Goal: Task Accomplishment & Management: Manage account settings

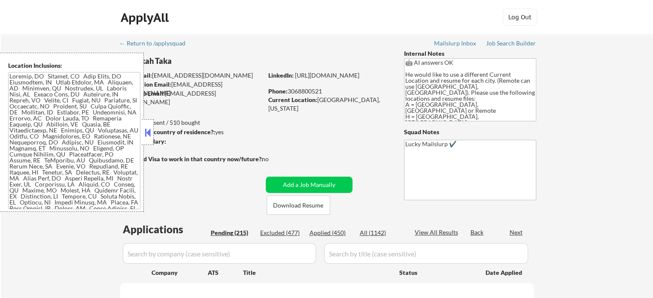
select select ""pending""
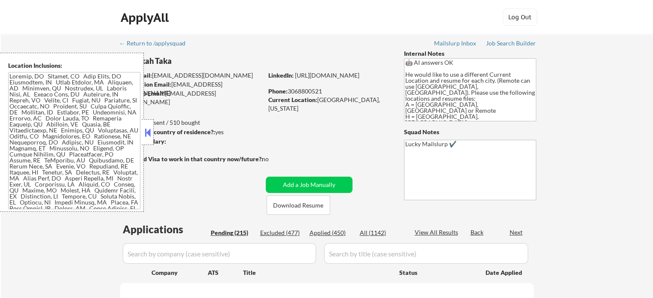
select select ""pending""
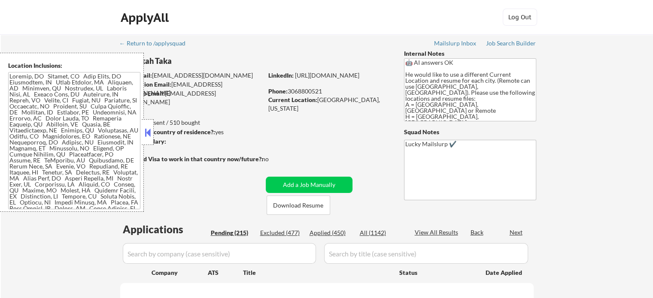
select select ""pending""
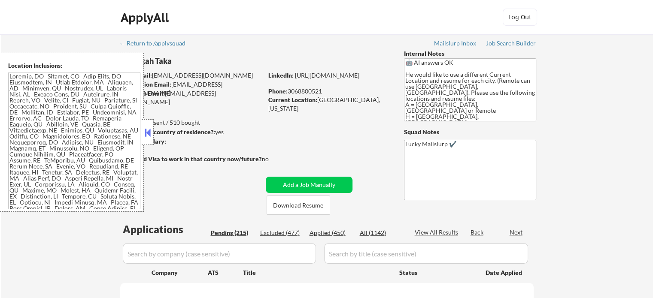
select select ""pending""
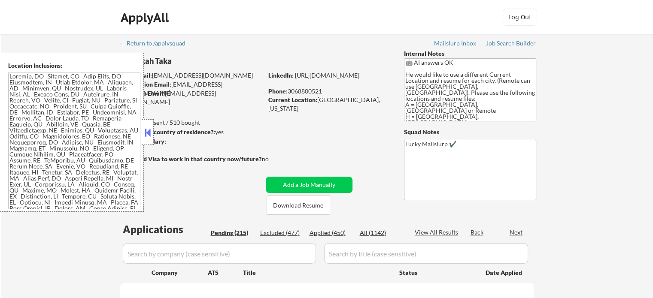
select select ""pending""
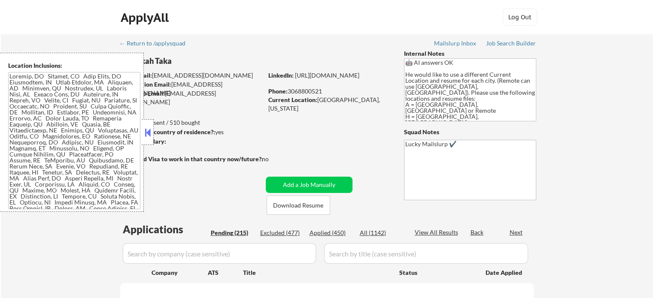
select select ""pending""
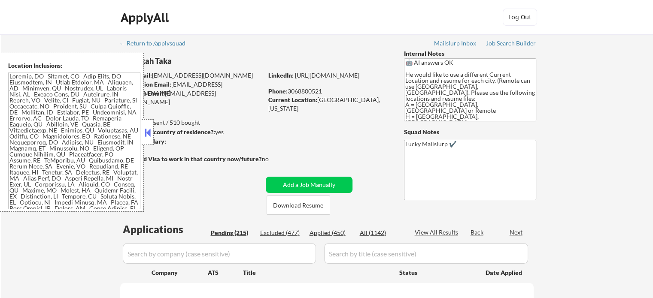
select select ""pending""
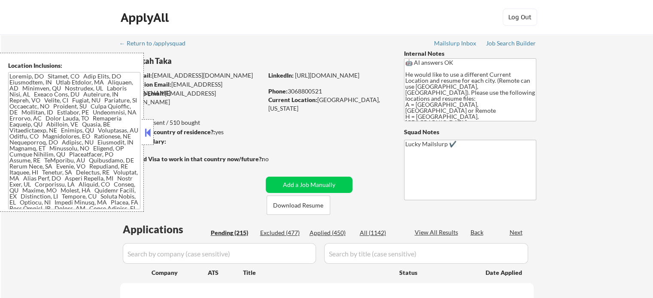
select select ""pending""
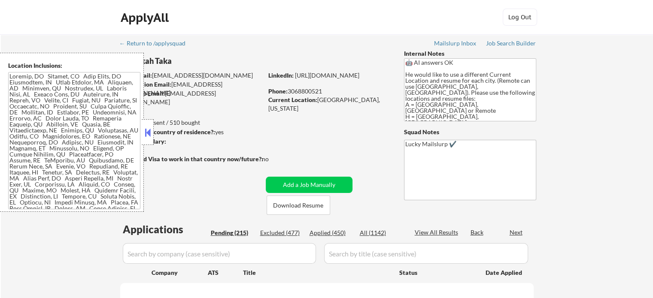
select select ""pending""
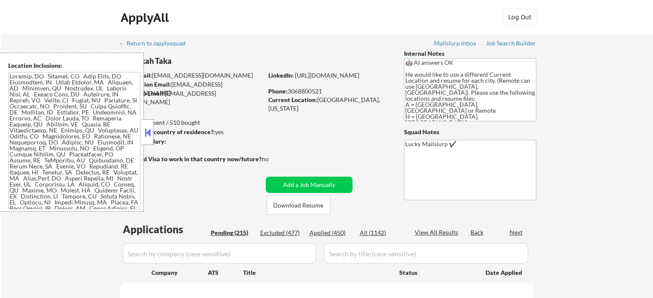
select select ""pending""
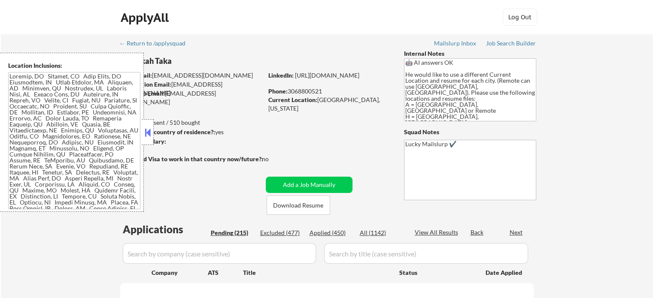
select select ""pending""
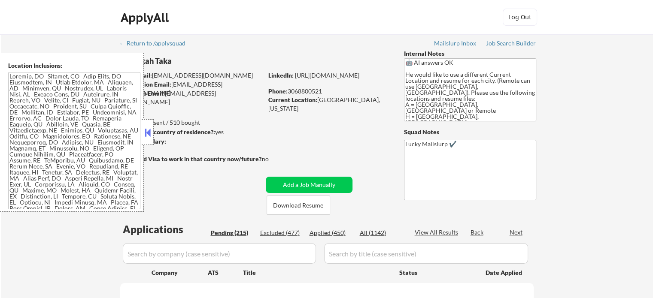
select select ""pending""
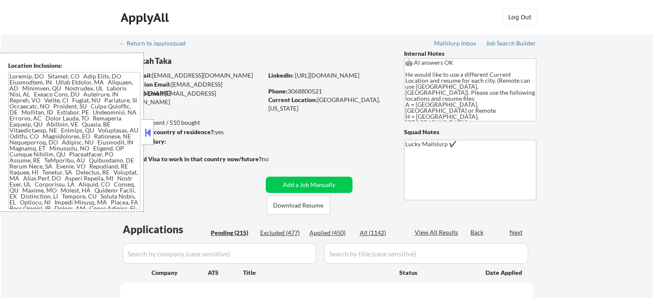
select select ""pending""
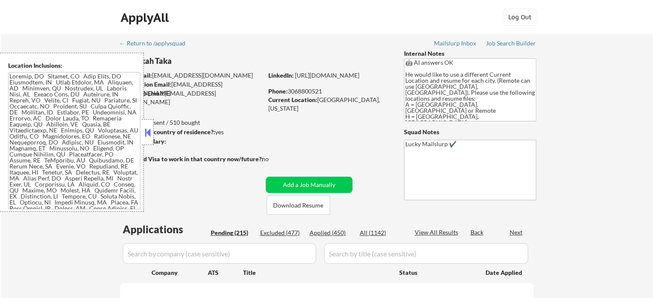
select select ""pending""
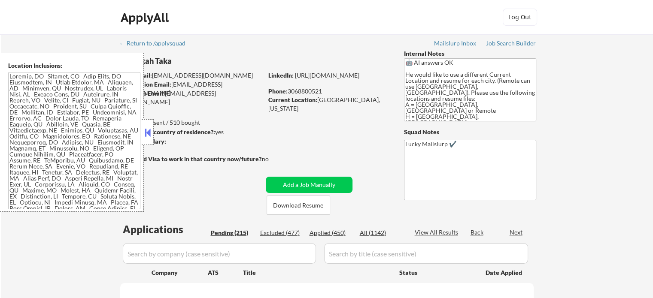
select select ""pending""
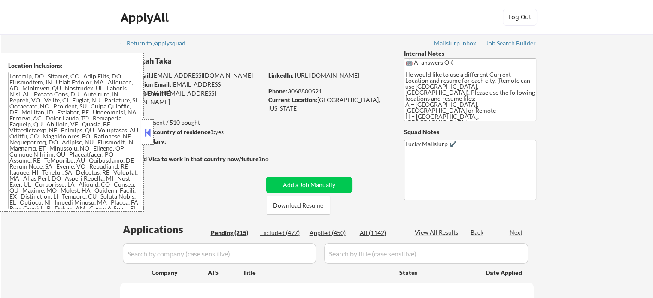
select select ""pending""
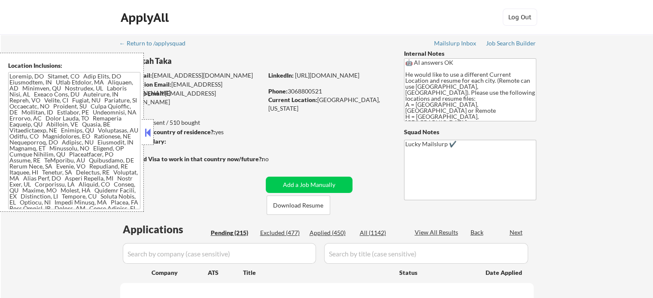
select select ""pending""
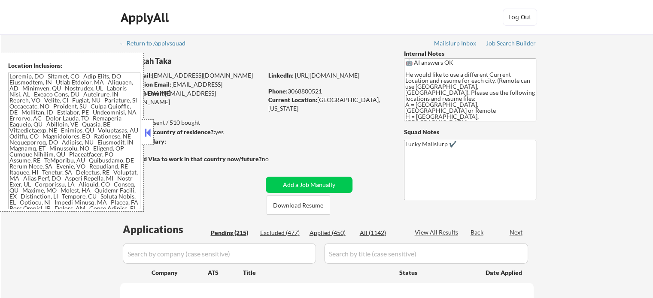
select select ""pending""
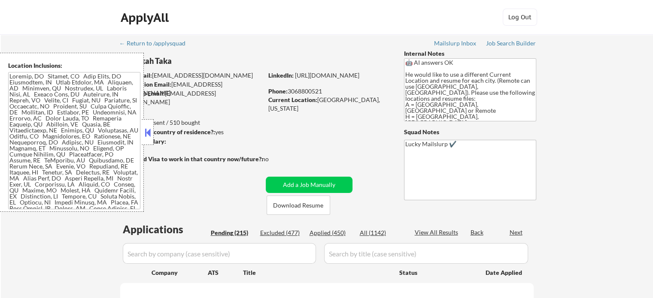
select select ""pending""
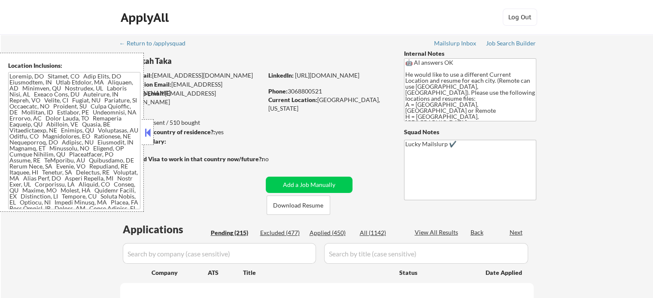
select select ""pending""
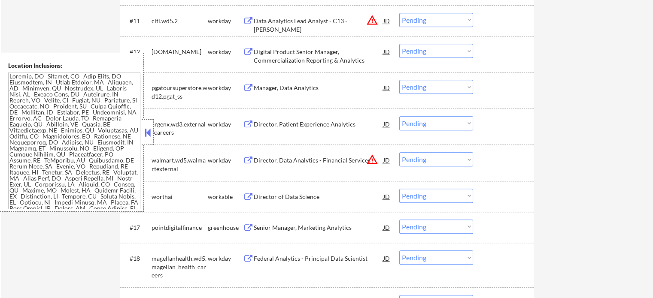
scroll to position [687, 0]
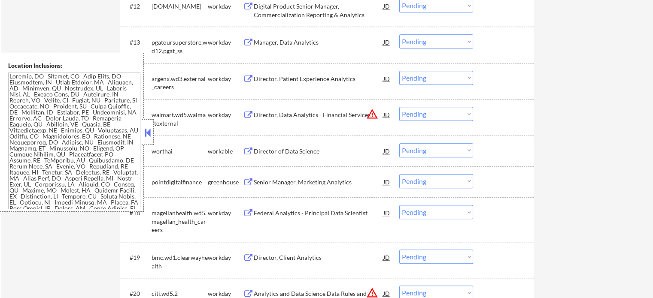
click at [297, 153] on div "Director of Data Science" at bounding box center [319, 151] width 130 height 9
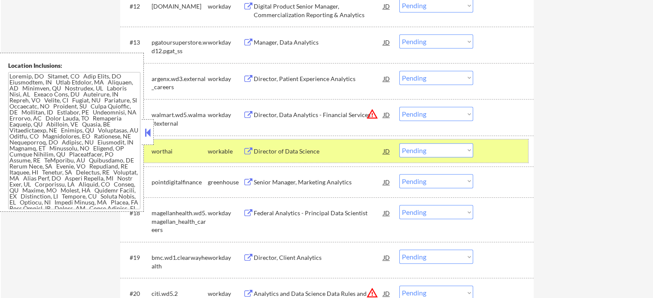
click at [483, 152] on div "#16 worthai workable Director of Data Science JD Choose an option... Pending Ap…" at bounding box center [325, 150] width 405 height 23
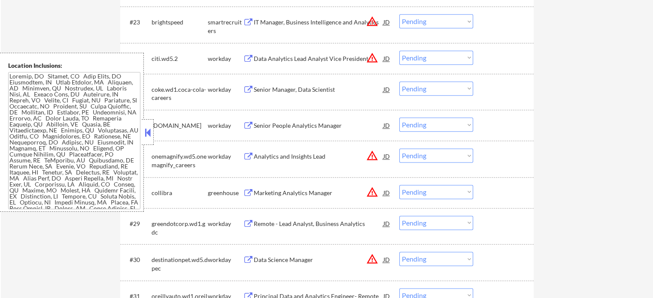
scroll to position [1159, 0]
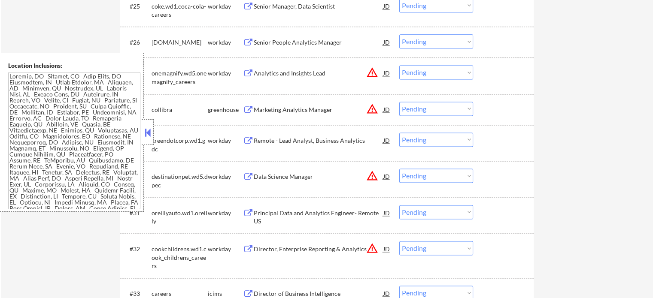
click at [290, 107] on div "Marketing Analytics Manager" at bounding box center [319, 110] width 130 height 9
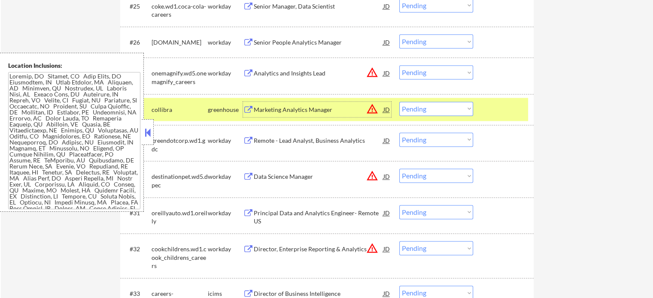
click at [430, 104] on select "Choose an option... Pending Applied Excluded (Questions) Excluded (Expired) Exc…" at bounding box center [436, 109] width 74 height 14
click at [399, 102] on select "Choose an option... Pending Applied Excluded (Questions) Excluded (Expired) Exc…" at bounding box center [436, 109] width 74 height 14
click at [503, 114] on div at bounding box center [504, 109] width 38 height 15
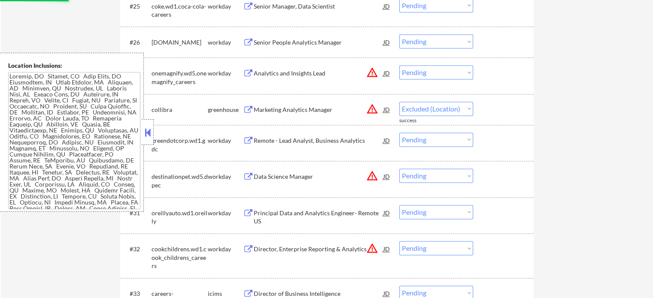
select select ""pending""
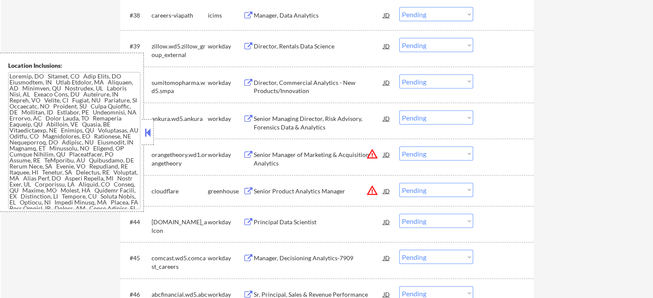
scroll to position [1631, 0]
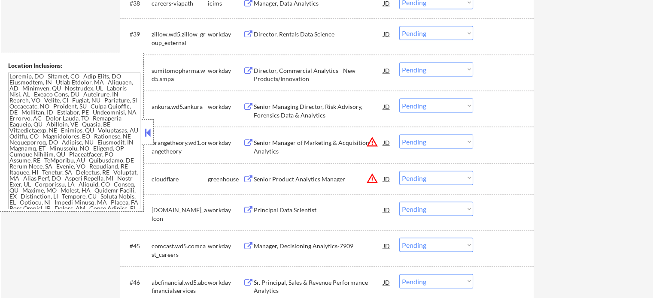
click at [306, 184] on div "Senior Product Analytics Manager" at bounding box center [319, 178] width 130 height 15
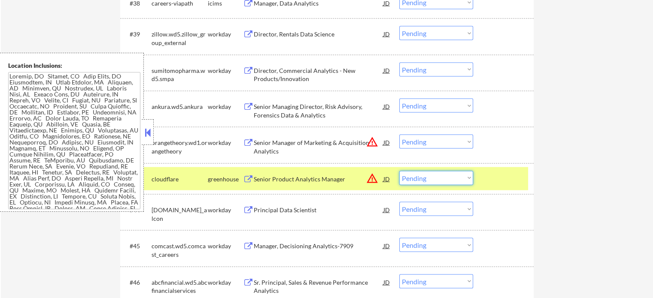
click at [419, 176] on select "Choose an option... Pending Applied Excluded (Questions) Excluded (Expired) Exc…" at bounding box center [436, 178] width 74 height 14
click at [399, 171] on select "Choose an option... Pending Applied Excluded (Questions) Excluded (Expired) Exc…" at bounding box center [436, 178] width 74 height 14
click at [494, 182] on div at bounding box center [504, 178] width 38 height 15
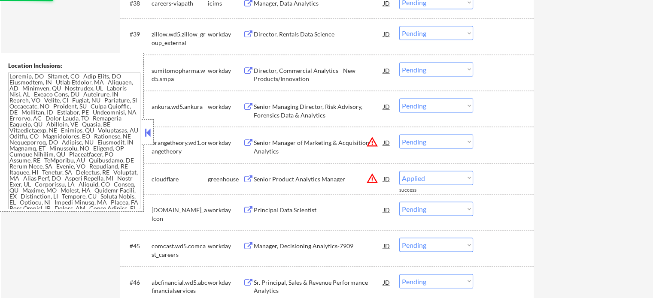
select select ""pending""
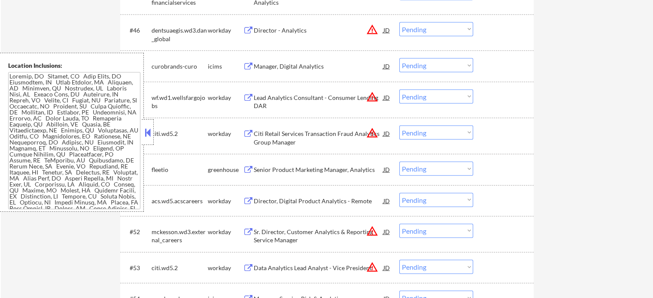
scroll to position [1888, 0]
click at [312, 168] on div "Senior Product Marketing Manager, Analytics" at bounding box center [319, 169] width 130 height 9
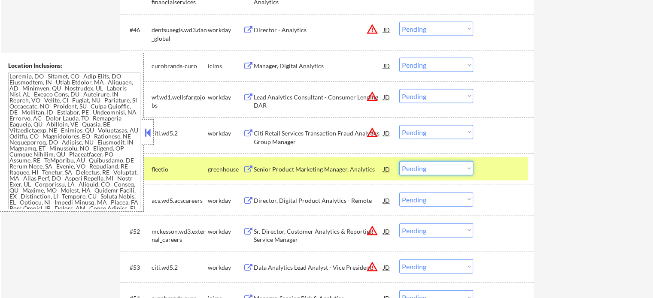
click at [426, 165] on select "Choose an option... Pending Applied Excluded (Questions) Excluded (Expired) Exc…" at bounding box center [436, 168] width 74 height 14
click at [399, 161] on select "Choose an option... Pending Applied Excluded (Questions) Excluded (Expired) Exc…" at bounding box center [436, 168] width 74 height 14
click at [500, 167] on div at bounding box center [504, 168] width 38 height 15
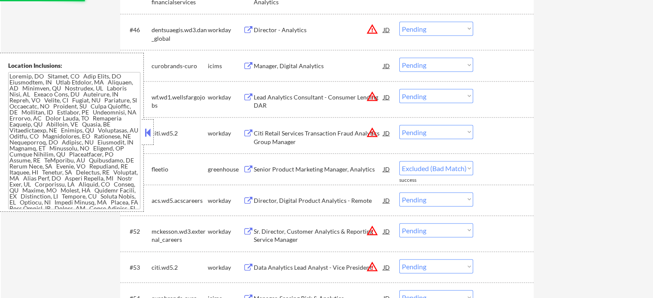
select select ""pending""
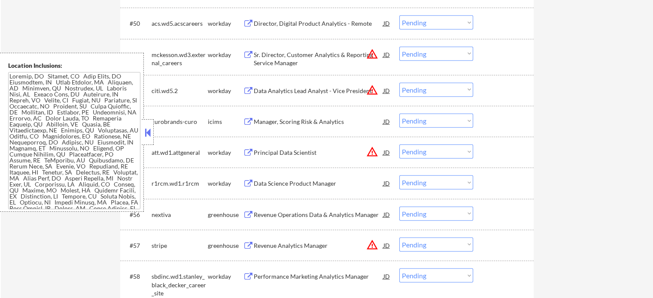
scroll to position [2060, 0]
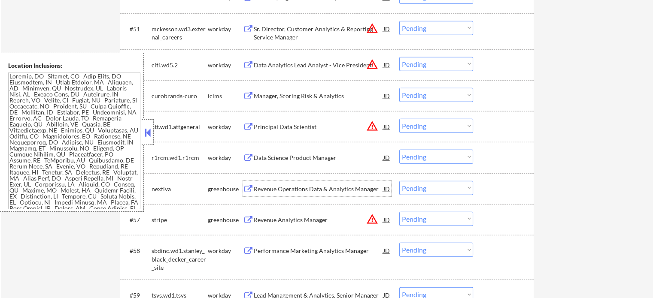
click at [295, 190] on div "Revenue Operations Data & Analytics Manager" at bounding box center [319, 189] width 130 height 9
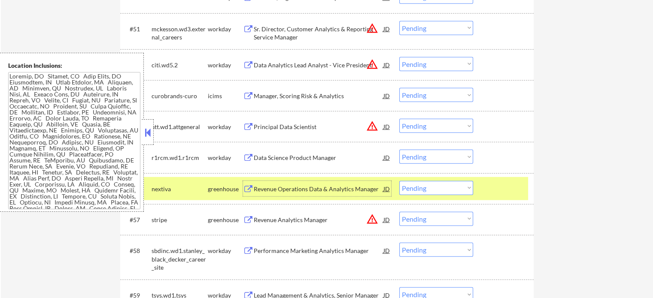
click at [496, 190] on div at bounding box center [504, 188] width 38 height 15
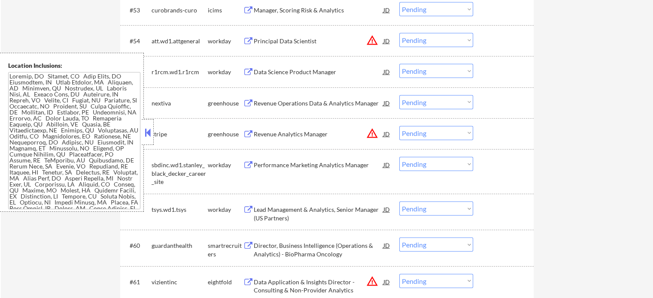
scroll to position [2231, 0]
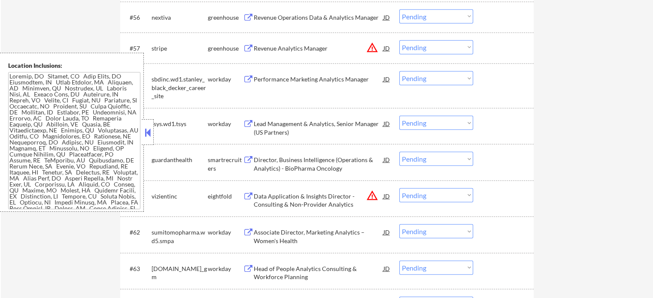
click at [306, 163] on div "Director, Business Intelligence (Operations & Analytics) - BioPharma Oncology" at bounding box center [319, 164] width 130 height 17
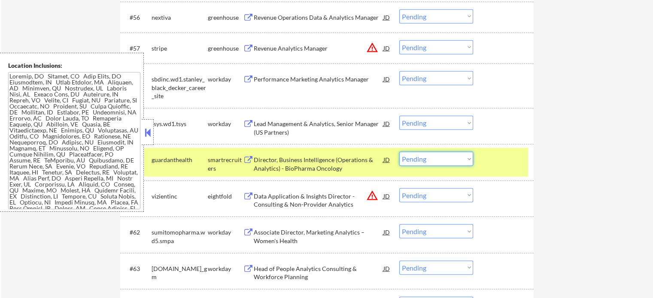
click at [429, 159] on select "Choose an option... Pending Applied Excluded (Questions) Excluded (Expired) Exc…" at bounding box center [436, 159] width 74 height 14
click at [399, 152] on select "Choose an option... Pending Applied Excluded (Questions) Excluded (Expired) Exc…" at bounding box center [436, 159] width 74 height 14
click at [514, 161] on div at bounding box center [504, 159] width 38 height 15
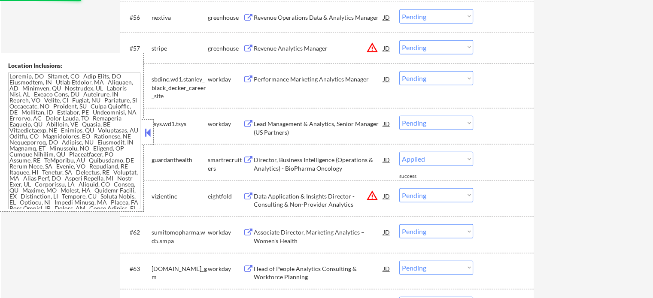
select select ""pending""
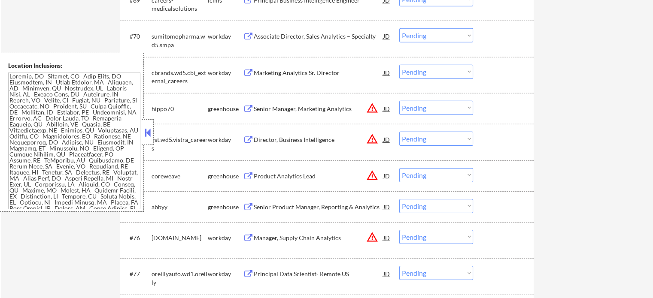
scroll to position [2746, 0]
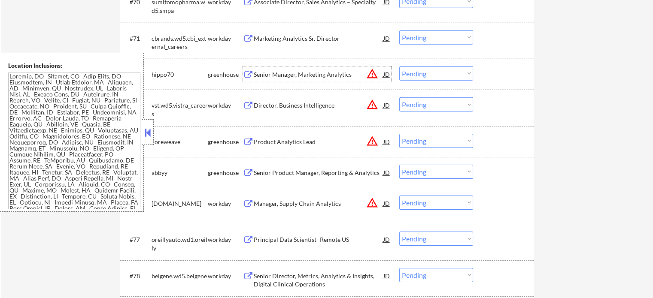
click at [292, 79] on div "Senior Manager, Marketing Analytics" at bounding box center [319, 74] width 130 height 9
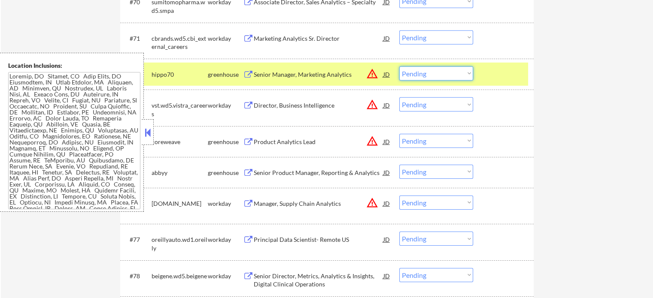
click at [436, 72] on select "Choose an option... Pending Applied Excluded (Questions) Excluded (Expired) Exc…" at bounding box center [436, 74] width 74 height 14
click at [399, 67] on select "Choose an option... Pending Applied Excluded (Questions) Excluded (Expired) Exc…" at bounding box center [436, 74] width 74 height 14
click at [491, 81] on div at bounding box center [504, 74] width 38 height 15
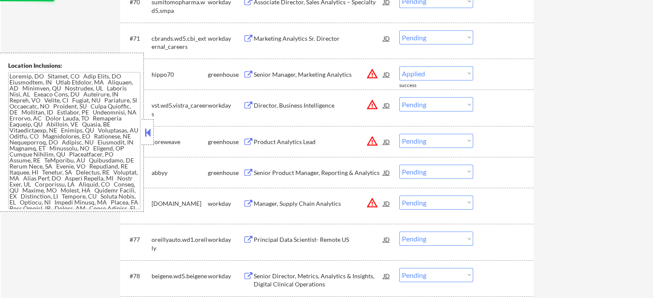
select select ""pending""
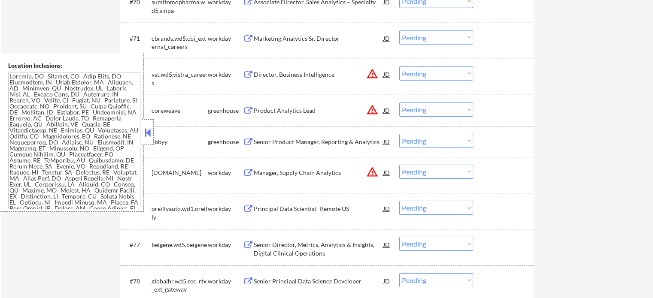
click at [296, 110] on div "Product Analytics Lead" at bounding box center [319, 110] width 130 height 9
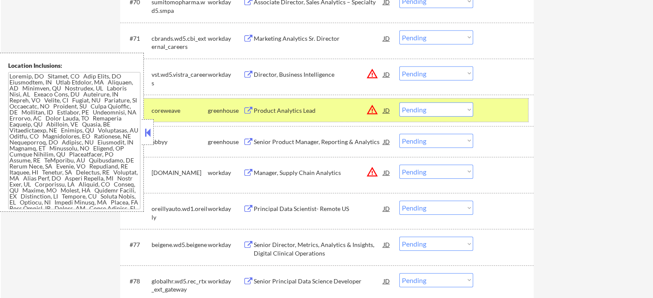
click at [516, 104] on div at bounding box center [504, 110] width 38 height 15
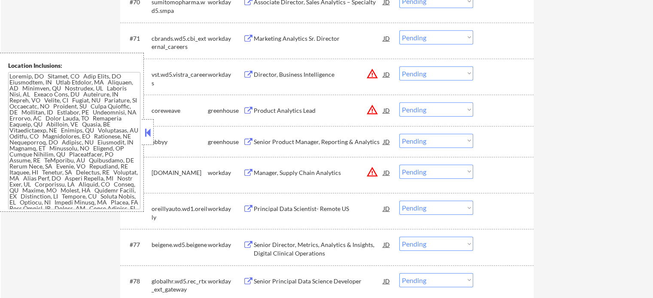
click at [301, 211] on div "Principal Data Scientist- Remote US" at bounding box center [319, 209] width 130 height 9
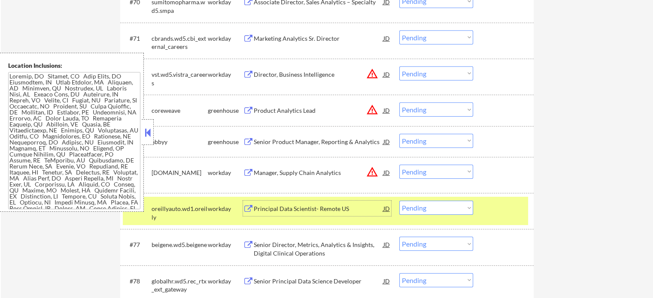
click at [490, 208] on div at bounding box center [504, 208] width 38 height 15
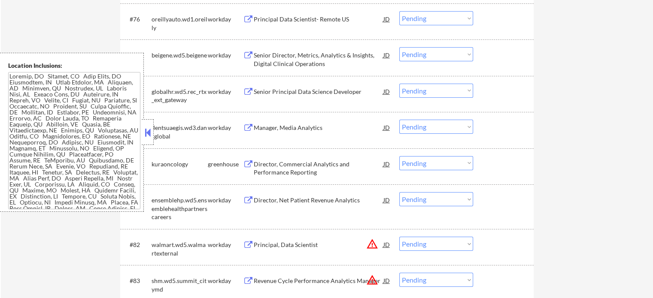
scroll to position [3004, 0]
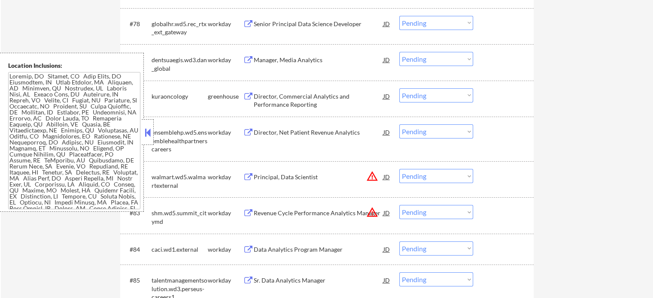
click at [291, 176] on div "Principal, Data Scientist" at bounding box center [319, 177] width 130 height 9
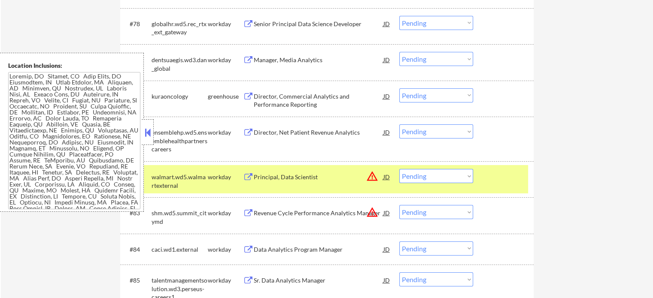
drag, startPoint x: 527, startPoint y: 183, endPoint x: 404, endPoint y: 155, distance: 126.8
click at [527, 183] on div "#82 walmart.wd5.walmartexternal workday Principal, Data Scientist JD warning_am…" at bounding box center [326, 179] width 413 height 36
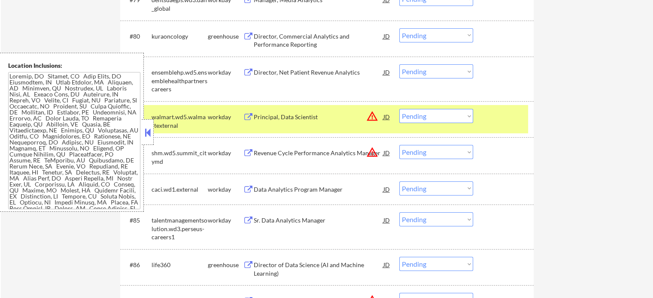
scroll to position [3090, 0]
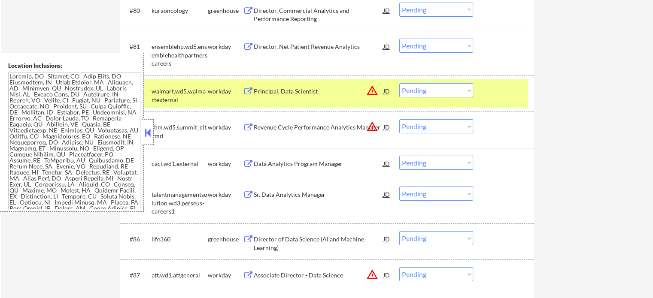
click at [496, 108] on div "#82 walmart.wd5.walmartexternal workday Principal, Data Scientist JD warning_am…" at bounding box center [325, 93] width 405 height 28
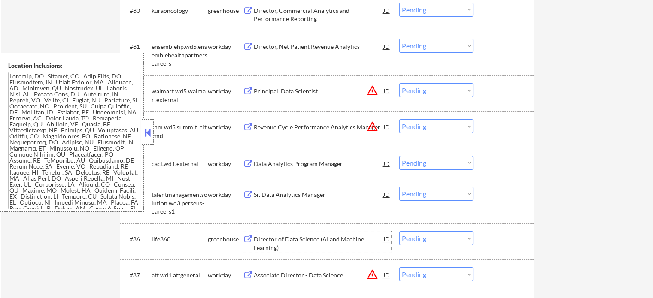
click at [328, 241] on div "Director of Data Science (AI and Machine Learning)" at bounding box center [319, 243] width 130 height 17
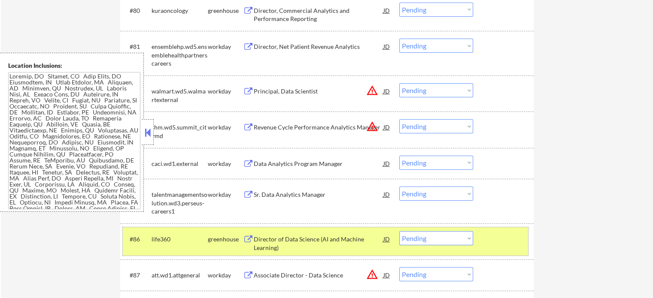
click at [507, 231] on div "#86 life360 greenhouse Director of Data Science (AI and Machine Learning) JD wa…" at bounding box center [325, 241] width 405 height 28
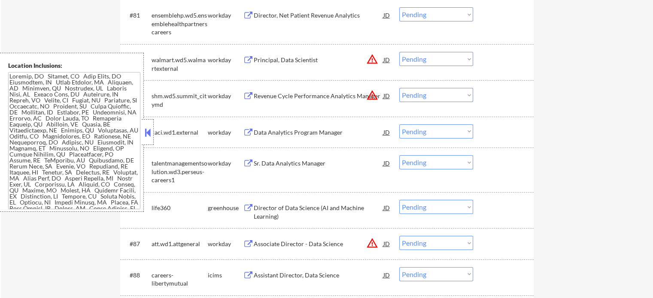
scroll to position [3219, 0]
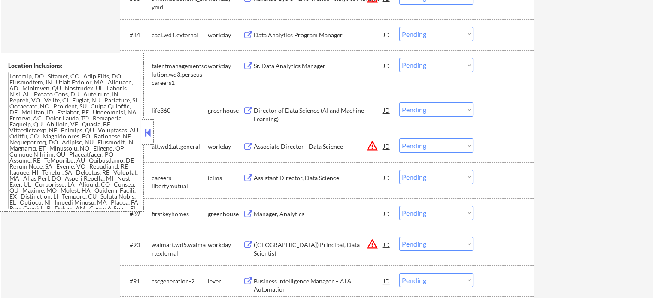
click at [311, 224] on div "#89 firstkeyhomes greenhouse Manager, Analytics JD warning_amber Choose an opti…" at bounding box center [325, 213] width 405 height 23
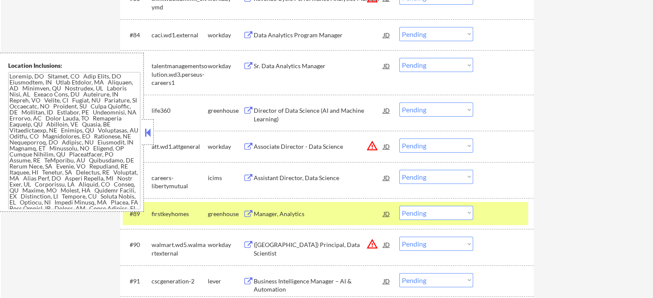
click at [298, 222] on div "#89 firstkeyhomes greenhouse Manager, Analytics JD warning_amber Choose an opti…" at bounding box center [325, 213] width 405 height 23
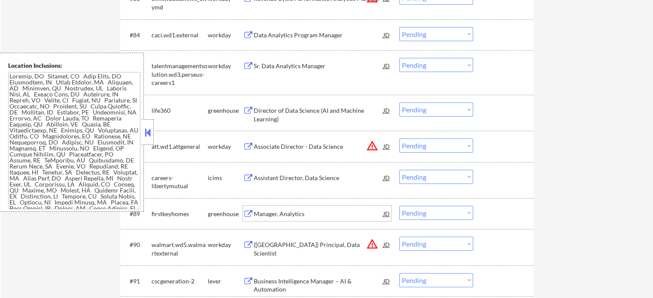
click at [284, 213] on div "Manager, Analytics" at bounding box center [319, 214] width 130 height 9
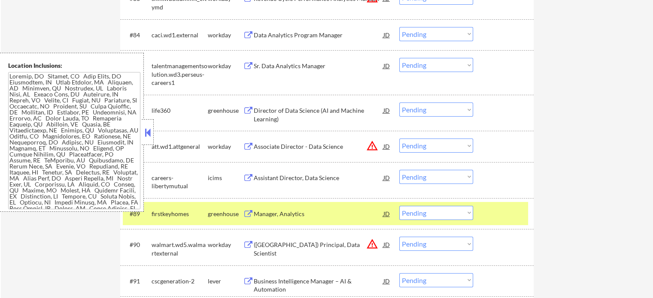
click at [475, 195] on div "#88 careers-libertymutual icims Assistant Director, Data Science JD warning_amb…" at bounding box center [326, 180] width 413 height 36
click at [500, 208] on div at bounding box center [504, 213] width 38 height 15
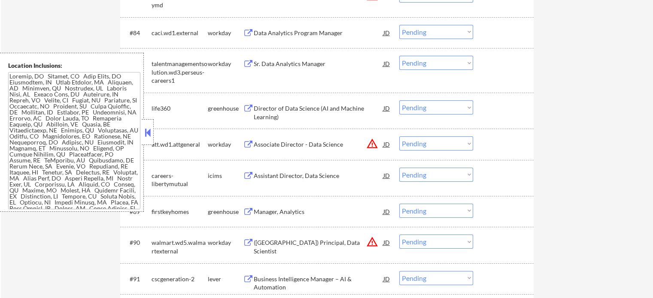
scroll to position [3304, 0]
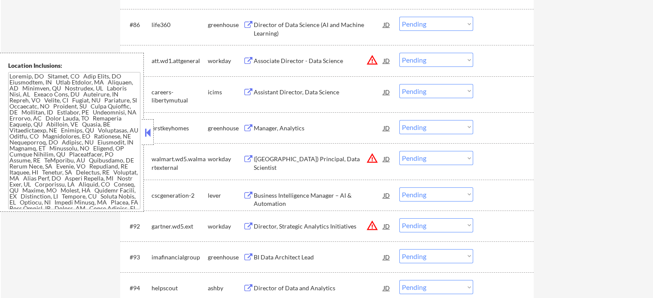
click at [300, 285] on div "Director of Data and Analytics" at bounding box center [319, 288] width 130 height 9
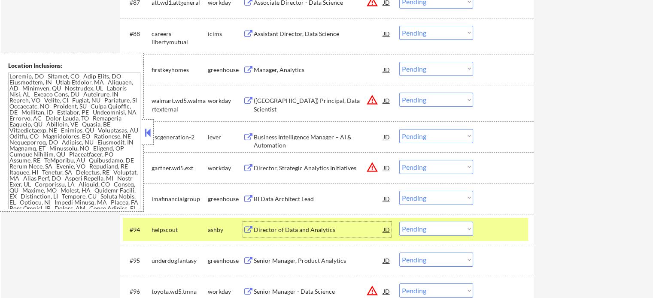
scroll to position [3390, 0]
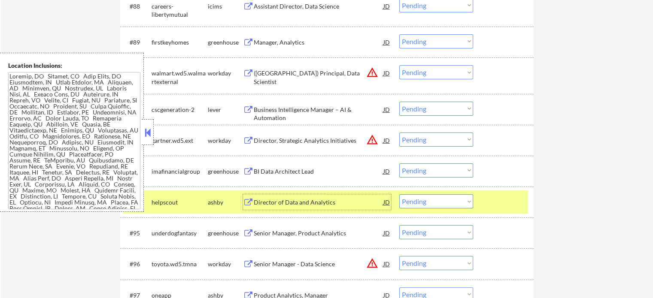
click at [492, 199] on div at bounding box center [504, 201] width 38 height 15
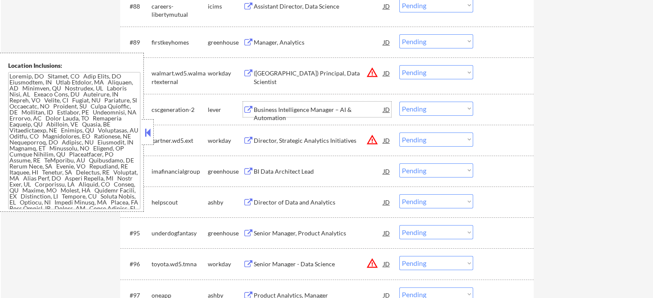
click at [354, 113] on div "Business Intelligence Manager – AI & Automation" at bounding box center [319, 114] width 130 height 17
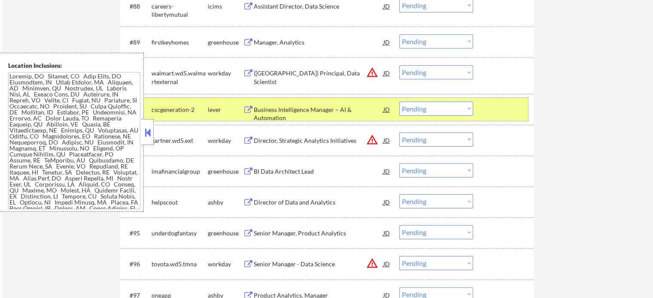
click at [503, 106] on div at bounding box center [504, 109] width 38 height 15
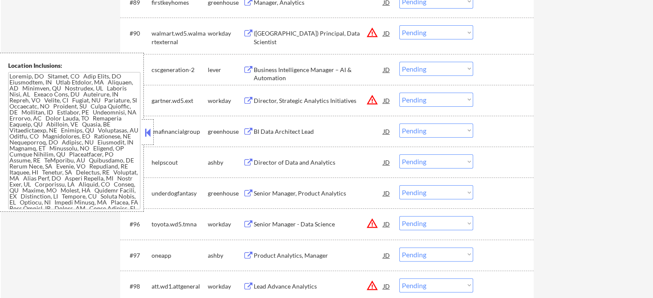
scroll to position [3476, 0]
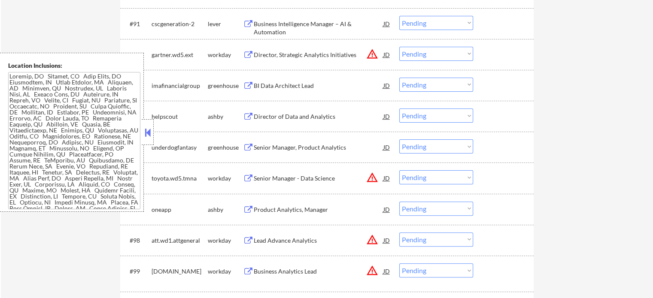
click at [317, 213] on div "Product Analytics, Manager" at bounding box center [319, 210] width 130 height 9
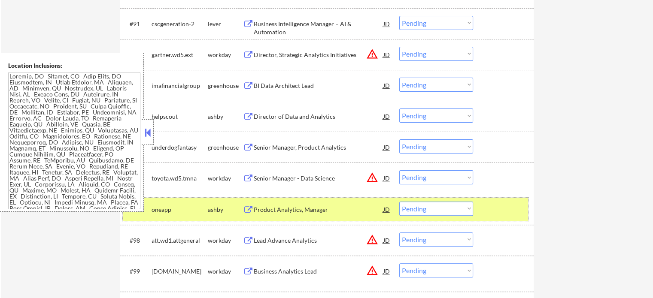
click at [485, 214] on div at bounding box center [504, 209] width 38 height 15
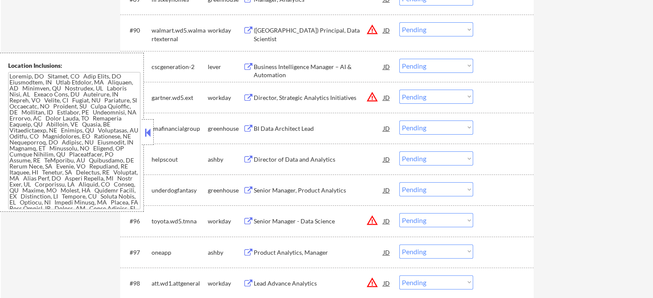
scroll to position [3261, 0]
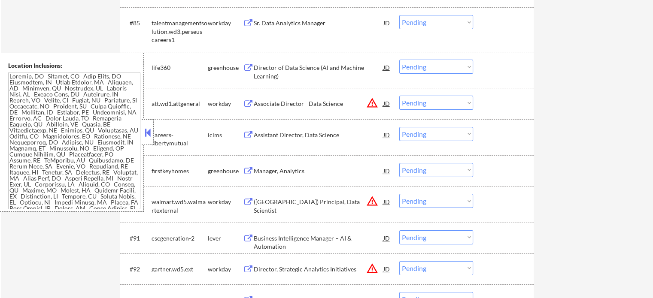
click at [301, 26] on div "Sr. Data Analytics Manager" at bounding box center [319, 23] width 130 height 9
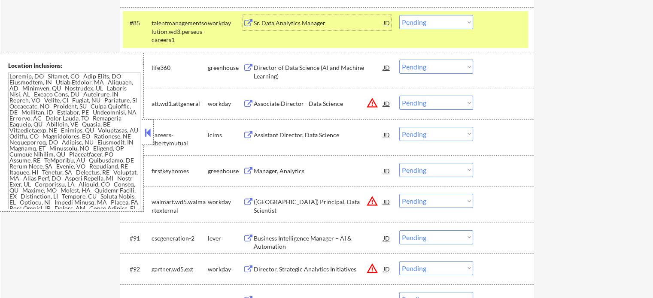
click at [474, 37] on div "#85 talentmanagementsolution.wd3.perseus-careers1 workday Sr. Data Analytics Ma…" at bounding box center [325, 29] width 405 height 37
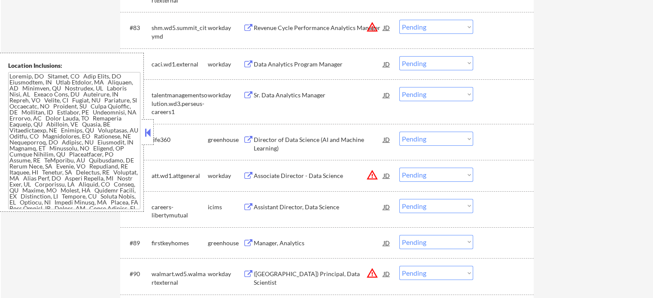
scroll to position [3090, 0]
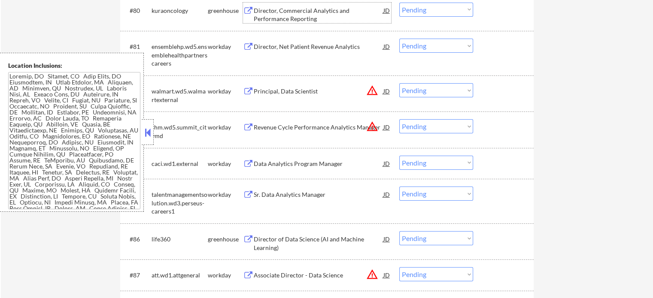
click at [356, 12] on div "Director, Commercial Analytics and Performance Reporting" at bounding box center [319, 14] width 130 height 17
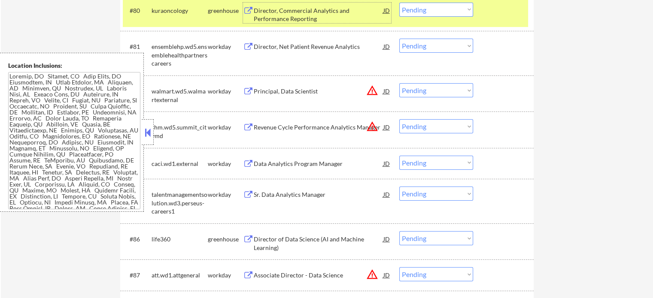
click at [498, 19] on div "#80 kuraoncology greenhouse Director, Commercial Analytics and Performance Repo…" at bounding box center [325, 13] width 405 height 28
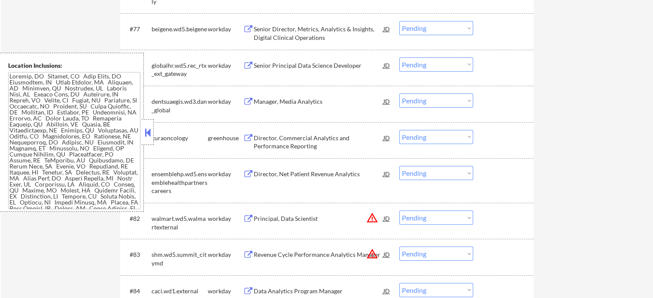
scroll to position [2961, 0]
click at [336, 34] on div "Senior Director, Metrics, Analytics & Insights, Digital Clinical Operations" at bounding box center [319, 34] width 130 height 17
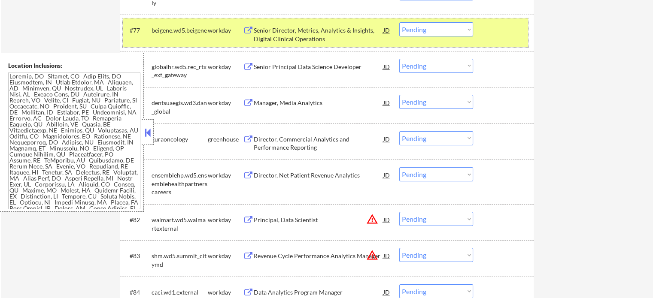
drag, startPoint x: 520, startPoint y: 43, endPoint x: 513, endPoint y: 47, distance: 8.1
click at [520, 43] on div "#77 beigene.wd5.beigene workday Senior Director, Metrics, Analytics & Insights,…" at bounding box center [325, 32] width 405 height 28
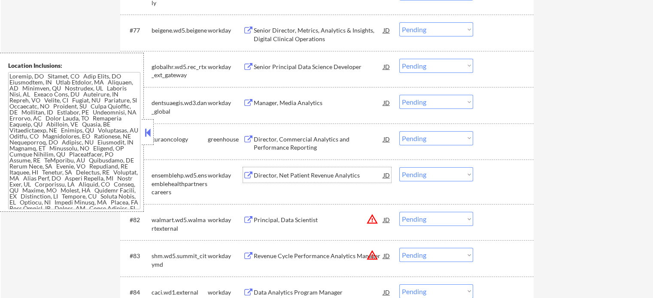
click at [341, 182] on div "Director, Net Patient Revenue Analytics" at bounding box center [319, 174] width 130 height 15
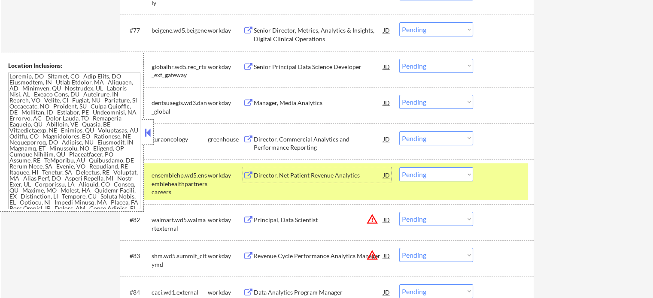
click at [500, 186] on div "#81 ensemblehp.wd5.ensemblehealthpartnerscareers workday Director, Net Patient …" at bounding box center [325, 181] width 405 height 37
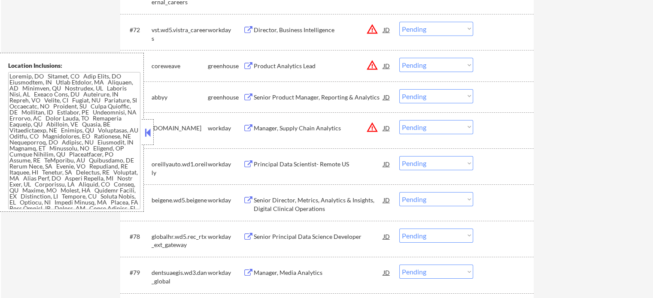
scroll to position [2789, 0]
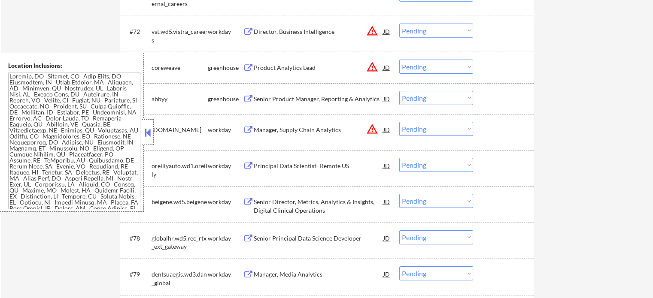
click at [310, 71] on div "Product Analytics Lead" at bounding box center [319, 68] width 130 height 9
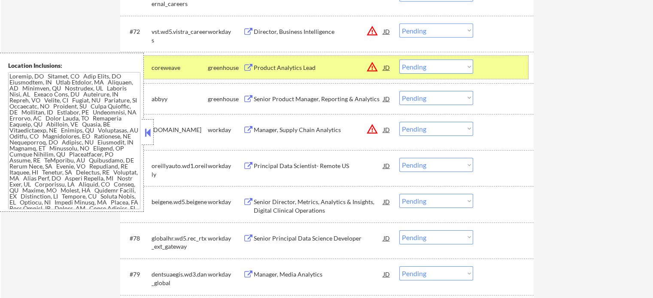
drag, startPoint x: 500, startPoint y: 68, endPoint x: 405, endPoint y: 113, distance: 105.2
click at [499, 70] on div at bounding box center [504, 67] width 38 height 15
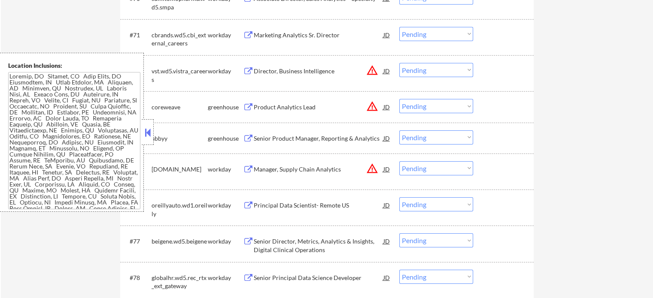
scroll to position [2704, 0]
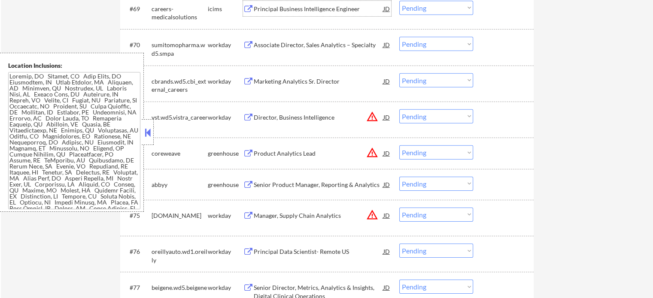
click at [332, 6] on div "Principal Business Intelligence Engineer" at bounding box center [319, 9] width 130 height 9
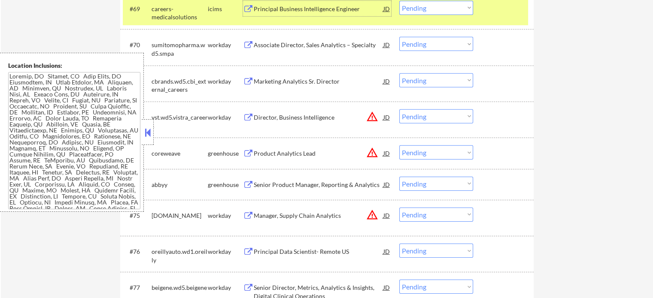
click at [485, 15] on div at bounding box center [504, 8] width 38 height 15
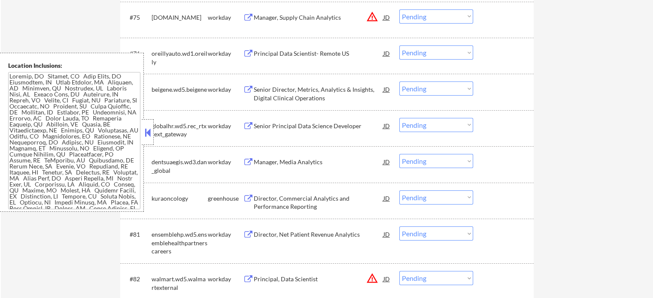
scroll to position [3004, 0]
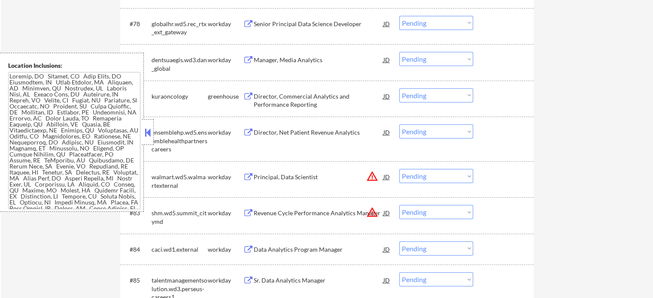
click at [336, 248] on div "Data Analytics Program Manager" at bounding box center [319, 249] width 130 height 9
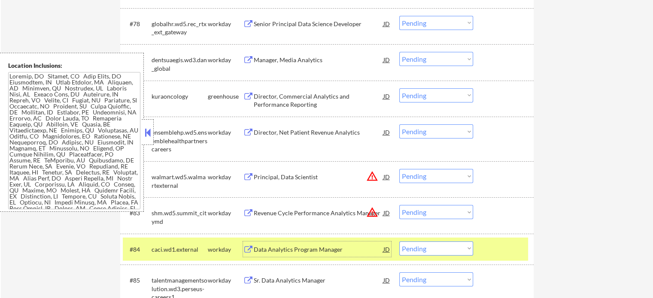
click at [505, 254] on div at bounding box center [504, 249] width 38 height 15
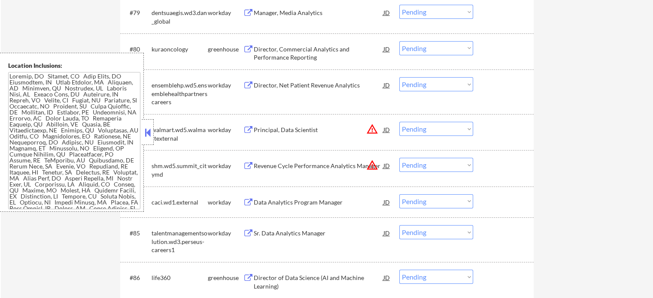
scroll to position [3090, 0]
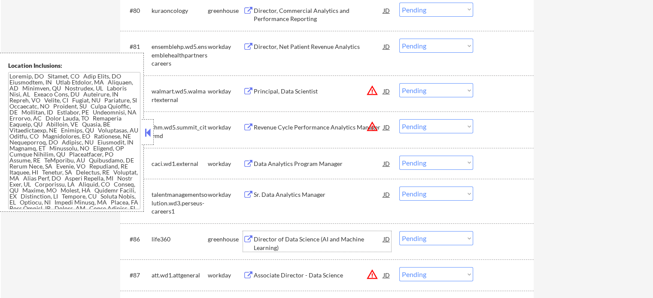
click at [314, 247] on div "Director of Data Science (AI and Machine Learning)" at bounding box center [319, 243] width 130 height 17
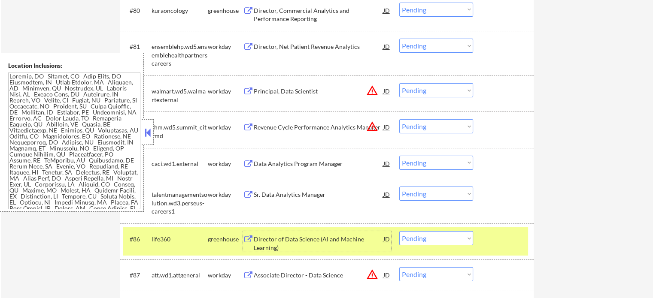
click at [494, 254] on div "#86 life360 greenhouse Director of Data Science (AI and Machine Learning) JD wa…" at bounding box center [325, 241] width 405 height 28
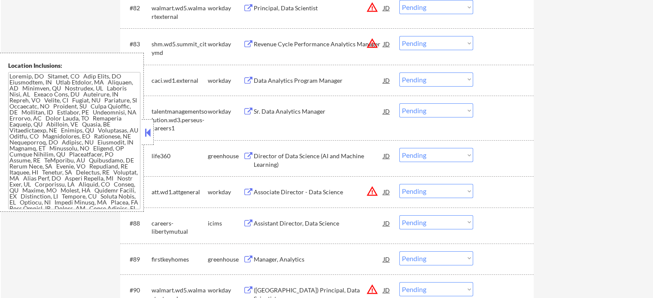
scroll to position [3261, 0]
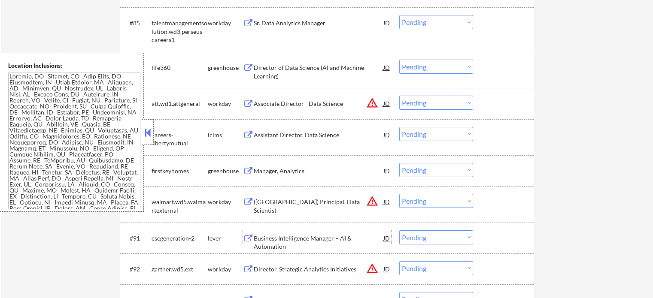
click at [270, 235] on div "Business Intelligence Manager – AI & Automation" at bounding box center [319, 242] width 130 height 17
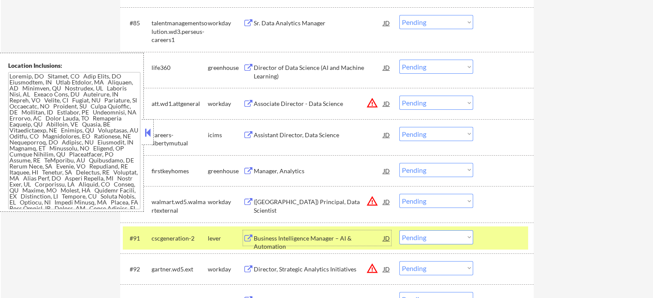
click at [500, 245] on div at bounding box center [504, 237] width 38 height 15
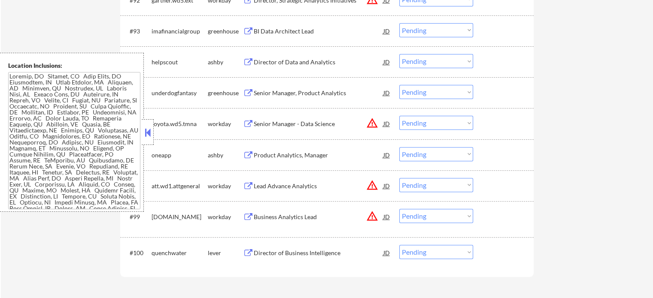
scroll to position [3562, 0]
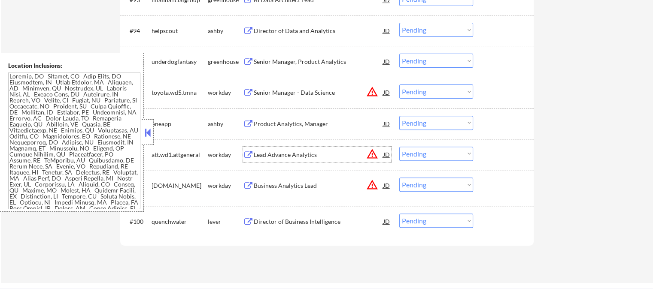
click at [291, 150] on div "Lead Advance Analytics" at bounding box center [319, 154] width 130 height 15
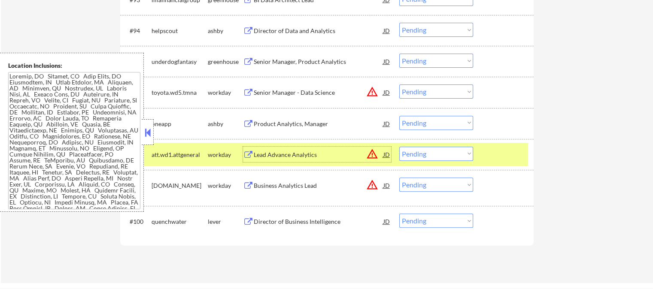
click at [524, 155] on div "#98 att.wd1.attgeneral workday Lead Advance Analytics JD warning_amber Choose a…" at bounding box center [325, 154] width 405 height 23
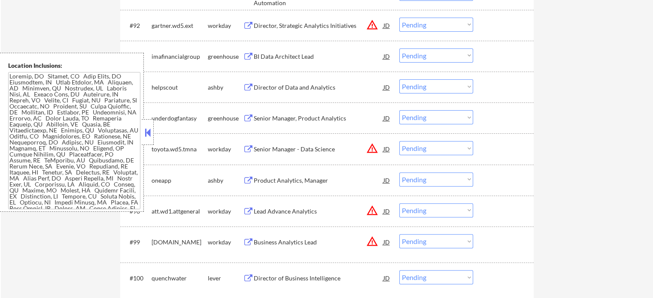
scroll to position [3390, 0]
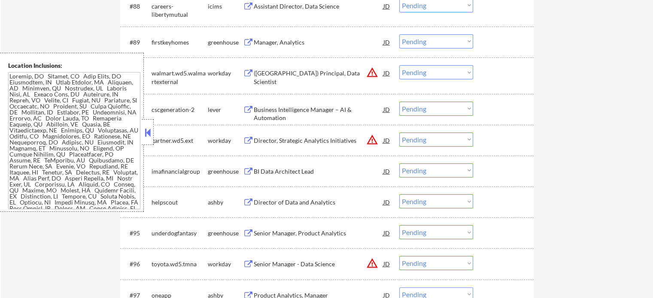
click at [312, 73] on div "(USA) Principal, Data Scientist" at bounding box center [319, 77] width 130 height 17
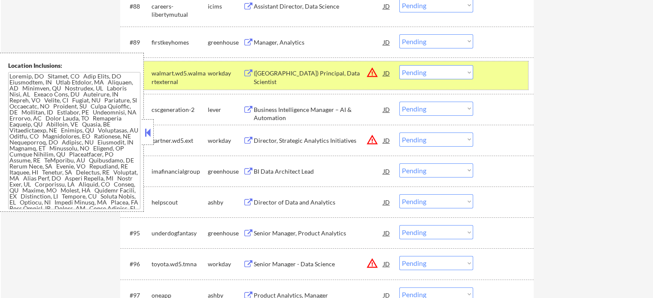
click at [515, 87] on div "#90 walmart.wd5.walmartexternal workday (USA) Principal, Data Scientist JD warn…" at bounding box center [325, 75] width 405 height 28
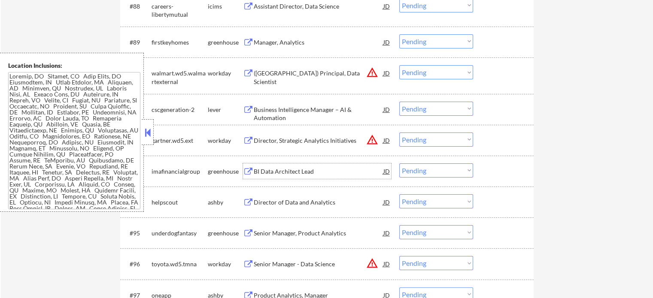
click at [309, 170] on div "BI Data Architect Lead" at bounding box center [319, 171] width 130 height 9
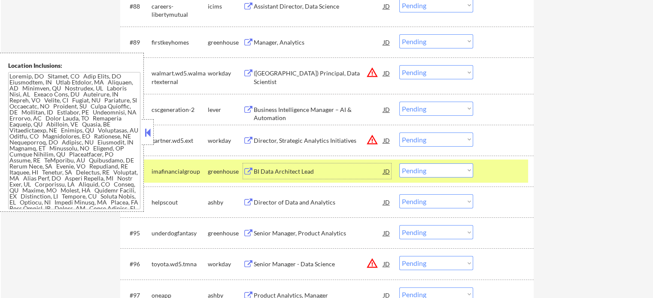
click at [503, 176] on div at bounding box center [504, 170] width 38 height 15
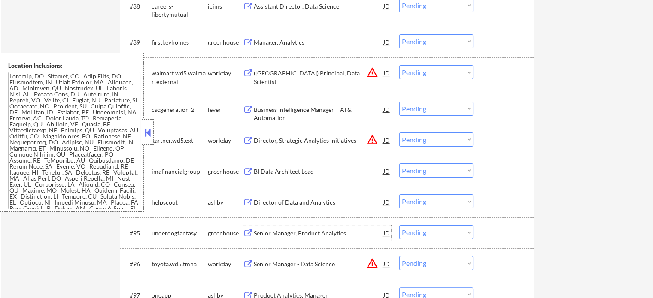
click at [297, 230] on div "Senior Manager, Product Analytics" at bounding box center [319, 233] width 130 height 9
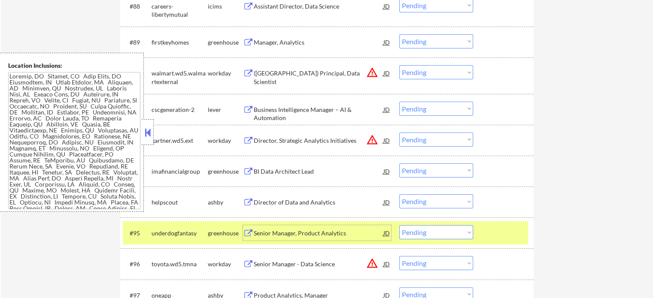
click at [499, 222] on div "#95 underdogfantasy greenhouse Senior Manager, Product Analytics JD warning_amb…" at bounding box center [325, 232] width 405 height 23
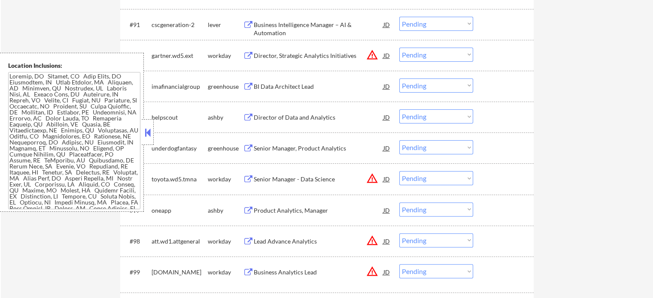
scroll to position [3476, 0]
click at [292, 243] on div "Lead Advance Analytics" at bounding box center [319, 240] width 130 height 9
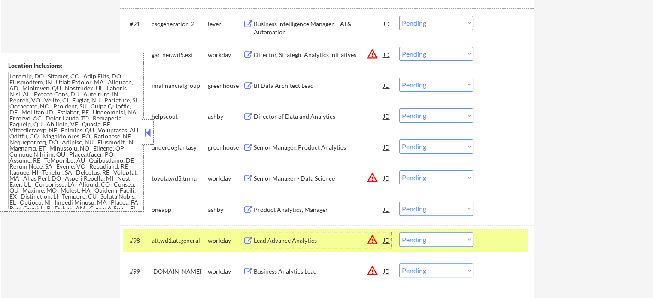
click at [508, 248] on div "#98 att.wd1.attgeneral workday Lead Advance Analytics JD warning_amber Choose a…" at bounding box center [325, 240] width 405 height 23
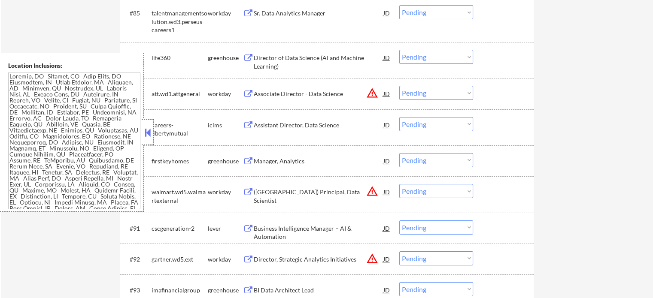
scroll to position [3261, 0]
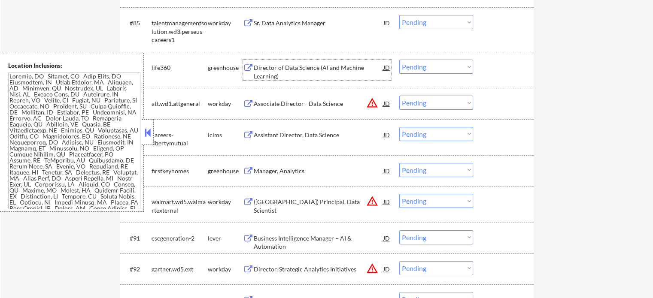
click at [319, 68] on div "Director of Data Science (AI and Machine Learning)" at bounding box center [319, 72] width 130 height 17
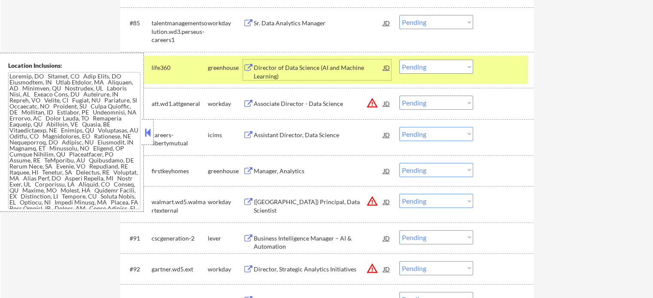
click at [474, 79] on div "#86 life360 greenhouse Director of Data Science (AI and Machine Learning) JD wa…" at bounding box center [325, 70] width 405 height 28
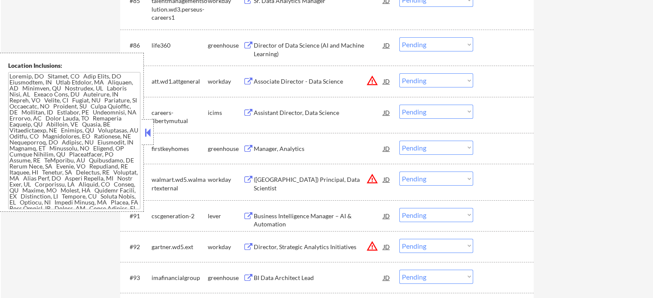
scroll to position [3304, 0]
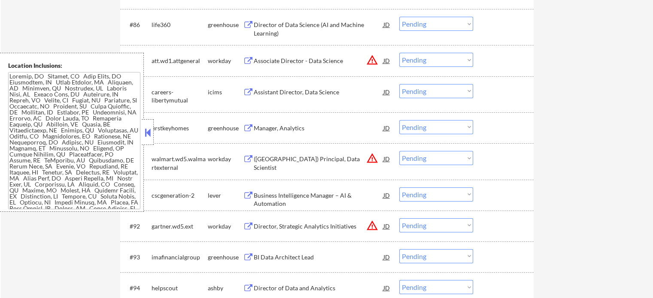
click at [319, 158] on div "(USA) Principal, Data Scientist" at bounding box center [319, 163] width 130 height 17
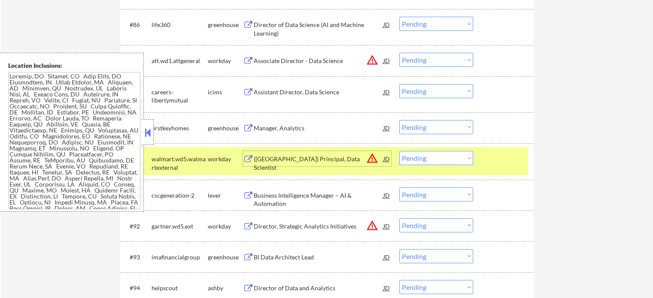
click at [481, 163] on div "#90 walmart.wd5.walmartexternal workday (USA) Principal, Data Scientist JD warn…" at bounding box center [325, 161] width 405 height 28
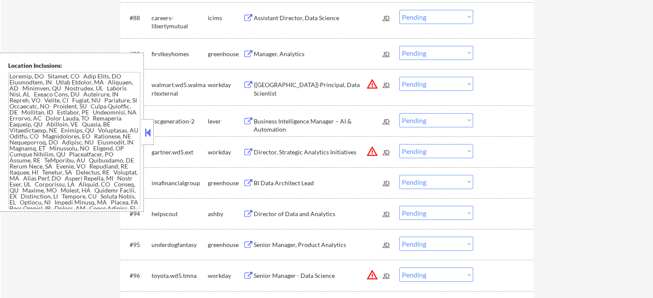
scroll to position [3433, 0]
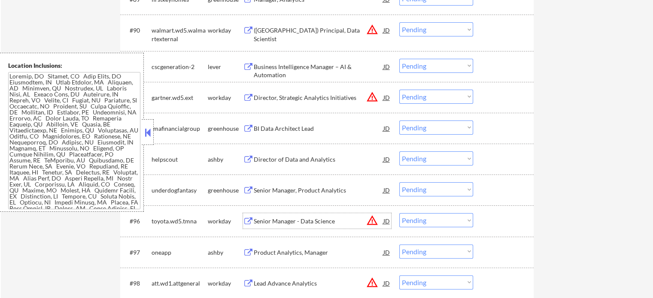
click at [319, 226] on div "Senior Manager - Data Science" at bounding box center [319, 220] width 130 height 15
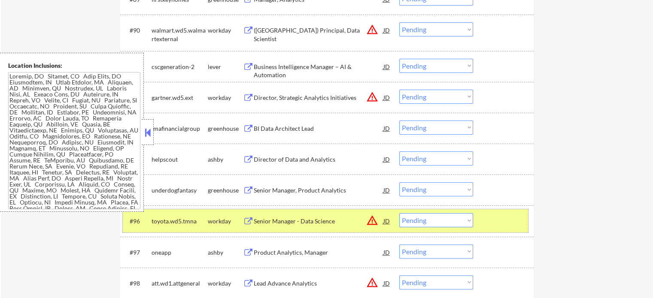
click at [484, 230] on div "#96 toyota.wd5.tmna workday Senior Manager - Data Science JD warning_amber Choo…" at bounding box center [325, 220] width 405 height 23
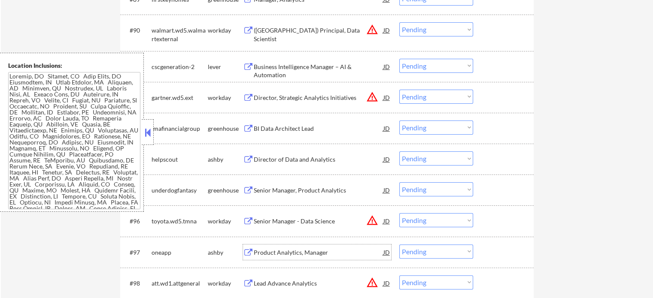
click at [318, 257] on div "Product Analytics, Manager" at bounding box center [319, 252] width 130 height 15
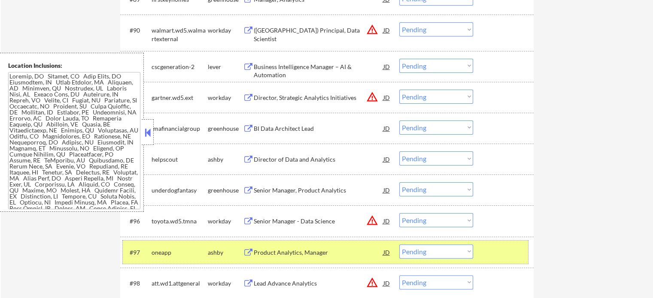
click at [490, 261] on div "#97 oneapp ashby Product Analytics, Manager JD warning_amber Choose an option..…" at bounding box center [325, 252] width 405 height 23
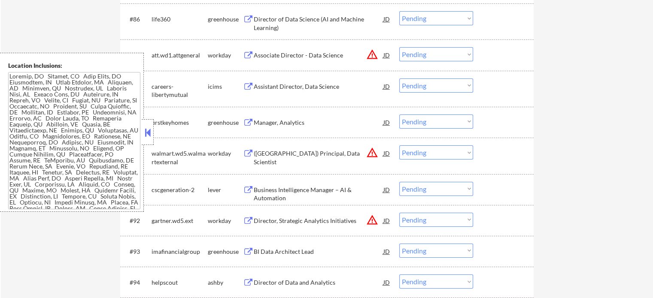
scroll to position [3304, 0]
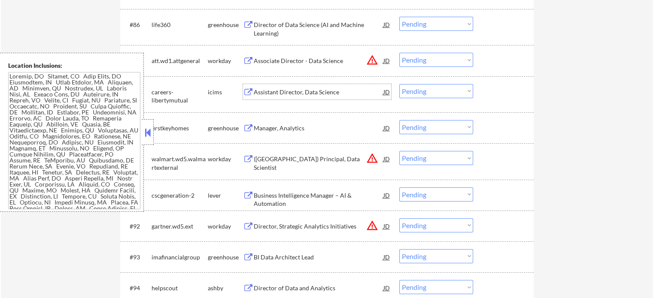
click at [282, 89] on div "Assistant Director, Data Science" at bounding box center [319, 92] width 130 height 9
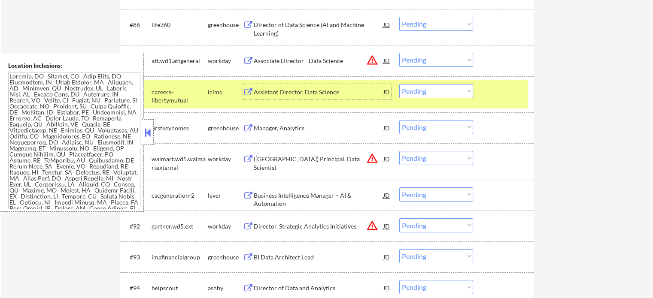
click at [522, 95] on div at bounding box center [504, 91] width 38 height 15
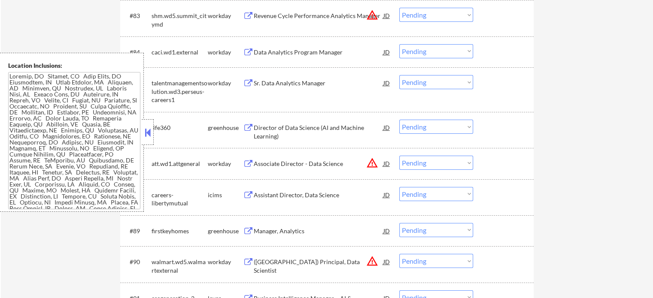
scroll to position [3090, 0]
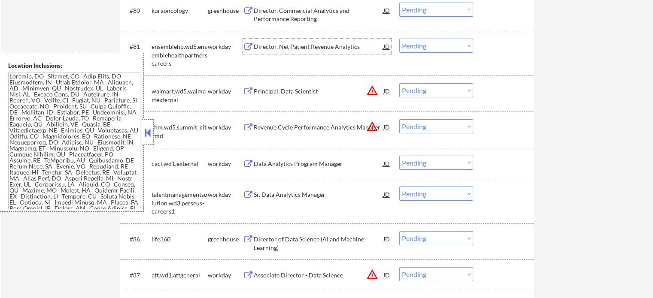
drag, startPoint x: 336, startPoint y: 51, endPoint x: 333, endPoint y: 56, distance: 5.6
click at [335, 53] on div "Director, Net Patient Revenue Analytics" at bounding box center [319, 46] width 130 height 15
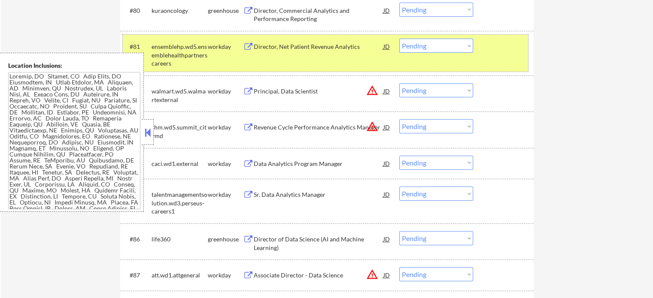
click at [486, 69] on div "#81 ensemblehp.wd5.ensemblehealthpartnerscareers workday Director, Net Patient …" at bounding box center [325, 53] width 405 height 37
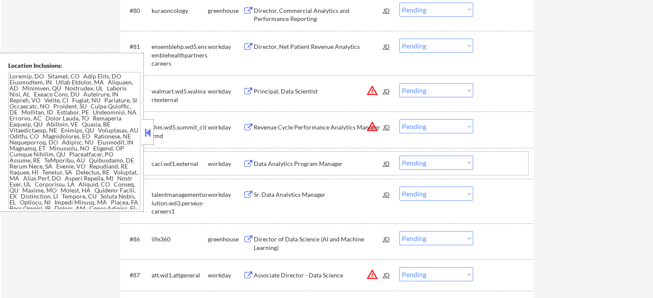
click at [324, 172] on div "#84 caci.wd1.external workday Data Analytics Program Manager JD warning_amber C…" at bounding box center [325, 163] width 405 height 23
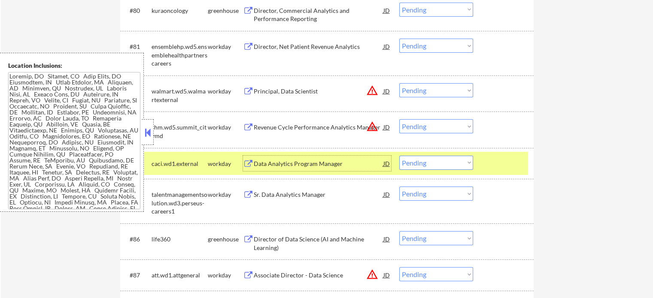
click at [323, 169] on div "Data Analytics Program Manager" at bounding box center [319, 163] width 130 height 15
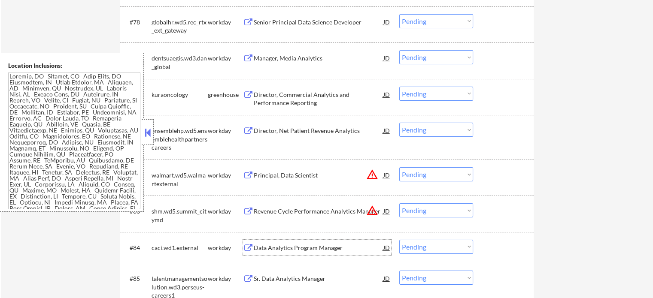
scroll to position [3004, 0]
click at [306, 93] on div "Director, Commercial Analytics and Performance Reporting" at bounding box center [319, 100] width 130 height 17
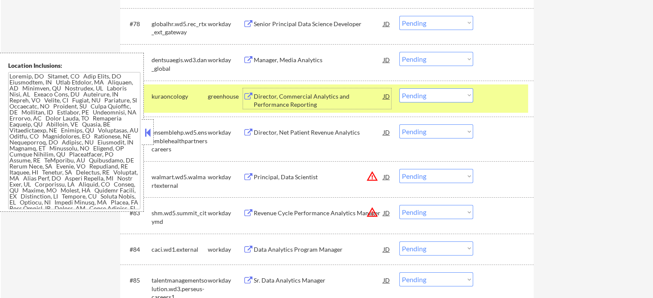
click at [510, 110] on div "#80 kuraoncology greenhouse Director, Commercial Analytics and Performance Repo…" at bounding box center [325, 99] width 405 height 28
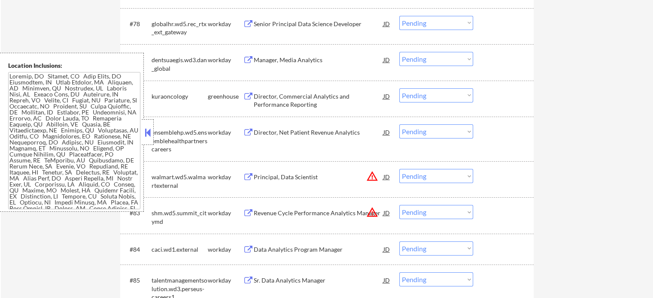
click at [280, 36] on div "#78 globalhr.wd5.rec_rtx_ext_gateway workday Senior Principal Data Science Deve…" at bounding box center [325, 26] width 405 height 28
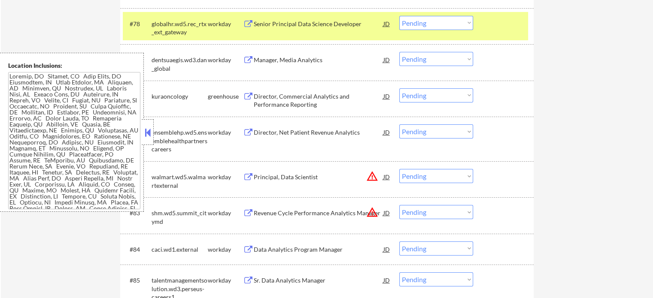
click at [285, 28] on div "Senior Principal Data Science Developer" at bounding box center [319, 24] width 130 height 9
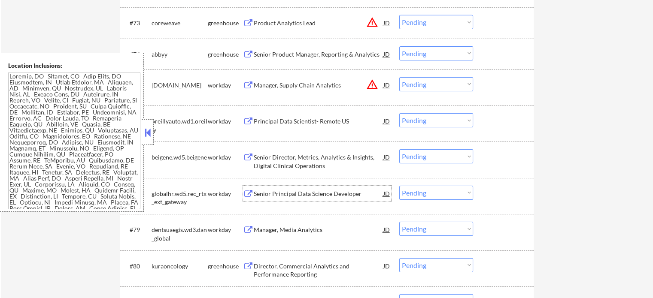
scroll to position [2832, 0]
click at [328, 91] on div "Manager, Supply Chain Analytics" at bounding box center [319, 87] width 130 height 9
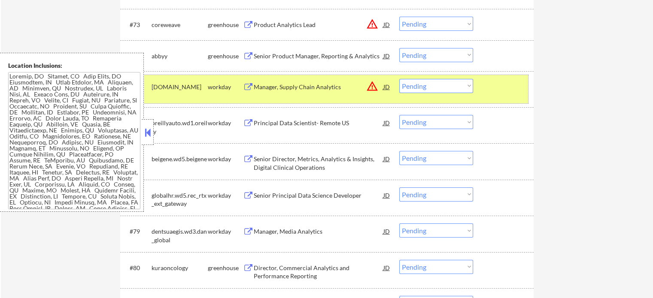
click at [481, 94] on div "#75 flextronics.wd1.careers workday Manager, Supply Chain Analytics JD warning_…" at bounding box center [325, 89] width 405 height 28
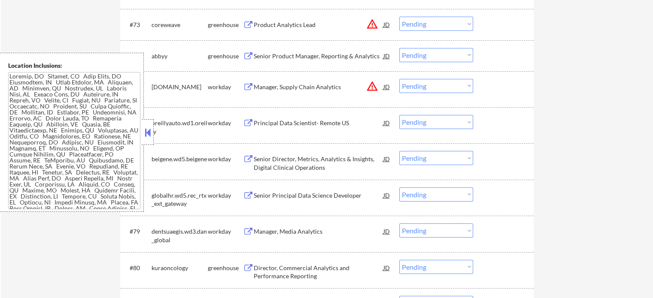
click at [333, 123] on div "Principal Data Scientist- Remote US" at bounding box center [319, 123] width 130 height 9
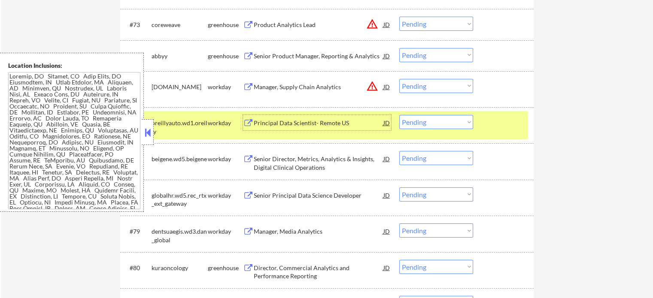
click at [501, 123] on div at bounding box center [504, 122] width 38 height 15
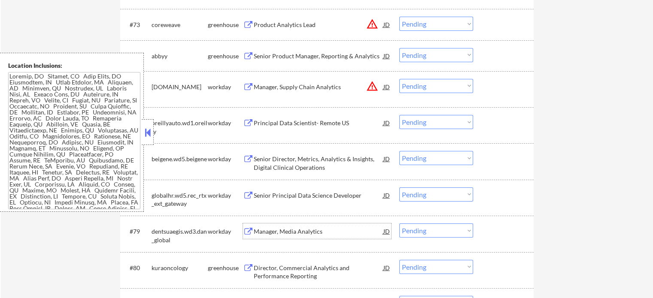
click at [308, 228] on div "Manager, Media Analytics" at bounding box center [319, 231] width 130 height 9
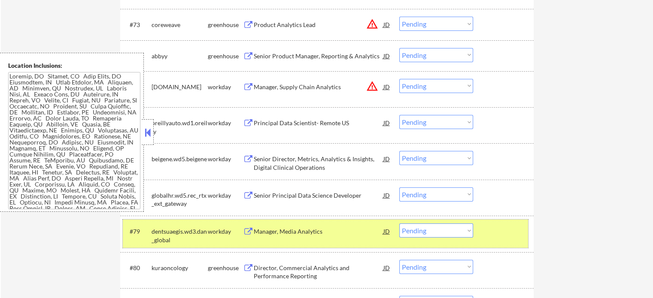
drag, startPoint x: 499, startPoint y: 237, endPoint x: 486, endPoint y: 240, distance: 12.8
click at [498, 236] on div at bounding box center [504, 231] width 38 height 15
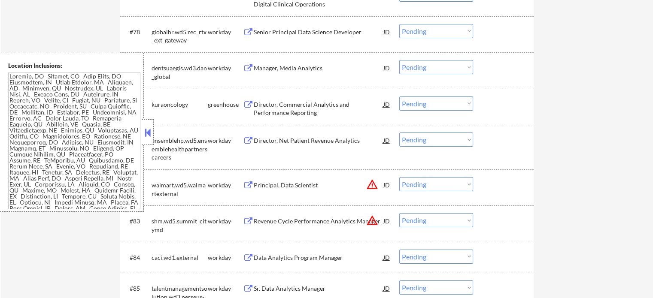
scroll to position [3004, 0]
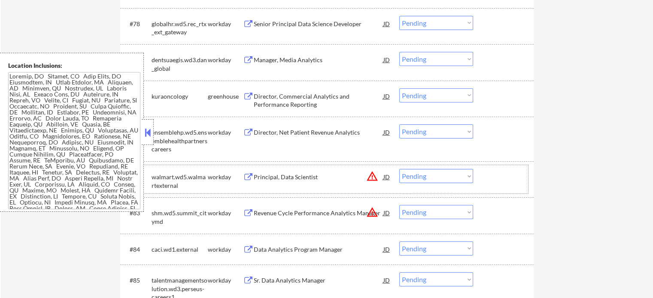
click at [294, 187] on div "#82 walmart.wd5.walmartexternal workday Principal, Data Scientist JD warning_am…" at bounding box center [325, 179] width 405 height 28
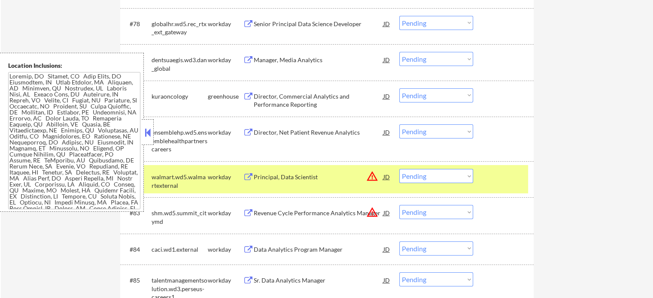
click at [316, 171] on div "Principal, Data Scientist" at bounding box center [319, 176] width 130 height 15
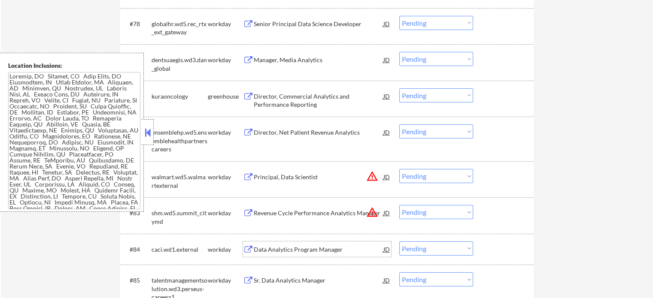
click at [309, 245] on div "Data Analytics Program Manager" at bounding box center [319, 249] width 130 height 9
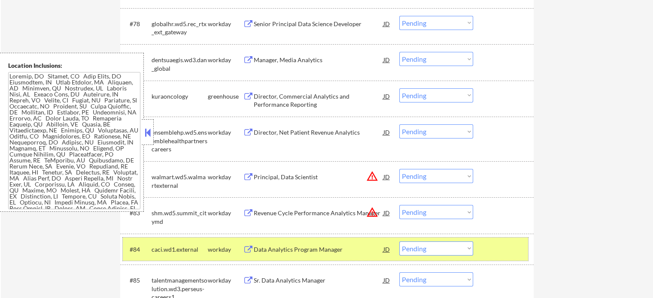
click at [509, 255] on div at bounding box center [504, 249] width 38 height 15
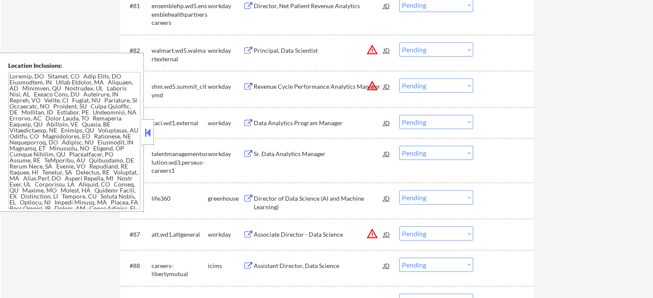
scroll to position [3133, 0]
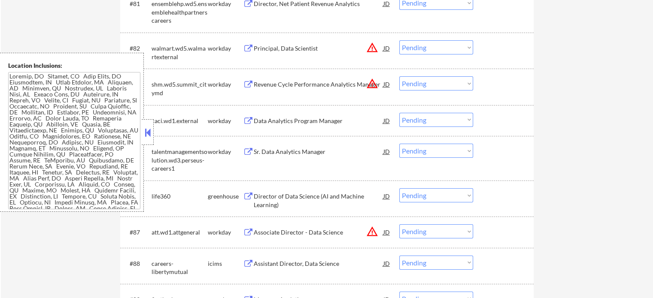
click at [269, 203] on div "Director of Data Science (AI and Machine Learning)" at bounding box center [319, 200] width 130 height 17
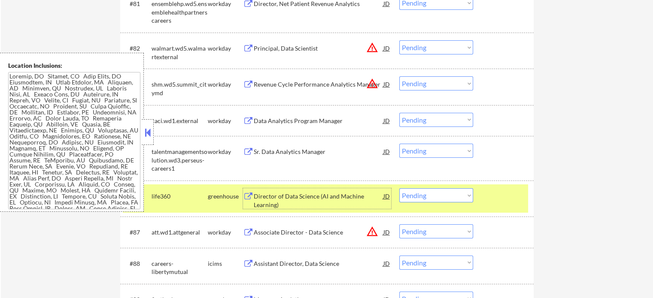
click at [530, 195] on div "#86 life360 greenhouse Director of Data Science (AI and Machine Learning) JD wa…" at bounding box center [326, 199] width 413 height 36
click at [506, 193] on div at bounding box center [504, 195] width 38 height 15
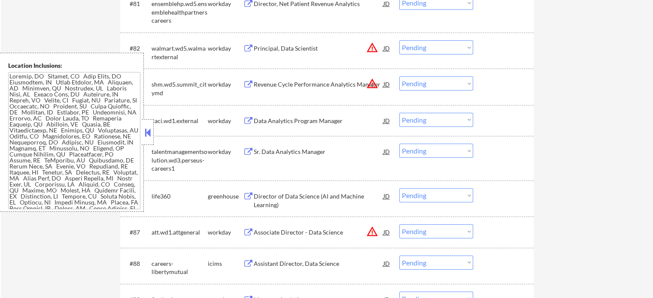
scroll to position [3176, 0]
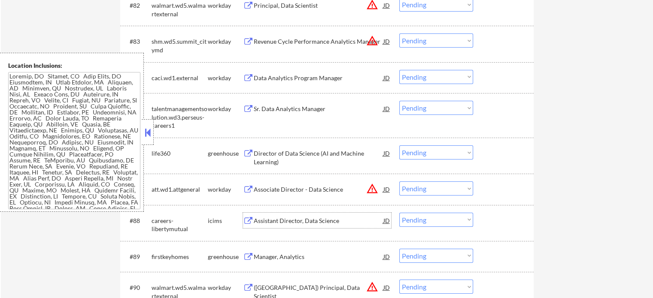
click at [272, 223] on div "Assistant Director, Data Science" at bounding box center [319, 221] width 130 height 9
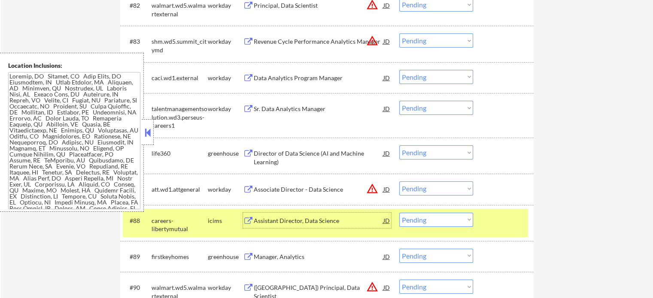
click at [504, 222] on div at bounding box center [504, 220] width 38 height 15
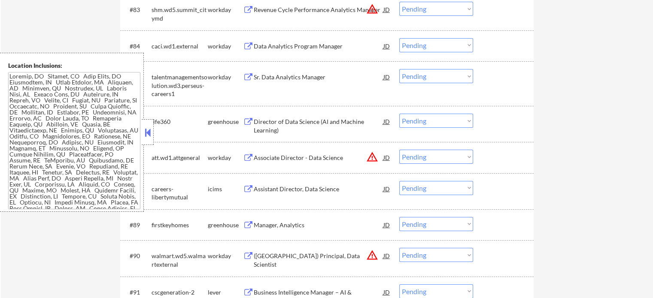
scroll to position [3219, 0]
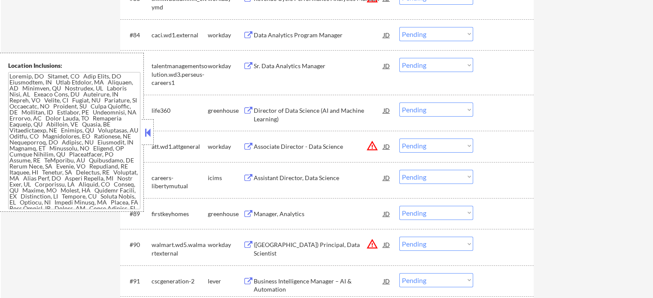
click at [295, 223] on div "#89 firstkeyhomes greenhouse Manager, Analytics JD warning_amber Choose an opti…" at bounding box center [325, 213] width 405 height 23
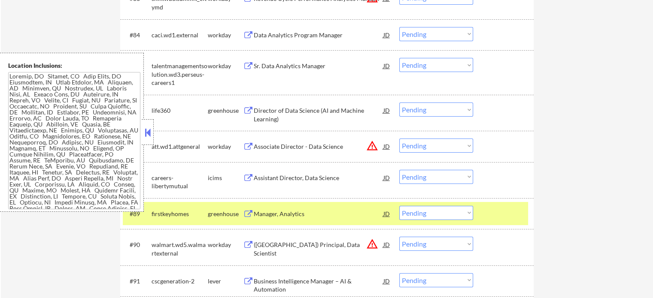
click at [307, 221] on div "Manager, Analytics" at bounding box center [319, 213] width 130 height 15
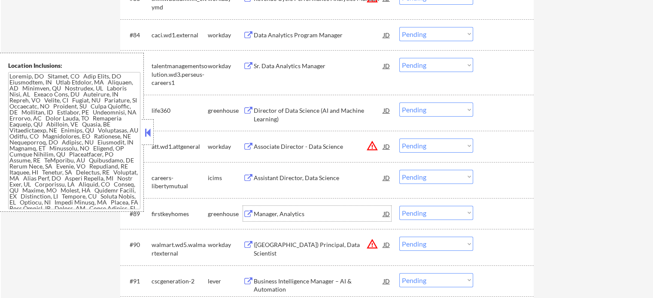
click at [256, 176] on div "Assistant Director, Data Science" at bounding box center [319, 178] width 130 height 9
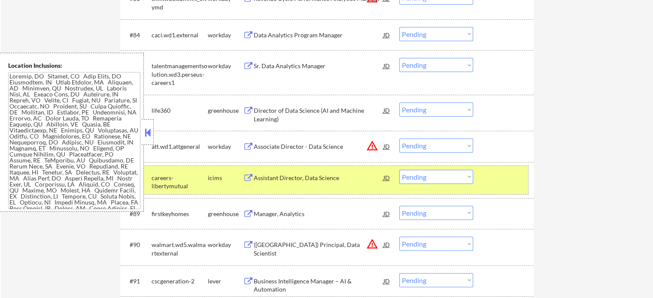
drag, startPoint x: 508, startPoint y: 187, endPoint x: 300, endPoint y: 225, distance: 210.8
click at [506, 187] on div "#88 careers-libertymutual icims Assistant Director, Data Science JD warning_amb…" at bounding box center [325, 180] width 405 height 28
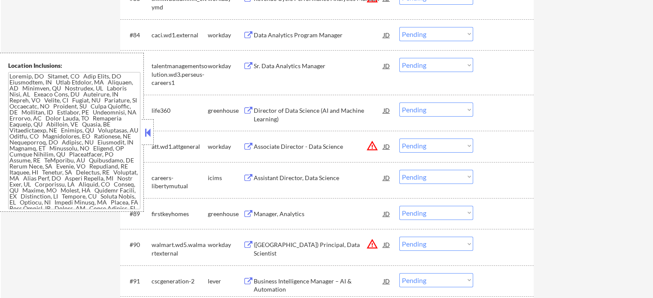
click at [309, 250] on div "(USA) Principal, Data Scientist" at bounding box center [319, 244] width 130 height 15
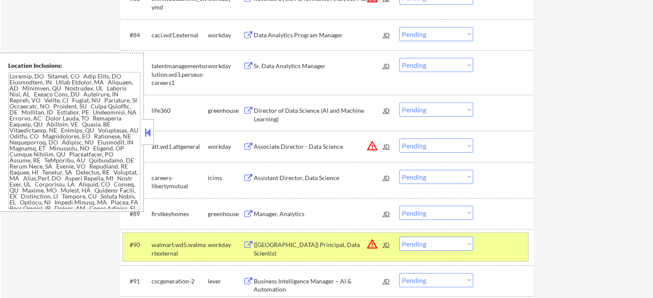
click at [489, 248] on div at bounding box center [504, 244] width 38 height 15
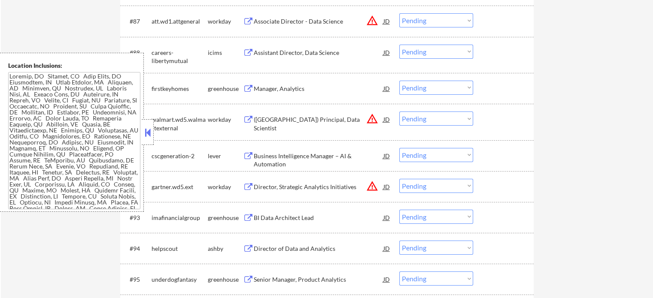
scroll to position [3347, 0]
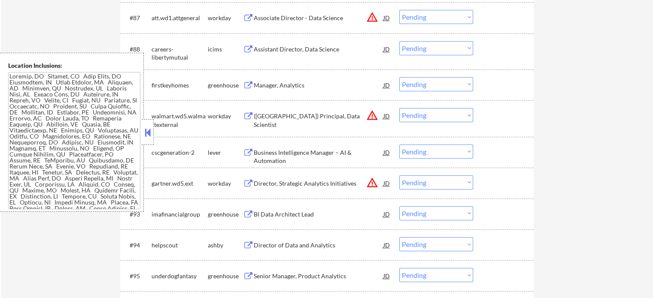
click at [288, 210] on div "BI Data Architect Lead" at bounding box center [319, 214] width 130 height 9
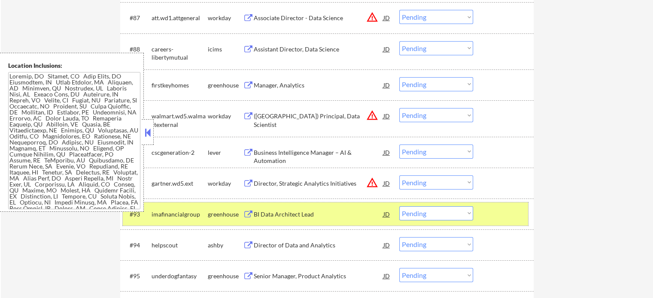
drag, startPoint x: 511, startPoint y: 206, endPoint x: 268, endPoint y: 199, distance: 243.0
click at [506, 206] on div "#93 imafinancialgroup greenhouse BI Data Architect Lead JD warning_amber Choose…" at bounding box center [325, 214] width 405 height 23
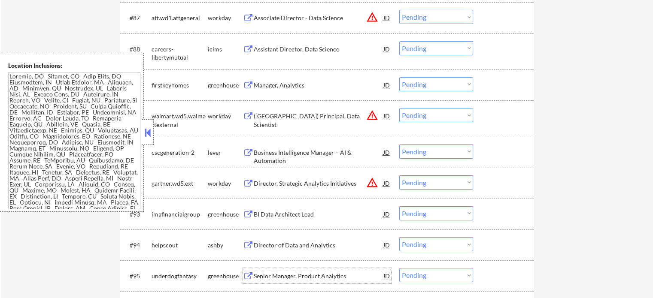
click at [308, 277] on div "Senior Manager, Product Analytics" at bounding box center [319, 276] width 130 height 9
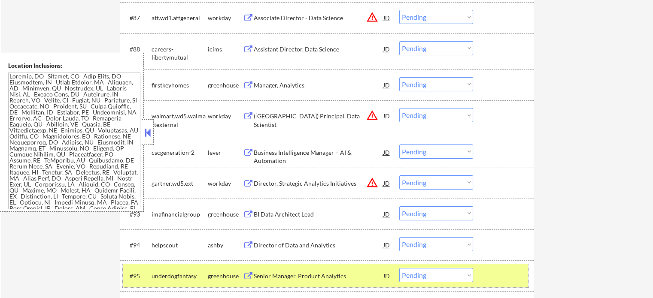
drag, startPoint x: 520, startPoint y: 277, endPoint x: 195, endPoint y: 97, distance: 371.5
click at [518, 277] on div at bounding box center [504, 275] width 38 height 15
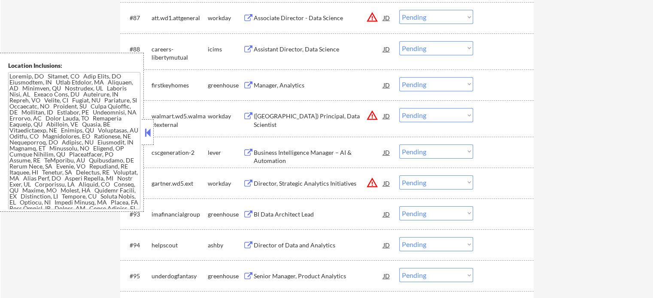
click at [283, 160] on div "Business Intelligence Manager – AI & Automation" at bounding box center [319, 152] width 130 height 15
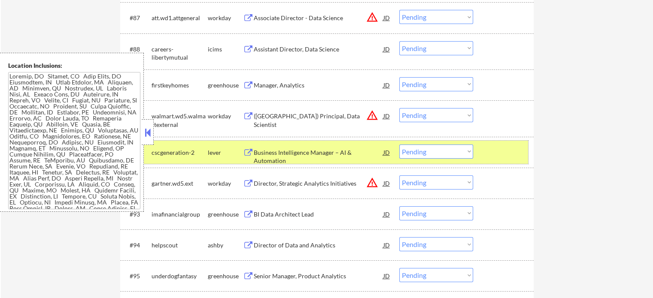
click at [492, 152] on div at bounding box center [504, 152] width 38 height 15
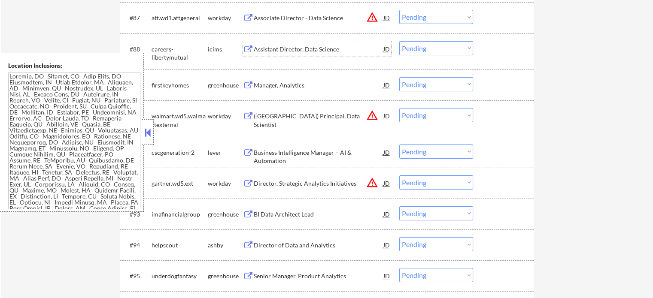
click at [317, 52] on div "Assistant Director, Data Science" at bounding box center [319, 49] width 130 height 9
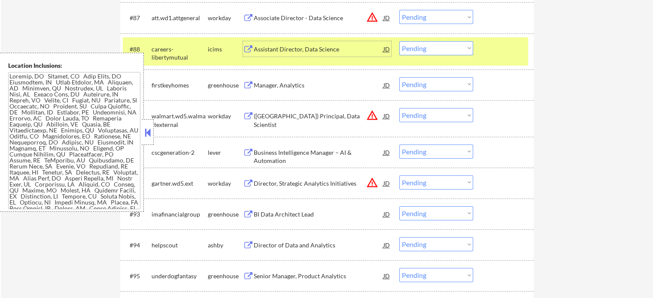
click at [488, 62] on div "#88 careers-libertymutual icims Assistant Director, Data Science JD warning_amb…" at bounding box center [325, 51] width 405 height 28
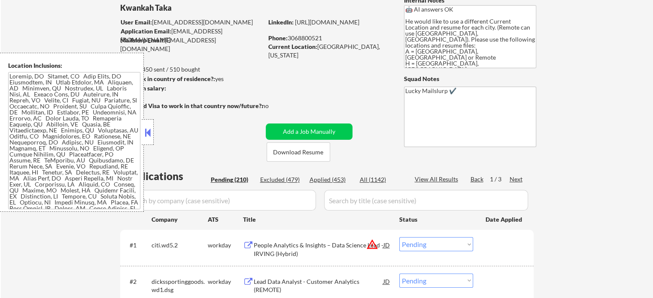
scroll to position [2, 0]
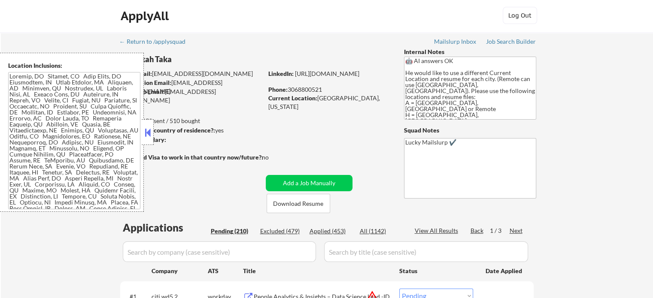
click at [430, 230] on div "View All Results" at bounding box center [438, 231] width 46 height 9
select select ""pending""
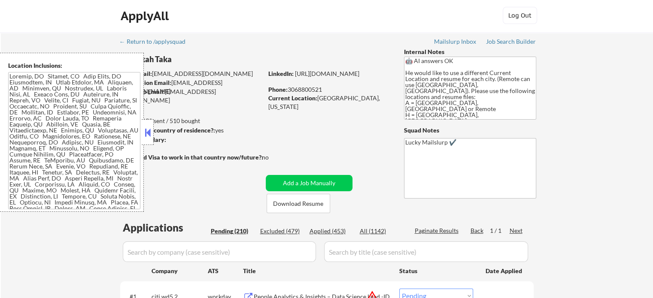
select select ""pending""
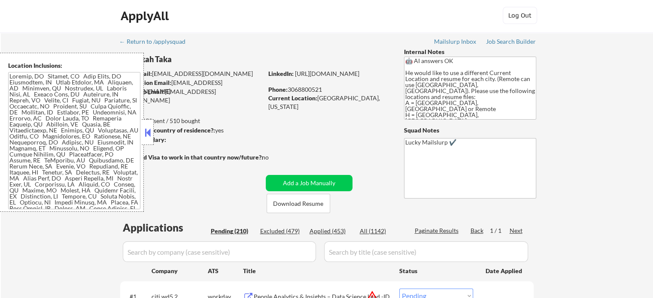
select select ""pending""
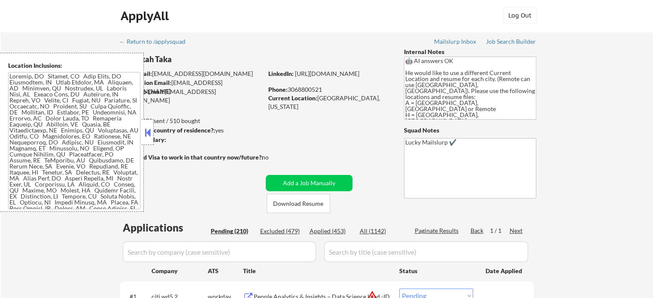
select select ""pending""
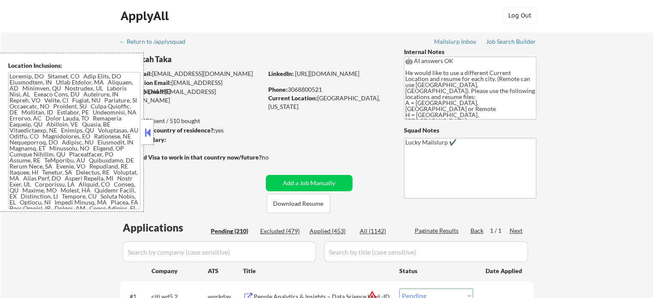
select select ""pending""
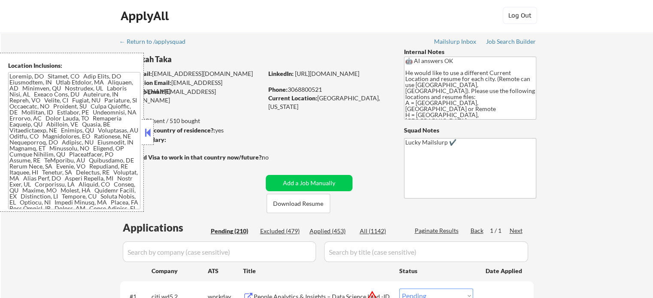
select select ""pending""
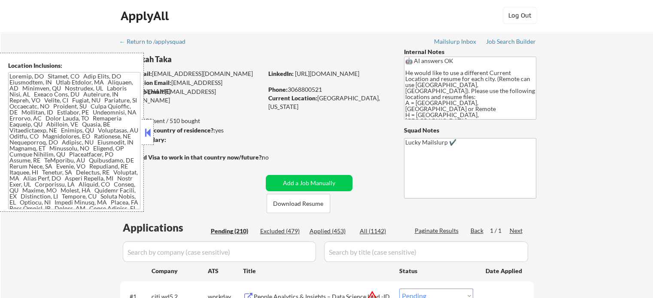
select select ""pending""
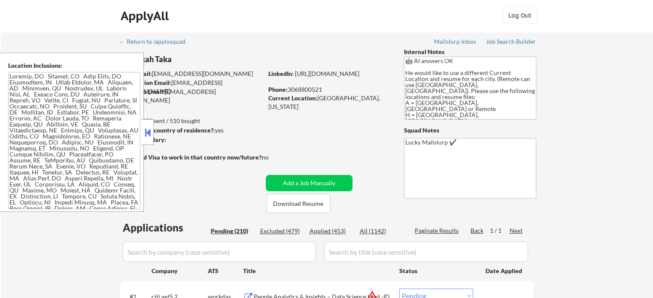
select select ""pending""
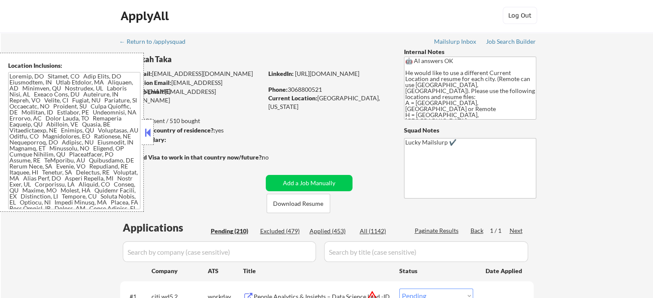
select select ""pending""
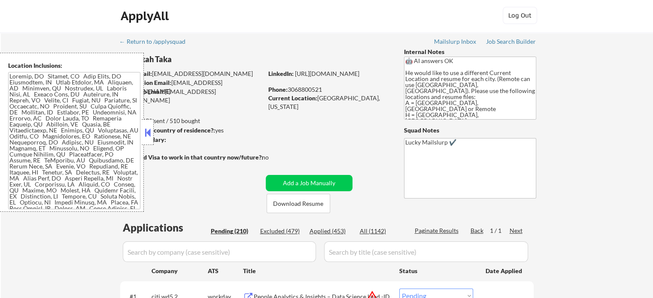
select select ""pending""
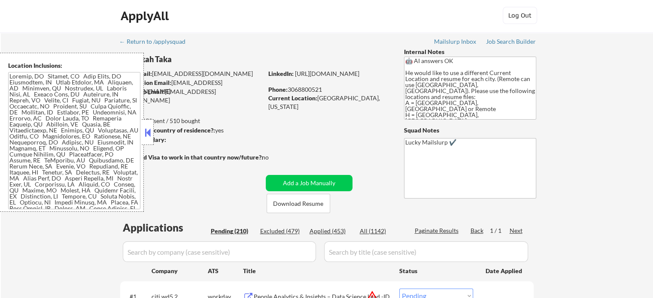
select select ""pending""
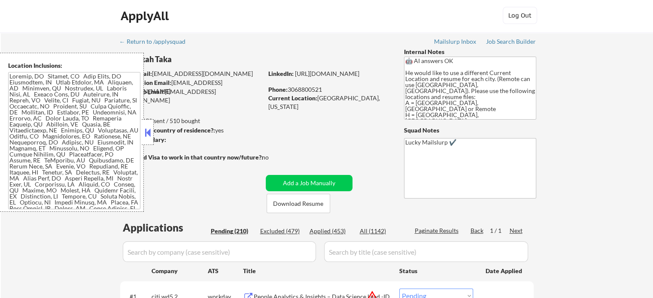
select select ""pending""
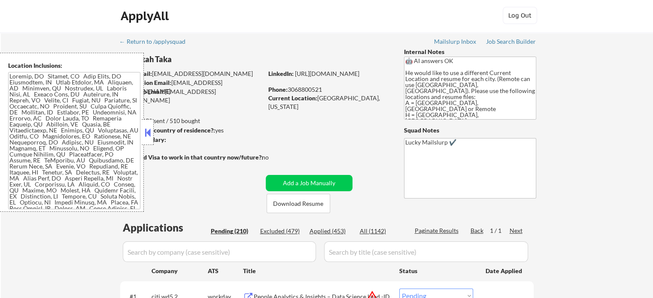
select select ""pending""
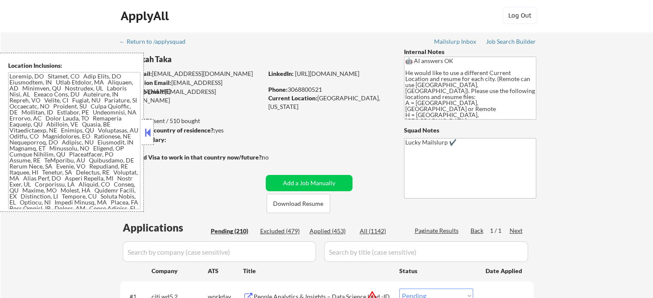
select select ""pending""
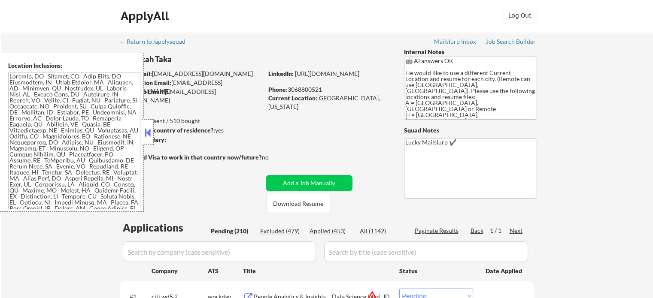
select select ""pending""
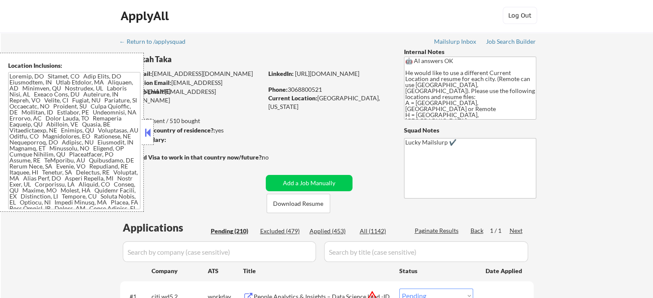
select select ""pending""
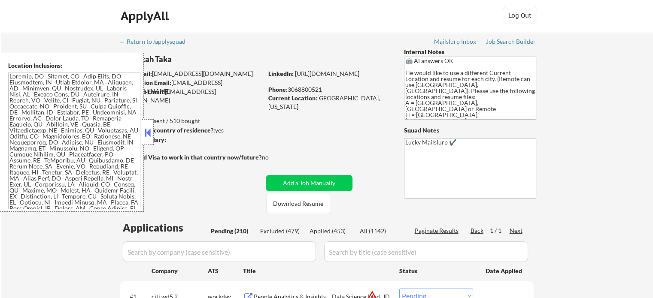
select select ""pending""
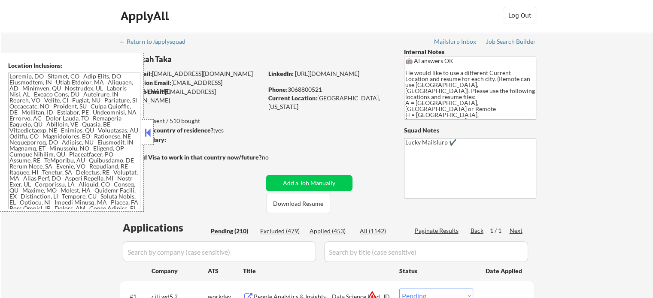
select select ""pending""
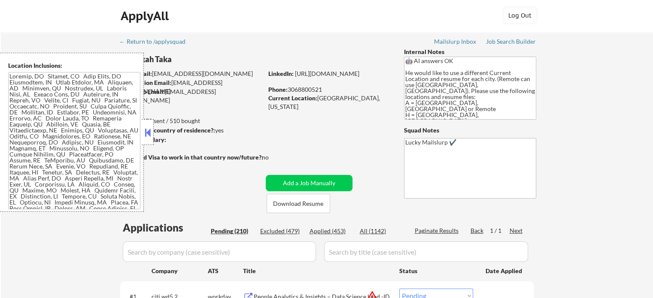
select select ""pending""
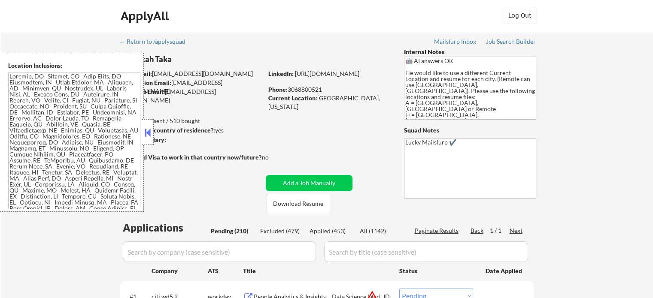
select select ""pending""
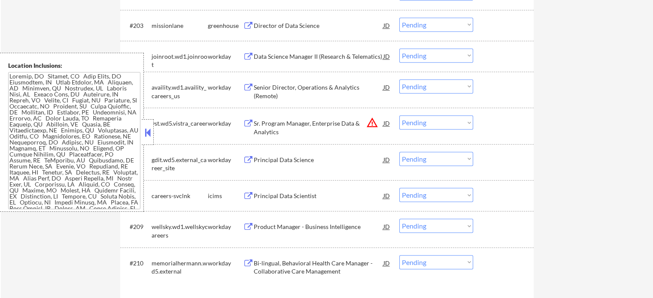
scroll to position [7263, 0]
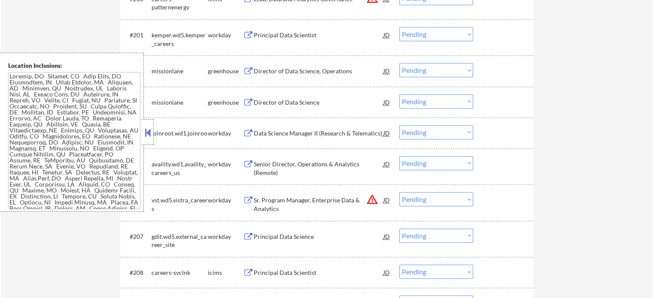
click at [290, 102] on div "Director of Data Science" at bounding box center [319, 102] width 130 height 9
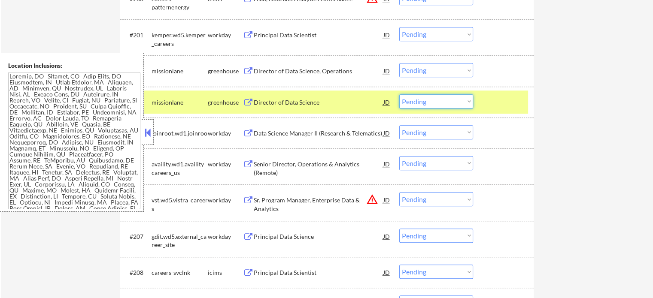
click at [428, 101] on select "Choose an option... Pending Applied Excluded (Questions) Excluded (Expired) Exc…" at bounding box center [436, 101] width 74 height 14
click at [499, 96] on div at bounding box center [504, 101] width 38 height 15
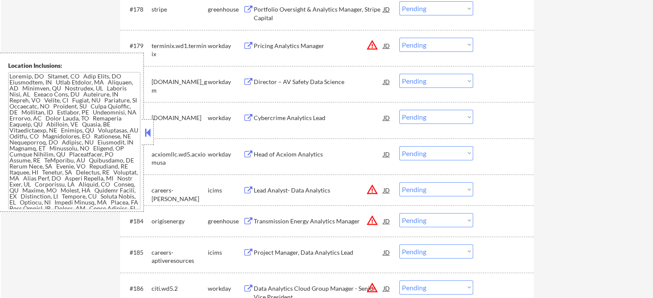
scroll to position [6448, 0]
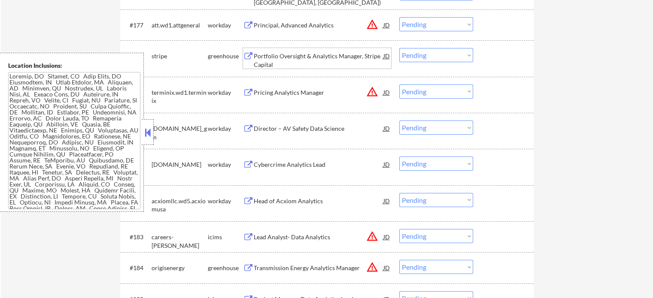
click at [293, 59] on div "Portfolio Oversight & Analytics Manager, Stripe Capital" at bounding box center [319, 60] width 130 height 17
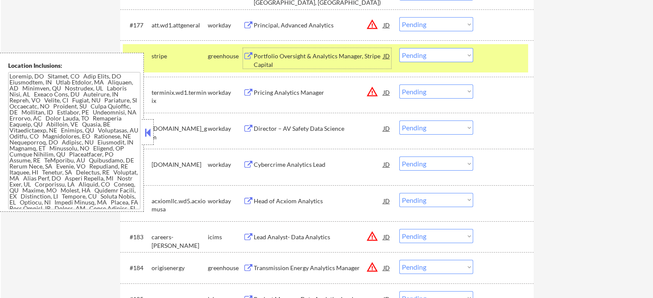
click at [414, 59] on select "Choose an option... Pending Applied Excluded (Questions) Excluded (Expired) Exc…" at bounding box center [436, 55] width 74 height 14
click at [399, 48] on select "Choose an option... Pending Applied Excluded (Questions) Excluded (Expired) Exc…" at bounding box center [436, 55] width 74 height 14
click at [500, 62] on div at bounding box center [504, 55] width 38 height 15
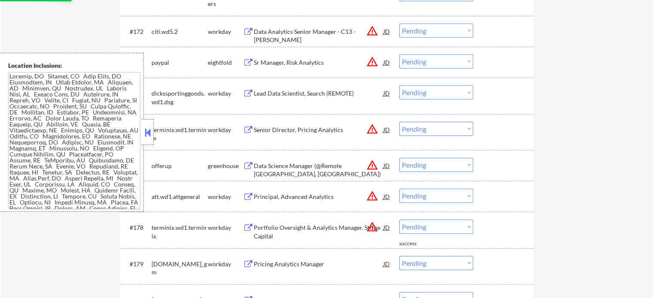
scroll to position [6190, 0]
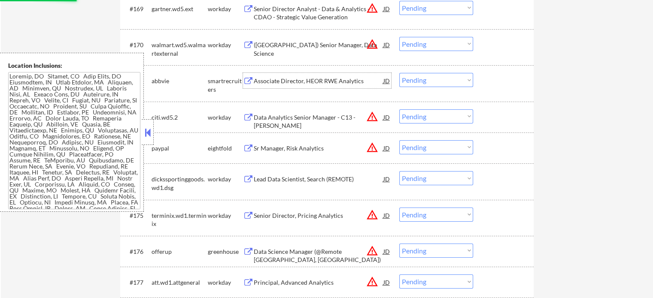
click at [318, 81] on div "Associate Director, HEOR RWE Analytics" at bounding box center [319, 81] width 130 height 9
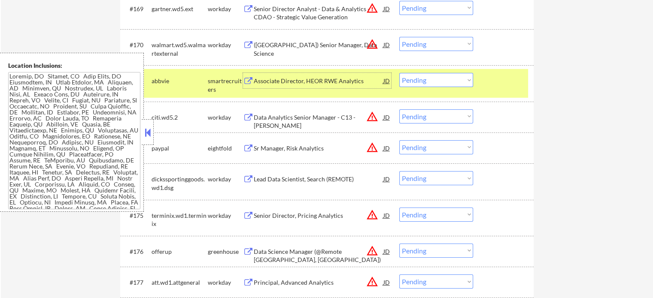
click at [421, 79] on select "Choose an option... Pending Applied Excluded (Questions) Excluded (Expired) Exc…" at bounding box center [436, 80] width 74 height 14
click at [399, 73] on select "Choose an option... Pending Applied Excluded (Questions) Excluded (Expired) Exc…" at bounding box center [436, 80] width 74 height 14
click at [494, 86] on div at bounding box center [504, 80] width 38 height 15
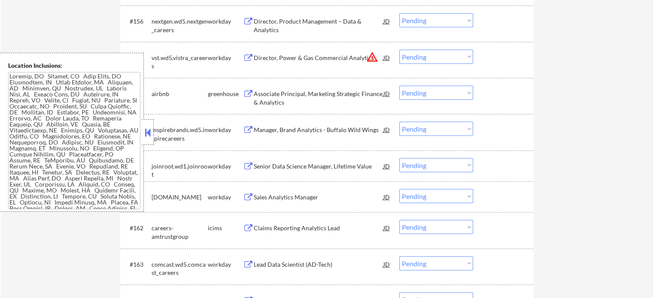
scroll to position [5718, 0]
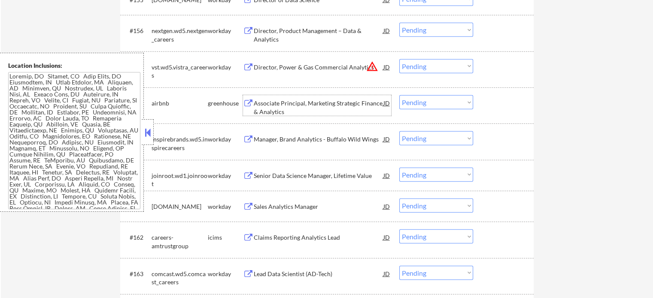
click at [294, 103] on div "Associate Principal, Marketing Strategic Finance & Analytics" at bounding box center [319, 107] width 130 height 17
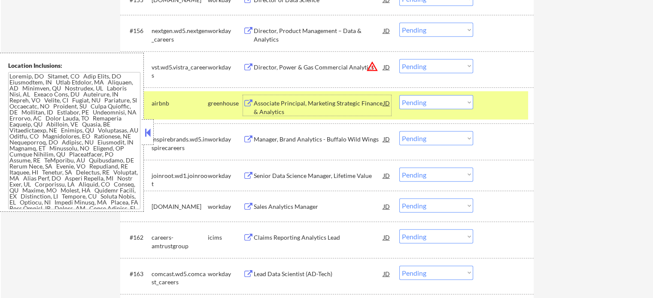
click at [419, 99] on select "Choose an option... Pending Applied Excluded (Questions) Excluded (Expired) Exc…" at bounding box center [436, 102] width 74 height 14
click at [399, 95] on select "Choose an option... Pending Applied Excluded (Questions) Excluded (Expired) Exc…" at bounding box center [436, 102] width 74 height 14
click at [512, 112] on div "#158 airbnb greenhouse Associate Principal, Marketing Strategic Finance & Analy…" at bounding box center [325, 105] width 405 height 28
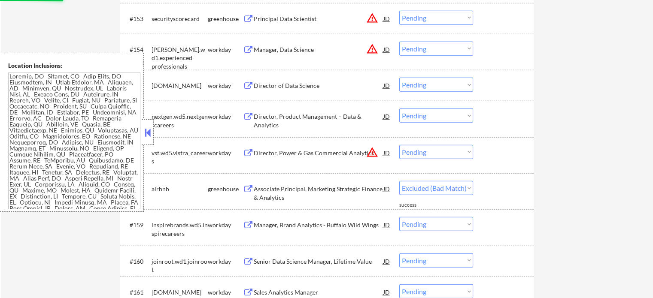
scroll to position [5547, 0]
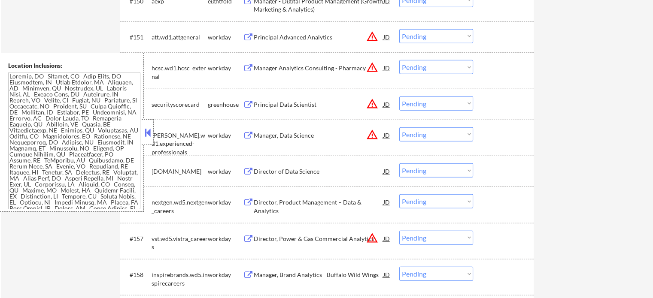
click at [291, 104] on div "Principal Data Scientist" at bounding box center [319, 104] width 130 height 9
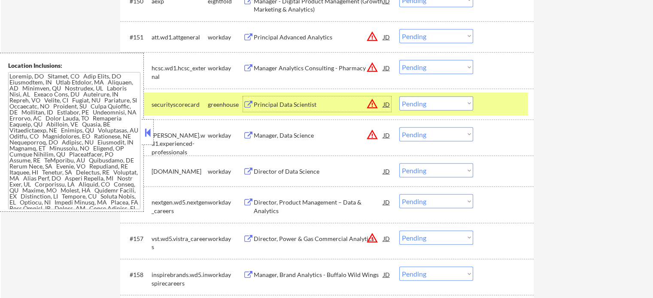
click at [428, 105] on select "Choose an option... Pending Applied Excluded (Questions) Excluded (Expired) Exc…" at bounding box center [436, 104] width 74 height 14
click at [399, 97] on select "Choose an option... Pending Applied Excluded (Questions) Excluded (Expired) Exc…" at bounding box center [436, 104] width 74 height 14
click at [488, 103] on div at bounding box center [504, 104] width 38 height 15
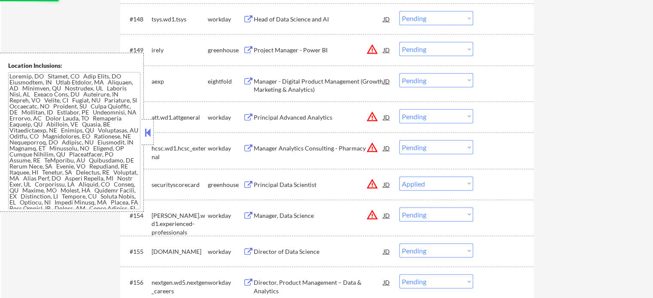
scroll to position [5461, 0]
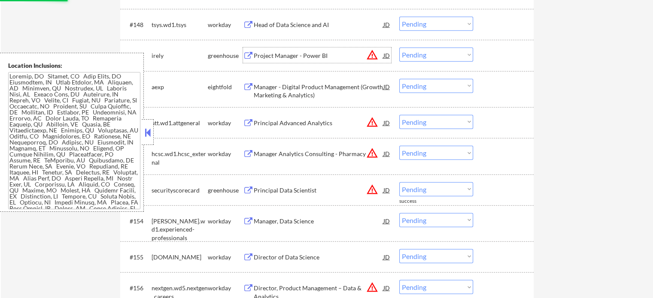
click at [303, 58] on div "Project Manager - Power BI" at bounding box center [319, 55] width 130 height 9
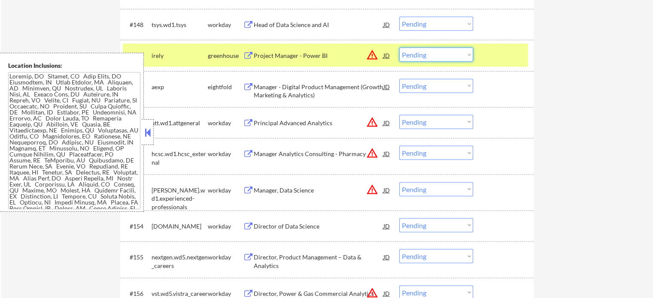
click at [418, 54] on select "Choose an option... Pending Applied Excluded (Questions) Excluded (Expired) Exc…" at bounding box center [436, 55] width 74 height 14
click at [399, 48] on select "Choose an option... Pending Applied Excluded (Questions) Excluded (Expired) Exc…" at bounding box center [436, 55] width 74 height 14
click at [486, 53] on div at bounding box center [504, 55] width 38 height 15
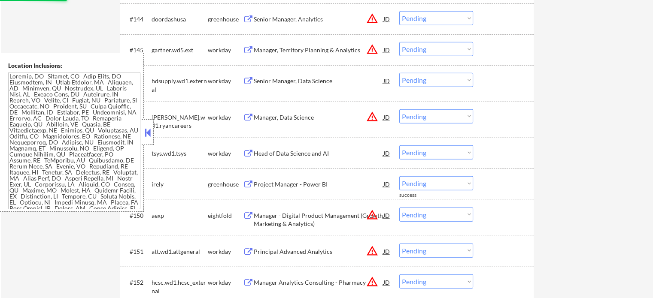
scroll to position [5289, 0]
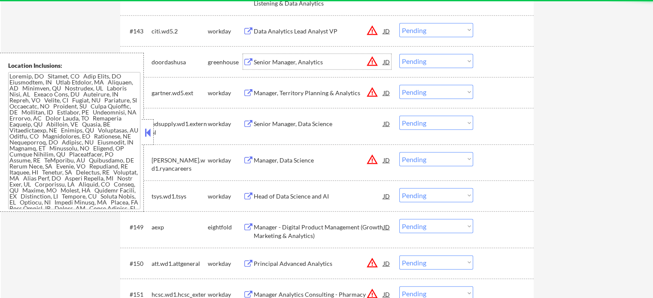
click at [285, 65] on div "Senior Manager, Analytics" at bounding box center [319, 62] width 130 height 9
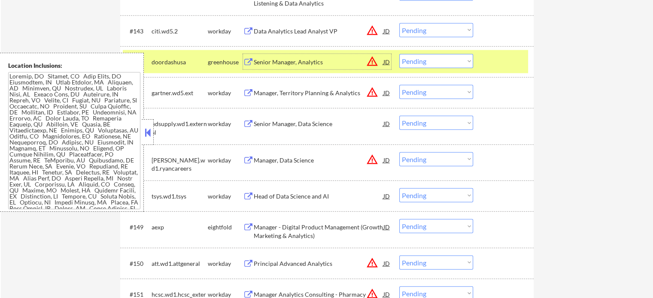
click at [408, 61] on select "Choose an option... Pending Applied Excluded (Questions) Excluded (Expired) Exc…" at bounding box center [436, 61] width 74 height 14
click at [399, 54] on select "Choose an option... Pending Applied Excluded (Questions) Excluded (Expired) Exc…" at bounding box center [436, 61] width 74 height 14
click at [503, 69] on div at bounding box center [504, 61] width 38 height 15
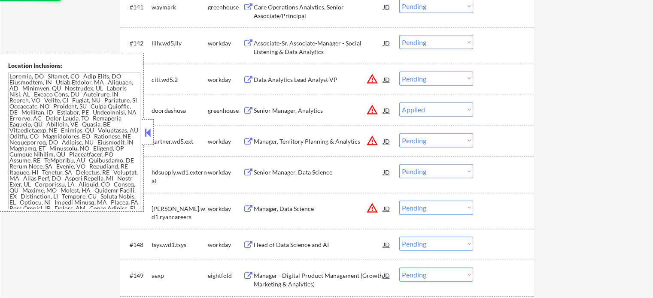
scroll to position [5203, 0]
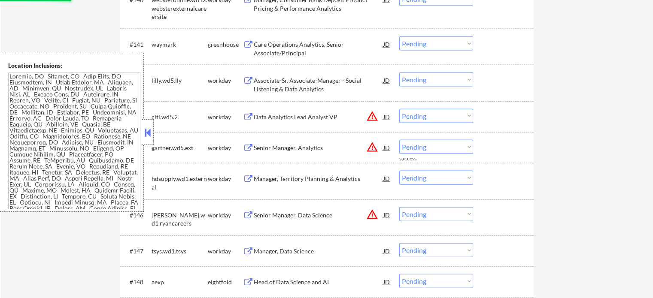
click at [281, 51] on div "Care Operations Analytics, Senior Associate/Principal" at bounding box center [319, 48] width 130 height 17
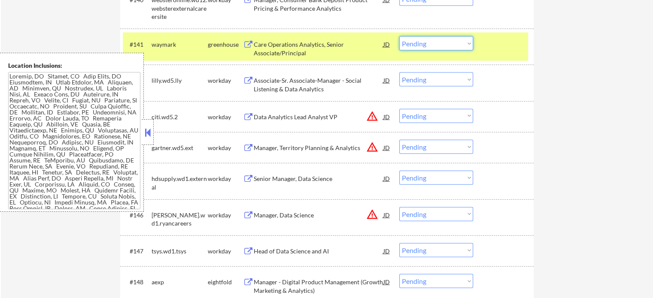
click at [427, 45] on select "Choose an option... Pending Applied Excluded (Questions) Excluded (Expired) Exc…" at bounding box center [436, 43] width 74 height 14
click at [399, 36] on select "Choose an option... Pending Applied Excluded (Questions) Excluded (Expired) Exc…" at bounding box center [436, 43] width 74 height 14
click at [500, 49] on div at bounding box center [504, 43] width 38 height 15
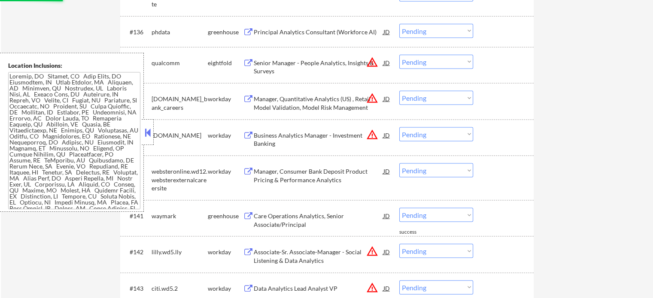
scroll to position [4989, 0]
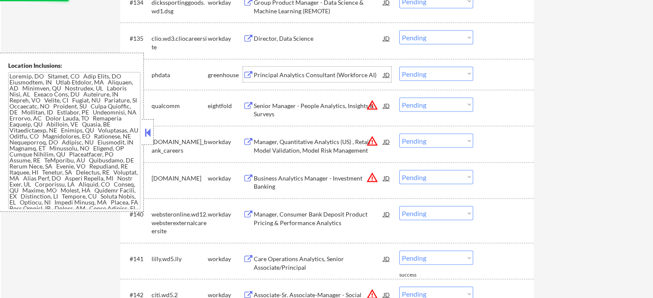
click at [279, 72] on div "Principal Analytics Consultant (Workforce AI)" at bounding box center [319, 75] width 130 height 9
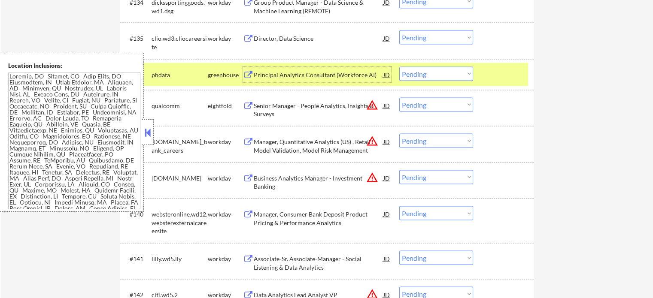
click at [434, 76] on select "Choose an option... Pending Applied Excluded (Questions) Excluded (Expired) Exc…" at bounding box center [436, 74] width 74 height 14
click at [399, 67] on select "Choose an option... Pending Applied Excluded (Questions) Excluded (Expired) Exc…" at bounding box center [436, 74] width 74 height 14
click at [490, 73] on div at bounding box center [504, 74] width 38 height 15
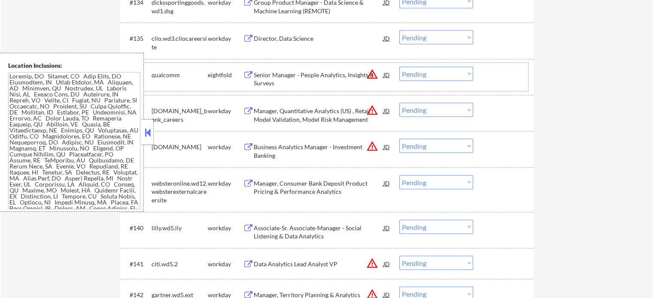
click at [504, 70] on div at bounding box center [504, 74] width 38 height 15
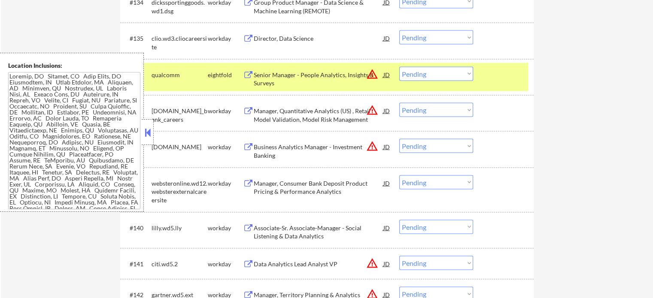
click at [504, 70] on div at bounding box center [504, 74] width 38 height 15
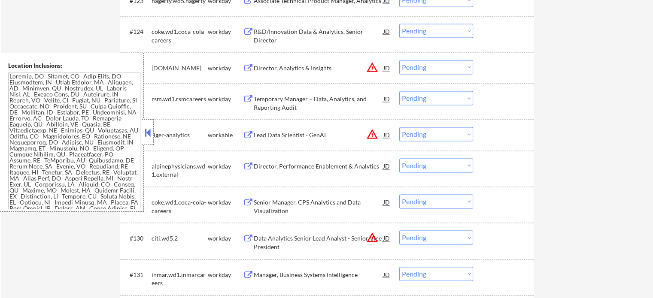
scroll to position [4602, 0]
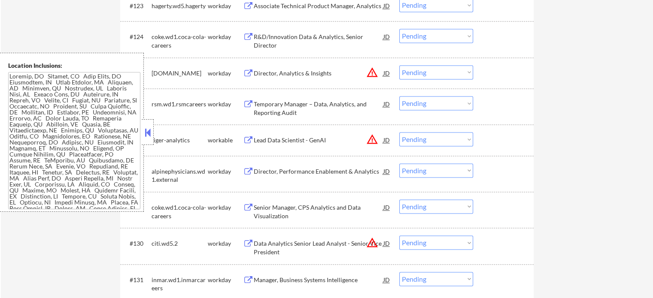
click at [281, 139] on div "Lead Data Scientist - GenAI" at bounding box center [319, 140] width 130 height 9
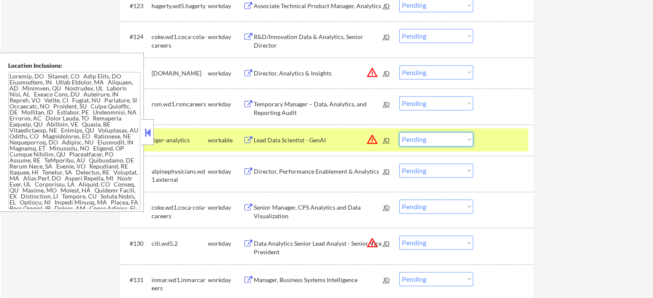
drag, startPoint x: 426, startPoint y: 140, endPoint x: 428, endPoint y: 145, distance: 5.8
click at [427, 141] on select "Choose an option... Pending Applied Excluded (Questions) Excluded (Expired) Exc…" at bounding box center [436, 139] width 74 height 14
click at [399, 132] on select "Choose an option... Pending Applied Excluded (Questions) Excluded (Expired) Exc…" at bounding box center [436, 139] width 74 height 14
click at [504, 145] on div at bounding box center [504, 139] width 38 height 15
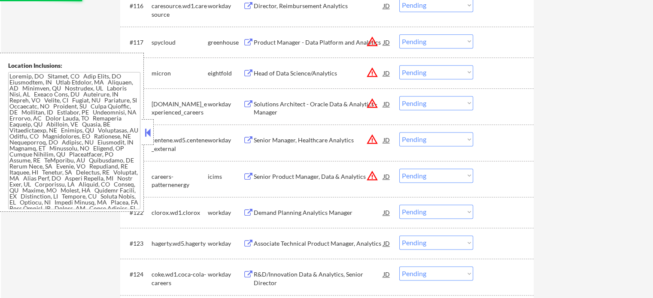
scroll to position [4345, 0]
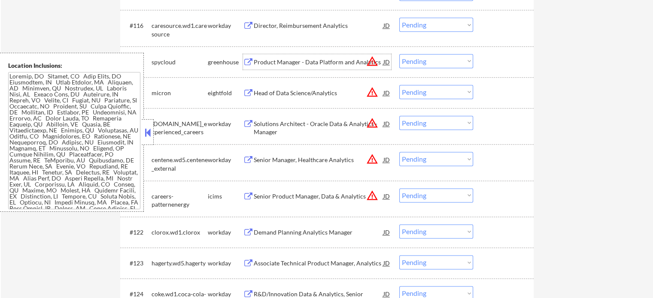
click at [300, 61] on div "Product Manager - Data Platform and Analytics" at bounding box center [319, 62] width 130 height 9
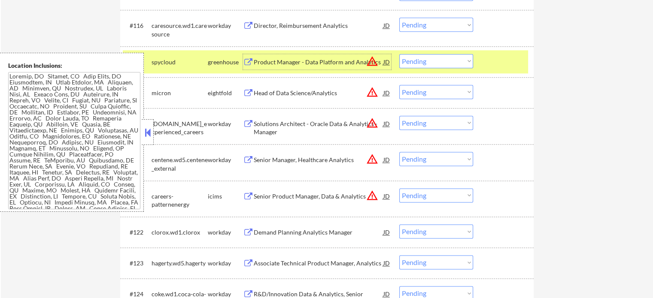
click at [439, 63] on select "Choose an option... Pending Applied Excluded (Questions) Excluded (Expired) Exc…" at bounding box center [436, 61] width 74 height 14
click at [399, 54] on select "Choose an option... Pending Applied Excluded (Questions) Excluded (Expired) Exc…" at bounding box center [436, 61] width 74 height 14
click at [495, 61] on div at bounding box center [504, 61] width 38 height 15
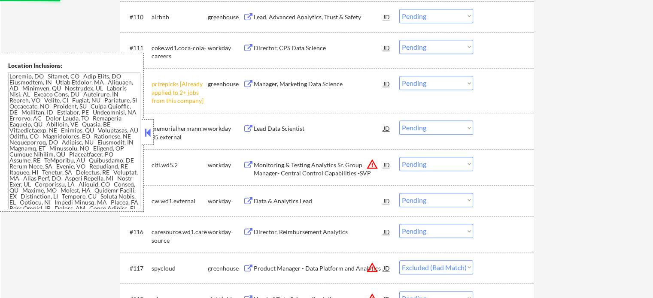
scroll to position [4130, 0]
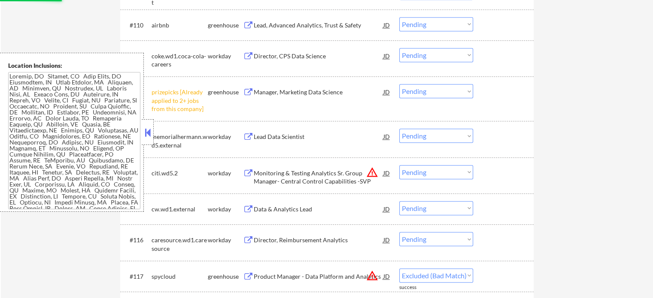
click at [417, 95] on select "Choose an option... Pending Applied Excluded (Questions) Excluded (Expired) Exc…" at bounding box center [436, 91] width 74 height 14
click at [399, 84] on select "Choose an option... Pending Applied Excluded (Questions) Excluded (Expired) Exc…" at bounding box center [436, 91] width 74 height 14
click at [292, 24] on div "Lead, Advanced Analytics, Trust & Safety" at bounding box center [319, 25] width 130 height 9
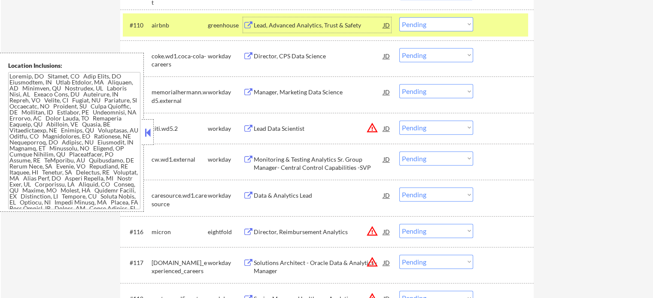
click at [449, 24] on select "Choose an option... Pending Applied Excluded (Questions) Excluded (Expired) Exc…" at bounding box center [436, 24] width 74 height 14
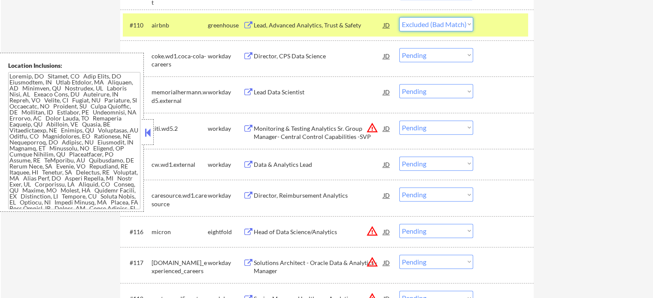
click at [399, 17] on select "Choose an option... Pending Applied Excluded (Questions) Excluded (Expired) Exc…" at bounding box center [436, 24] width 74 height 14
click at [497, 32] on div at bounding box center [504, 24] width 38 height 15
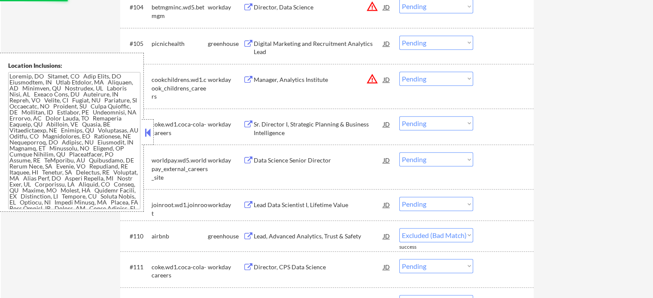
scroll to position [3873, 0]
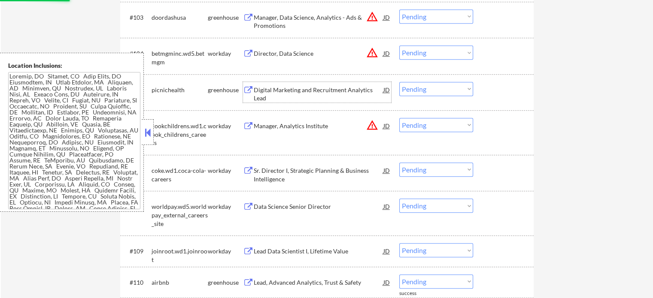
click at [292, 89] on div "Digital Marketing and Recruitment Analytics Lead" at bounding box center [319, 94] width 130 height 17
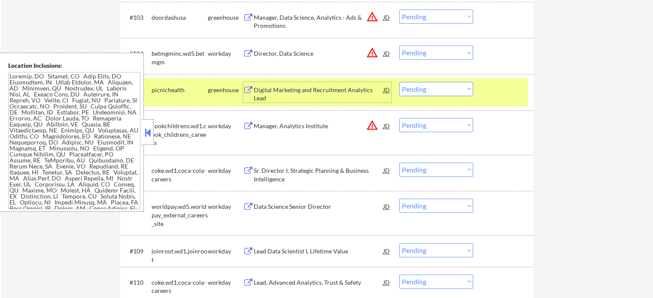
click at [424, 93] on select "Choose an option... Pending Applied Excluded (Questions) Excluded (Expired) Exc…" at bounding box center [436, 89] width 74 height 14
click at [399, 82] on select "Choose an option... Pending Applied Excluded (Questions) Excluded (Expired) Exc…" at bounding box center [436, 89] width 74 height 14
click at [491, 88] on div at bounding box center [504, 89] width 38 height 15
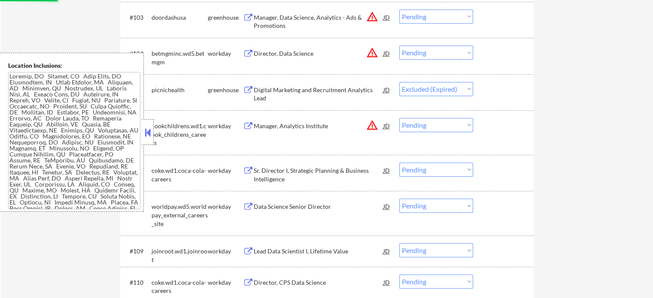
click at [306, 22] on div "Manager, Data Science, Analytics - Ads & Promotions" at bounding box center [319, 21] width 130 height 17
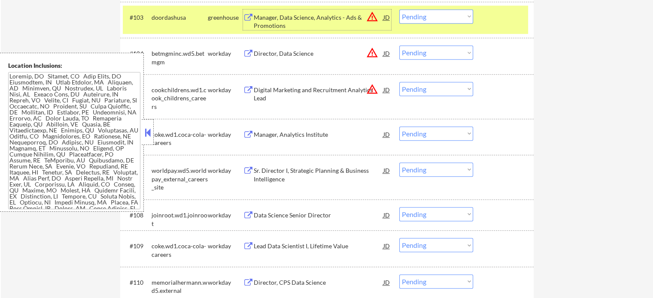
click at [426, 13] on select "Choose an option... Pending Applied Excluded (Questions) Excluded (Expired) Exc…" at bounding box center [436, 16] width 74 height 14
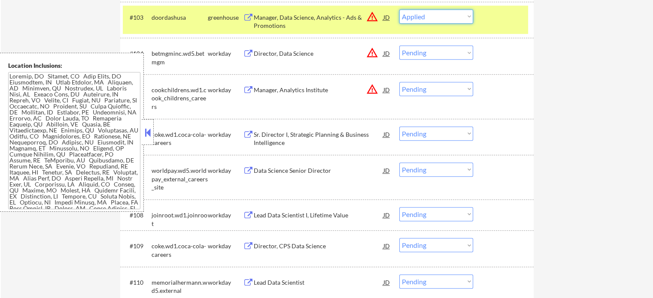
click at [399, 9] on select "Choose an option... Pending Applied Excluded (Questions) Excluded (Expired) Exc…" at bounding box center [436, 16] width 74 height 14
click at [500, 22] on div at bounding box center [504, 16] width 38 height 15
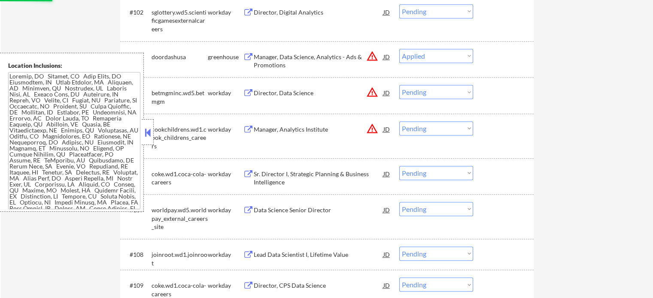
scroll to position [3787, 0]
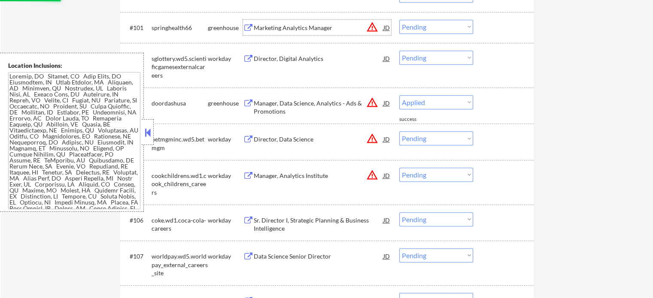
click at [285, 24] on div "Marketing Analytics Manager" at bounding box center [319, 28] width 130 height 9
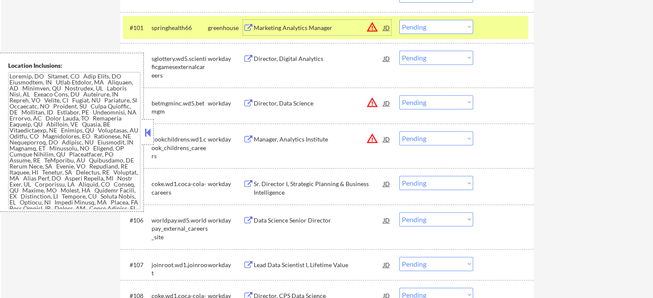
click at [514, 28] on div at bounding box center [504, 27] width 38 height 15
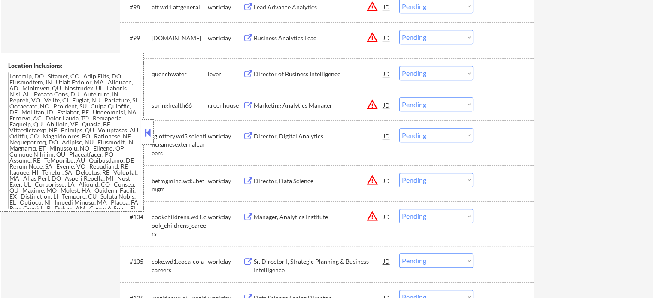
scroll to position [3658, 0]
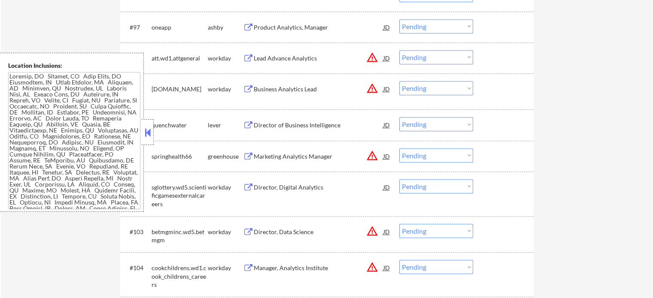
click at [275, 123] on div "Director of Business Intelligence" at bounding box center [319, 125] width 130 height 9
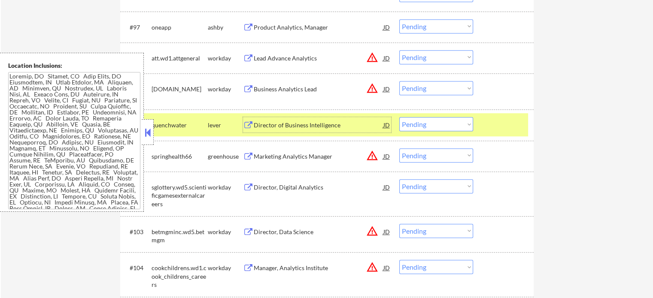
click at [461, 121] on select "Choose an option... Pending Applied Excluded (Questions) Excluded (Expired) Exc…" at bounding box center [436, 124] width 74 height 14
click at [399, 117] on select "Choose an option... Pending Applied Excluded (Questions) Excluded (Expired) Exc…" at bounding box center [436, 124] width 74 height 14
click at [499, 121] on div at bounding box center [504, 124] width 38 height 15
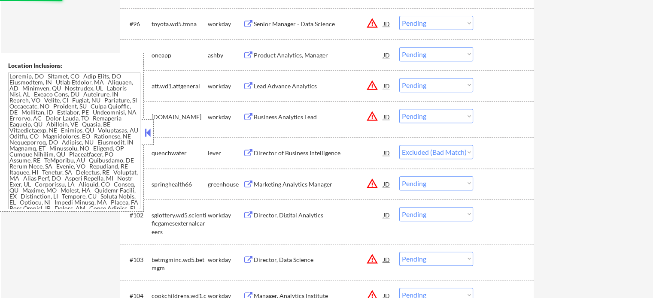
scroll to position [3615, 0]
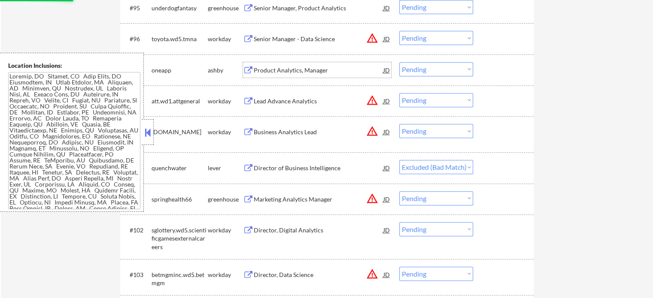
click at [291, 73] on div "Product Analytics, Manager" at bounding box center [319, 70] width 130 height 9
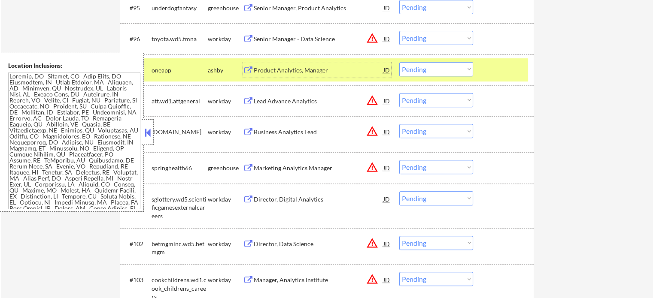
click at [415, 66] on select "Choose an option... Pending Applied Excluded (Questions) Excluded (Expired) Exc…" at bounding box center [436, 69] width 74 height 14
click at [399, 62] on select "Choose an option... Pending Applied Excluded (Questions) Excluded (Expired) Exc…" at bounding box center [436, 69] width 74 height 14
click at [496, 70] on div at bounding box center [504, 69] width 38 height 15
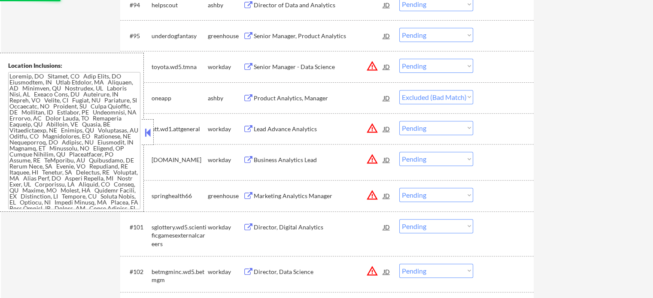
scroll to position [3573, 0]
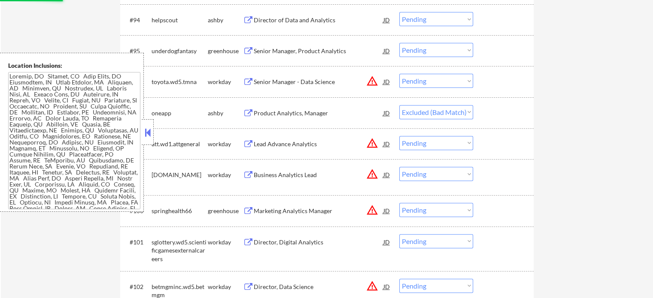
click at [273, 51] on div "Senior Manager, Product Analytics" at bounding box center [319, 51] width 130 height 9
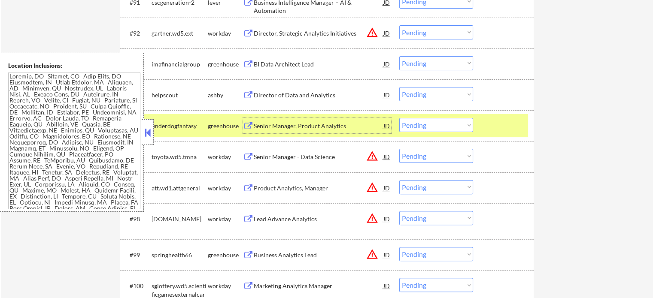
scroll to position [3487, 0]
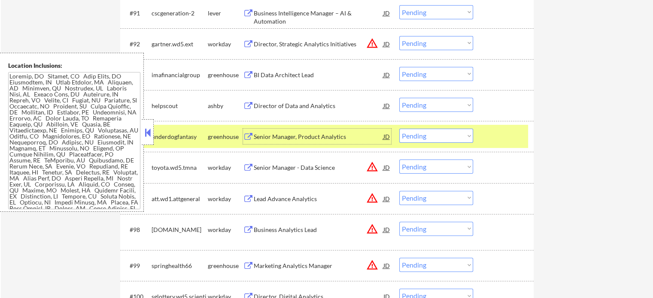
click at [490, 134] on div at bounding box center [504, 136] width 38 height 15
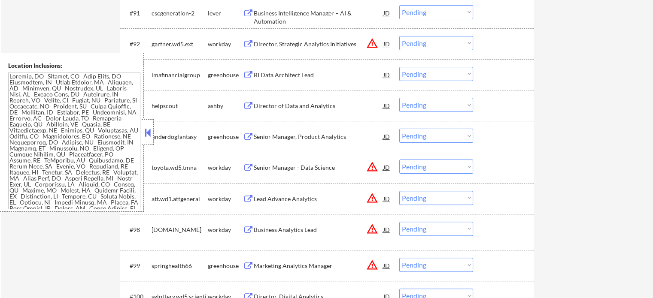
click at [281, 103] on div "Director of Data and Analytics" at bounding box center [319, 106] width 130 height 9
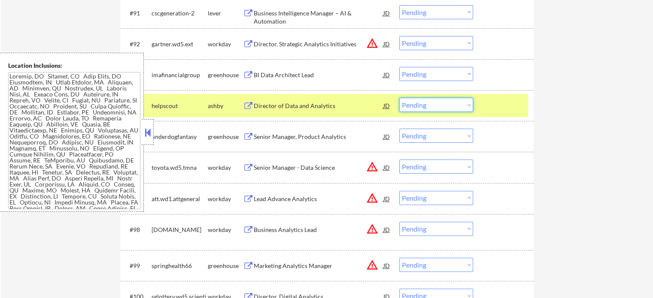
click at [439, 106] on select "Choose an option... Pending Applied Excluded (Questions) Excluded (Expired) Exc…" at bounding box center [436, 105] width 74 height 14
click at [399, 98] on select "Choose an option... Pending Applied Excluded (Questions) Excluded (Expired) Exc…" at bounding box center [436, 105] width 74 height 14
click at [488, 110] on div at bounding box center [504, 105] width 38 height 15
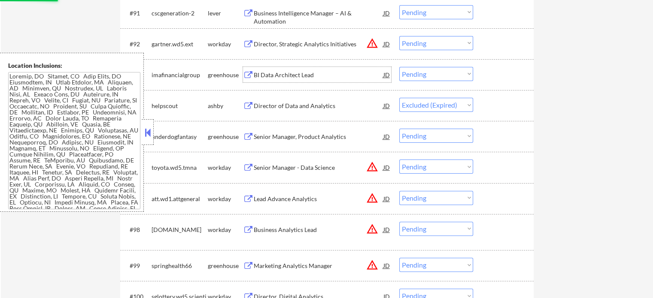
click at [286, 73] on div "BI Data Architect Lead" at bounding box center [319, 75] width 130 height 9
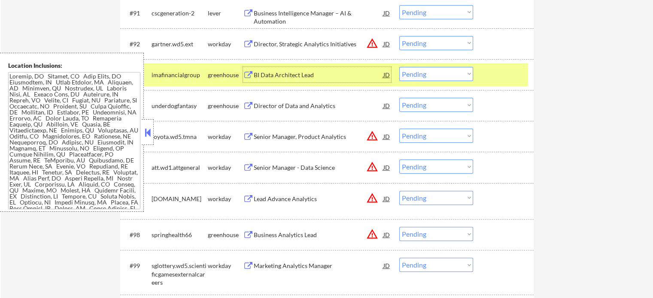
click at [418, 72] on select "Choose an option... Pending Applied Excluded (Questions) Excluded (Expired) Exc…" at bounding box center [436, 74] width 74 height 14
click at [399, 67] on select "Choose an option... Pending Applied Excluded (Questions) Excluded (Expired) Exc…" at bounding box center [436, 74] width 74 height 14
click at [494, 76] on div at bounding box center [504, 74] width 38 height 15
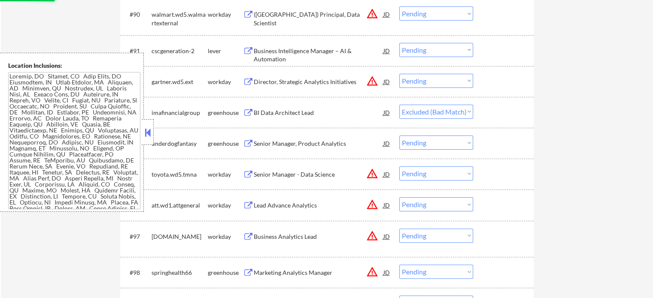
scroll to position [3401, 0]
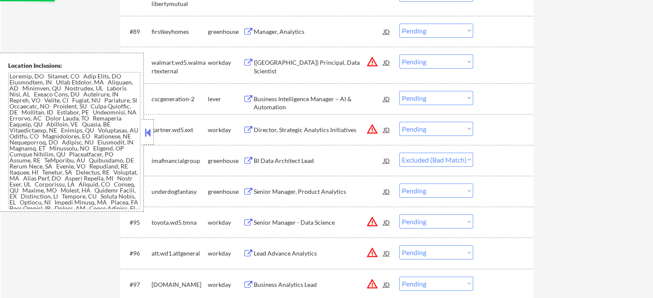
click at [308, 97] on div "Business Intelligence Manager – AI & Automation" at bounding box center [319, 103] width 130 height 17
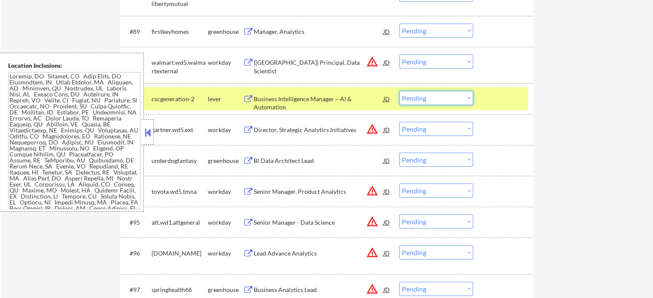
click at [442, 99] on select "Choose an option... Pending Applied Excluded (Questions) Excluded (Expired) Exc…" at bounding box center [436, 98] width 74 height 14
click at [399, 91] on select "Choose an option... Pending Applied Excluded (Questions) Excluded (Expired) Exc…" at bounding box center [436, 98] width 74 height 14
click at [494, 92] on div at bounding box center [504, 98] width 38 height 15
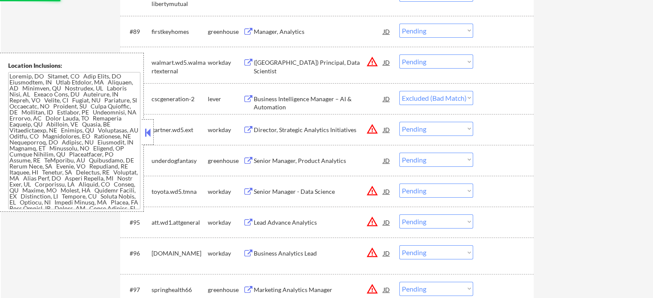
click at [273, 32] on div "Manager, Analytics" at bounding box center [319, 31] width 130 height 9
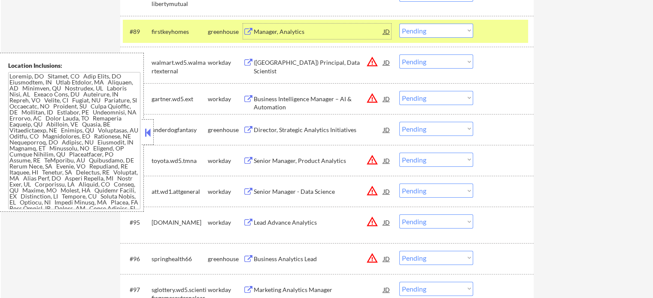
click at [482, 32] on div "#89 firstkeyhomes greenhouse Manager, Analytics JD warning_amber Choose an opti…" at bounding box center [325, 31] width 405 height 23
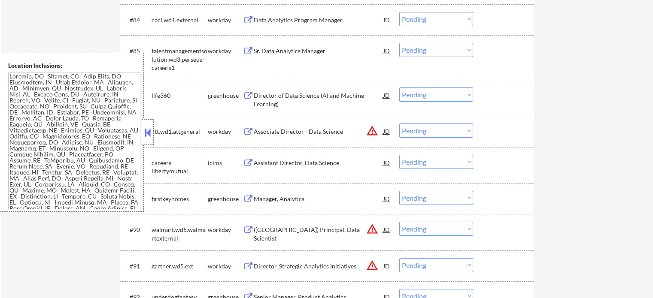
scroll to position [3229, 0]
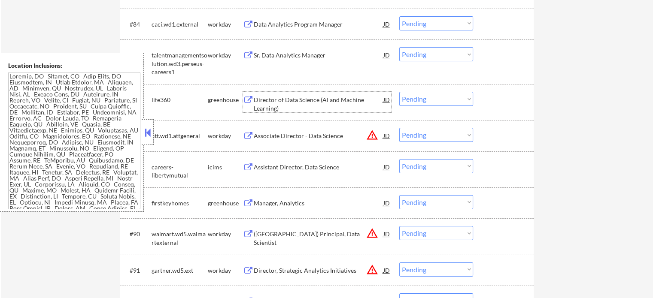
click at [268, 103] on div "Director of Data Science (AI and Machine Learning)" at bounding box center [319, 104] width 130 height 17
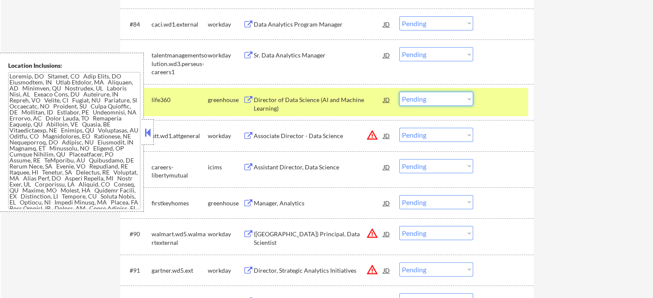
click at [417, 102] on select "Choose an option... Pending Applied Excluded (Questions) Excluded (Expired) Exc…" at bounding box center [436, 99] width 74 height 14
click at [399, 92] on select "Choose an option... Pending Applied Excluded (Questions) Excluded (Expired) Exc…" at bounding box center [436, 99] width 74 height 14
click at [489, 112] on div "#86 life360 greenhouse Director of Data Science (AI and Machine Learning) JD wa…" at bounding box center [325, 102] width 405 height 28
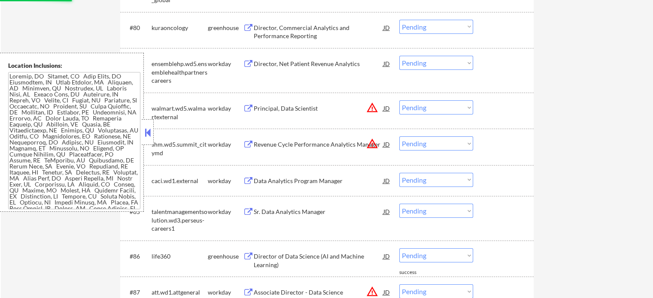
scroll to position [3058, 0]
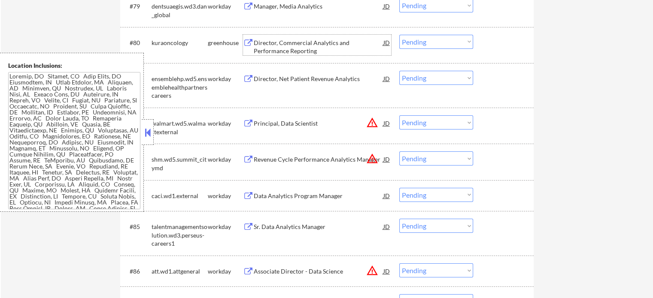
click at [272, 41] on div "Director, Commercial Analytics and Performance Reporting" at bounding box center [319, 47] width 130 height 17
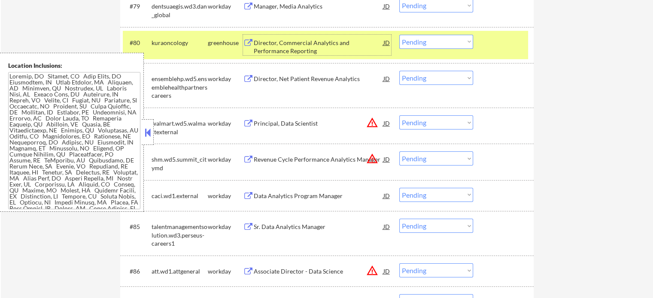
click at [417, 44] on select "Choose an option... Pending Applied Excluded (Questions) Excluded (Expired) Exc…" at bounding box center [436, 42] width 74 height 14
click at [399, 35] on select "Choose an option... Pending Applied Excluded (Questions) Excluded (Expired) Exc…" at bounding box center [436, 42] width 74 height 14
click at [498, 51] on div "#80 kuraoncology greenhouse Director, Commercial Analytics and Performance Repo…" at bounding box center [325, 45] width 405 height 28
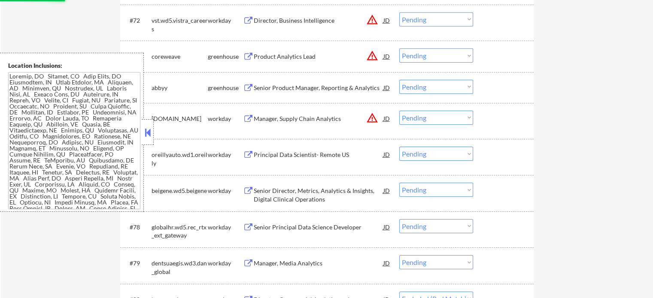
scroll to position [2800, 0]
click at [288, 84] on div "Senior Product Manager, Reporting & Analytics" at bounding box center [319, 88] width 130 height 9
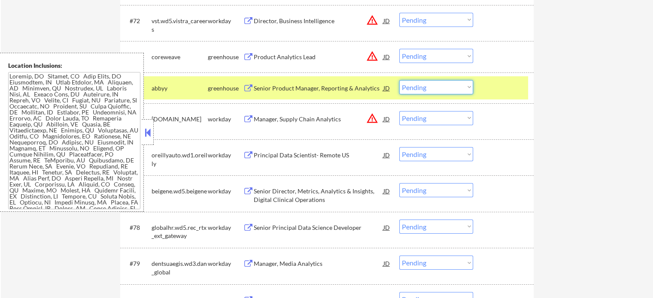
click at [415, 85] on select "Choose an option... Pending Applied Excluded (Questions) Excluded (Expired) Exc…" at bounding box center [436, 87] width 74 height 14
click at [399, 80] on select "Choose an option... Pending Applied Excluded (Questions) Excluded (Expired) Exc…" at bounding box center [436, 87] width 74 height 14
click at [494, 88] on div at bounding box center [504, 87] width 38 height 15
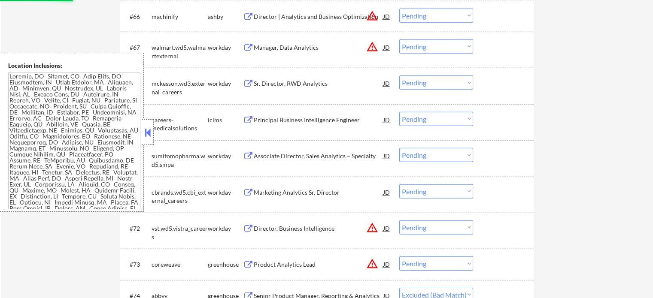
scroll to position [2543, 0]
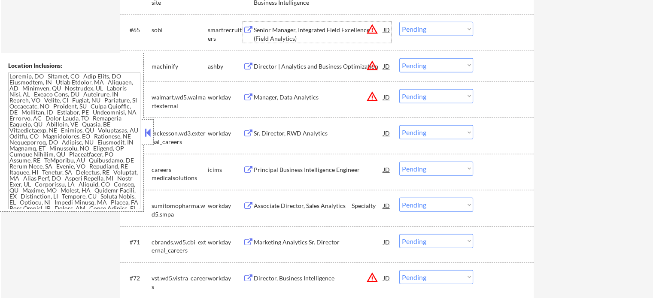
click at [304, 33] on div "Senior Manager, Integrated Field Excellence (Field Analytics)" at bounding box center [319, 34] width 130 height 17
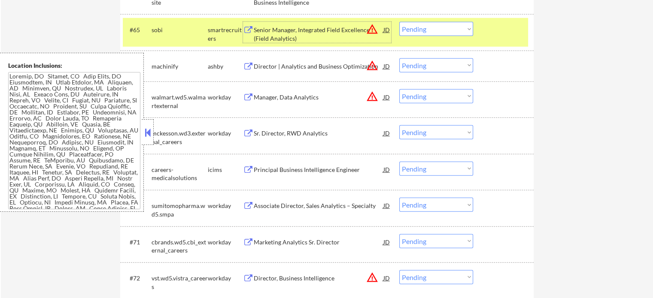
click at [419, 28] on select "Choose an option... Pending Applied Excluded (Questions) Excluded (Expired) Exc…" at bounding box center [436, 29] width 74 height 14
click at [399, 22] on select "Choose an option... Pending Applied Excluded (Questions) Excluded (Expired) Exc…" at bounding box center [436, 29] width 74 height 14
click at [486, 39] on div "#65 sobi smartrecruiters Senior Manager, Integrated Field Excellence (Field Ana…" at bounding box center [325, 32] width 405 height 28
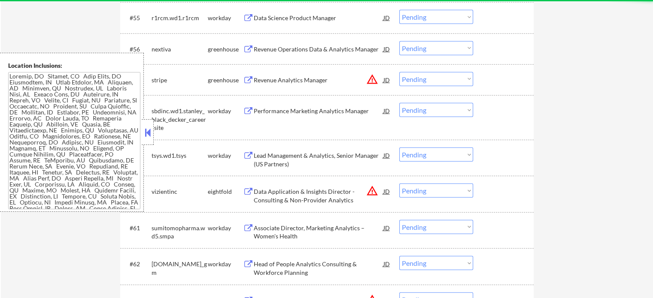
scroll to position [2199, 0]
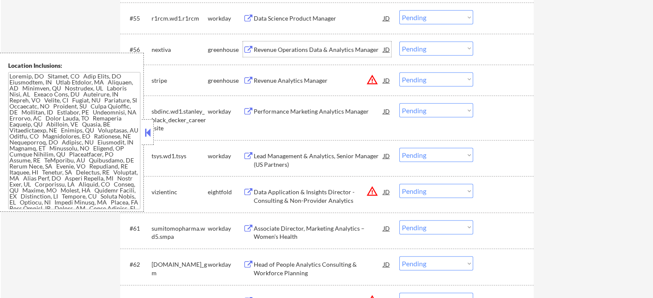
click at [264, 52] on div "Revenue Operations Data & Analytics Manager" at bounding box center [319, 49] width 130 height 9
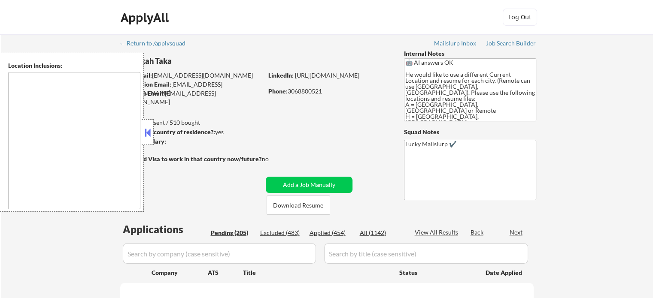
type textarea "Atlanta, GA Decatur, GA East Point, GA Brookhaven, GA Sandy Springs, GA Dunwood…"
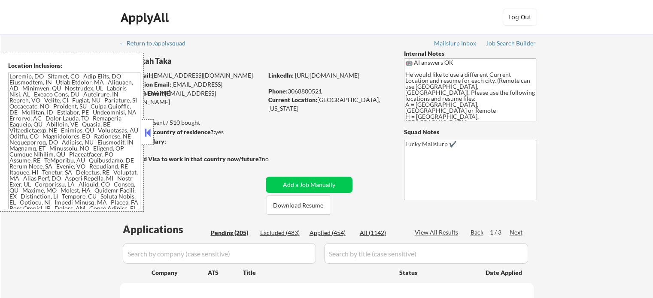
select select ""pending""
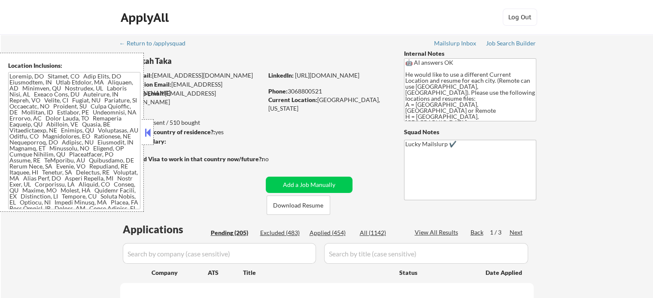
select select ""pending""
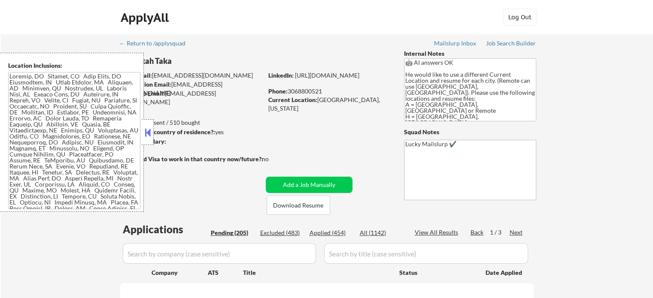
select select ""pending""
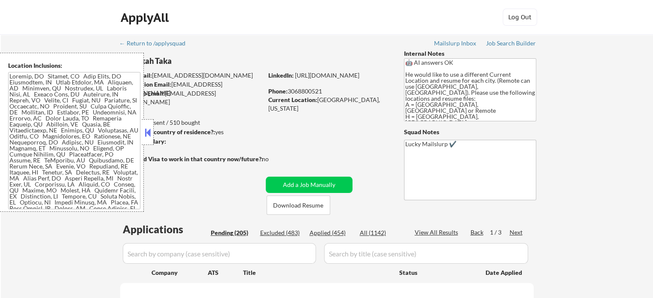
select select ""pending""
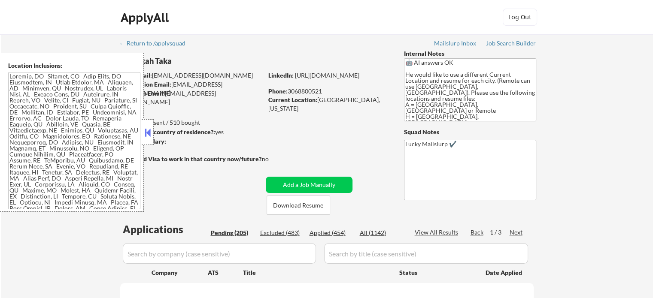
select select ""pending""
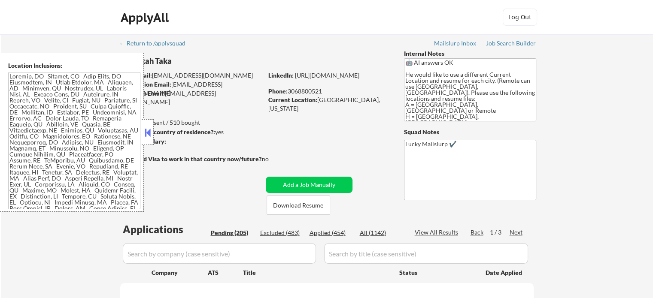
select select ""pending""
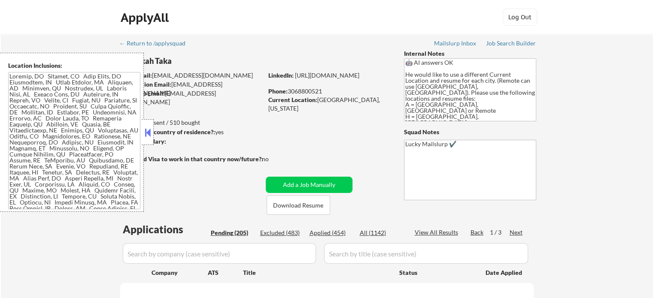
select select ""pending""
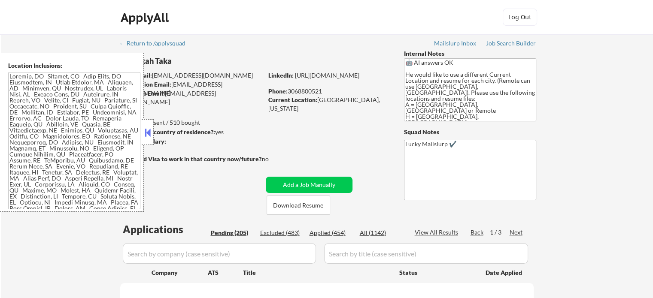
select select ""pending""
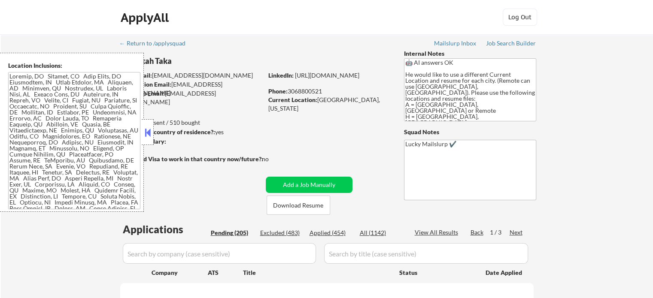
select select ""pending""
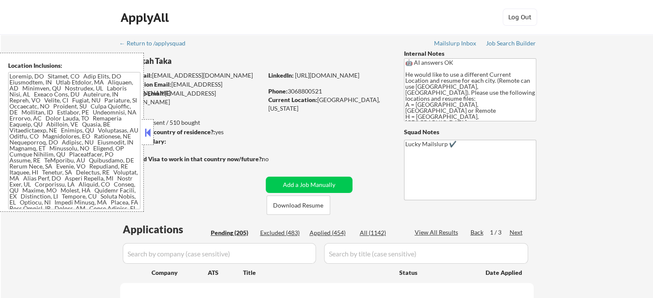
select select ""pending""
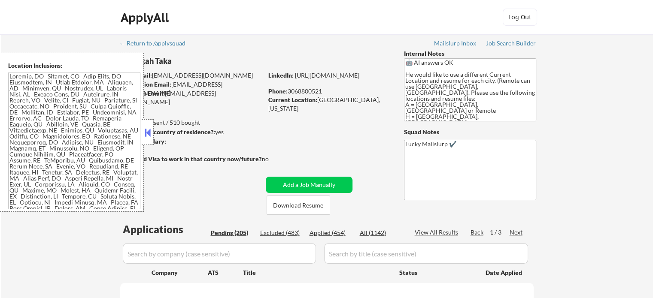
select select ""pending""
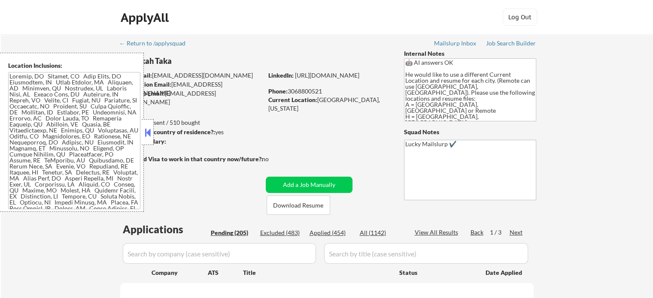
select select ""pending""
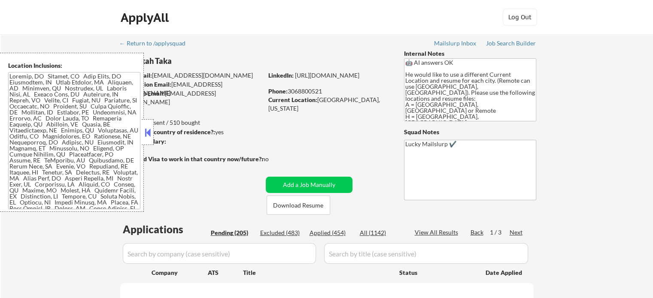
select select ""pending""
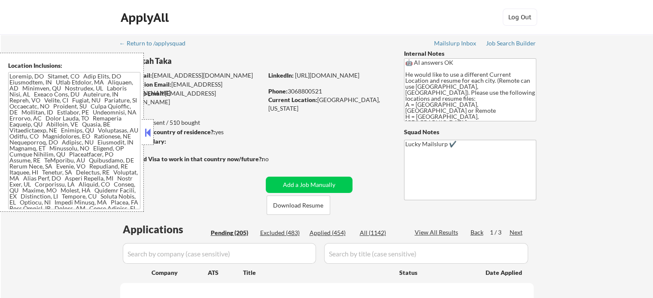
select select ""pending""
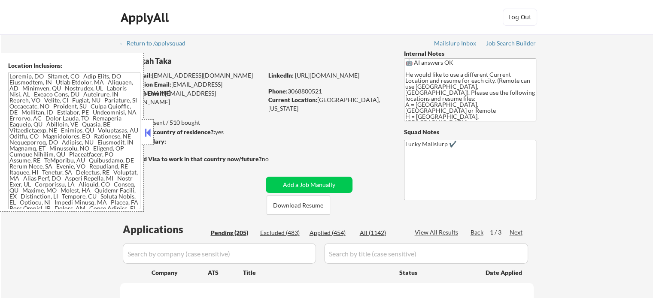
select select ""pending""
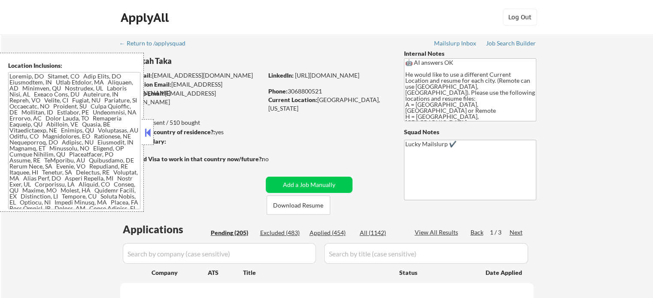
select select ""pending""
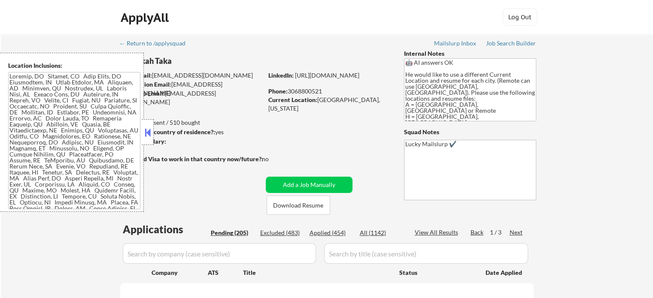
select select ""pending""
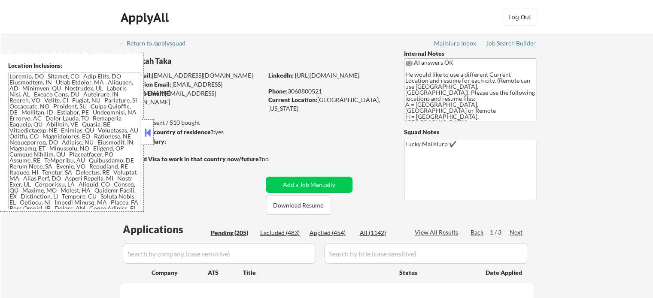
select select ""pending""
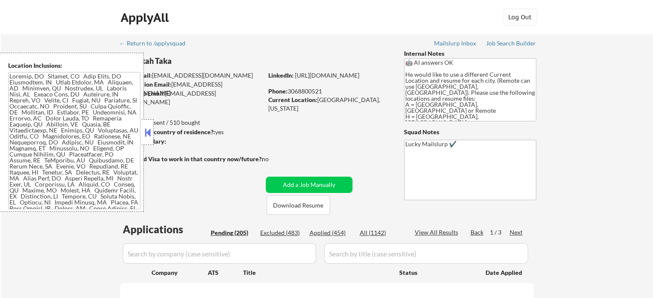
select select ""pending""
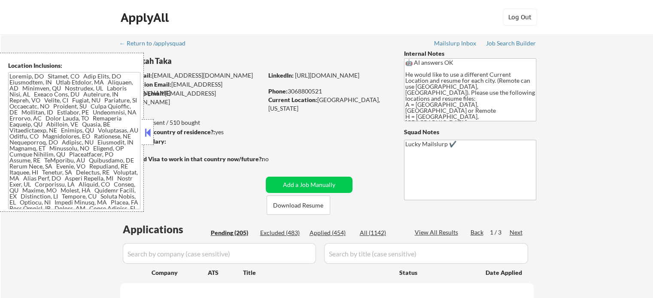
select select ""pending""
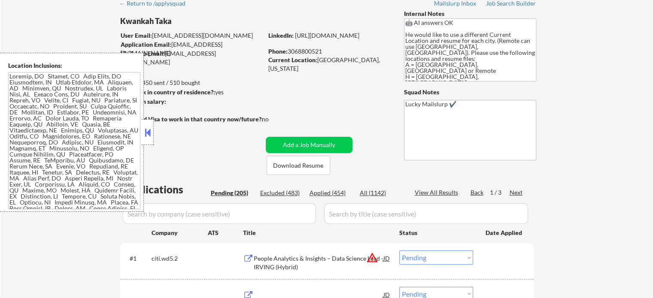
scroll to position [43, 0]
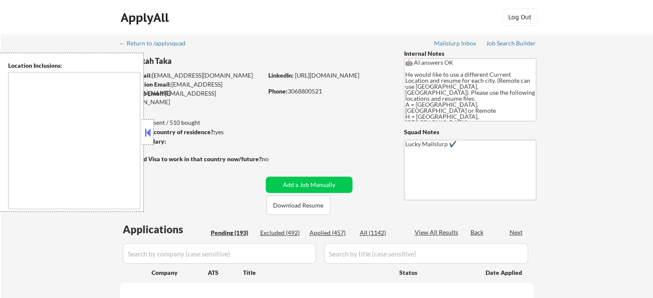
type textarea "[GEOGRAPHIC_DATA], [GEOGRAPHIC_DATA] [GEOGRAPHIC_DATA], [GEOGRAPHIC_DATA] [GEOG…"
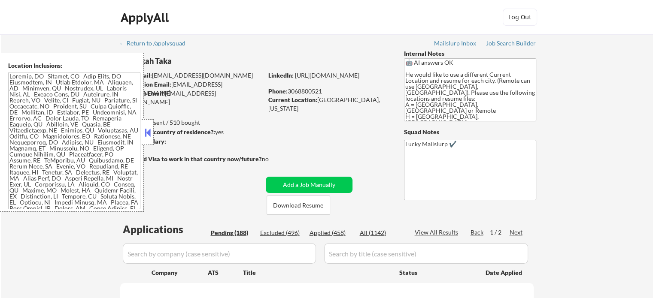
click at [149, 133] on button at bounding box center [147, 132] width 9 height 13
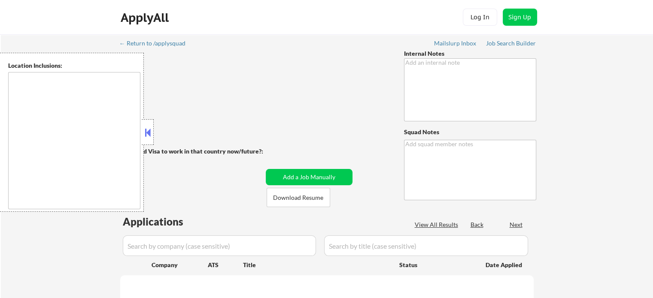
type textarea "🤖 AI answers OK He would like to use a different Current Location and resume fo…"
type textarea "Lucky Mailslurp ✔️"
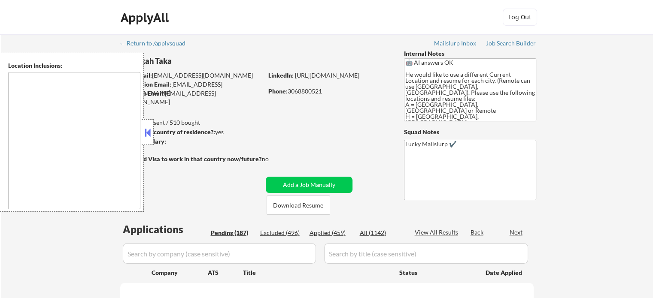
type textarea "[GEOGRAPHIC_DATA], [GEOGRAPHIC_DATA] [GEOGRAPHIC_DATA], [GEOGRAPHIC_DATA] [GEOG…"
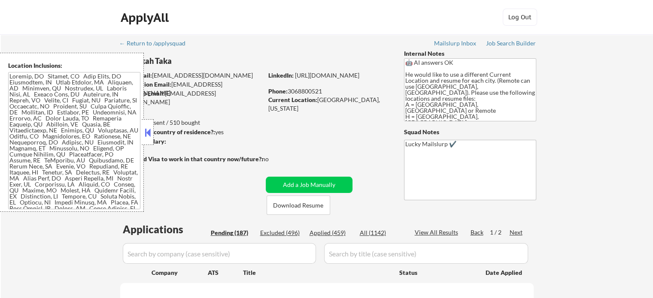
select select ""pending""
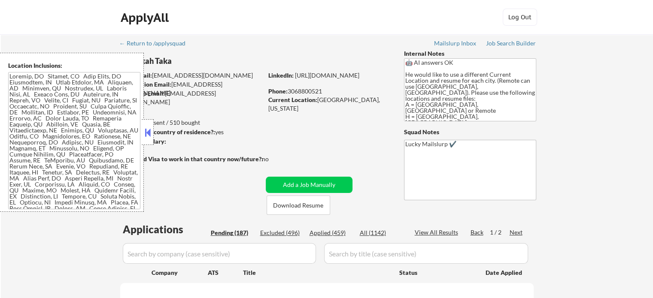
select select ""pending""
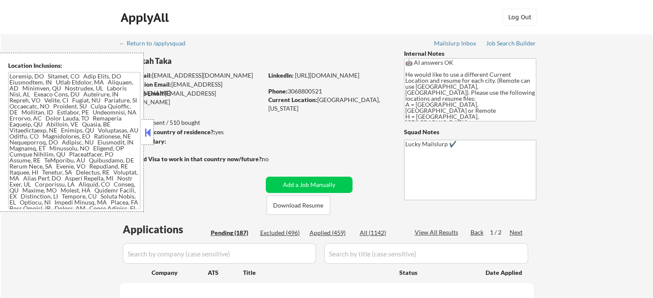
select select ""pending""
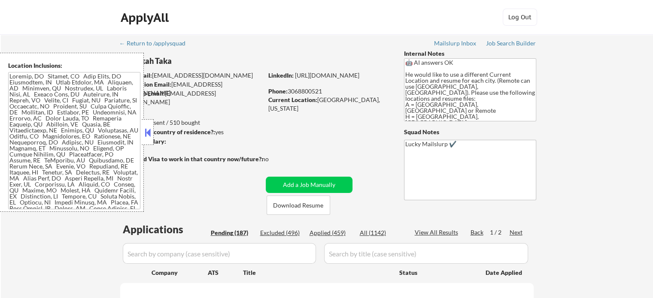
select select ""pending""
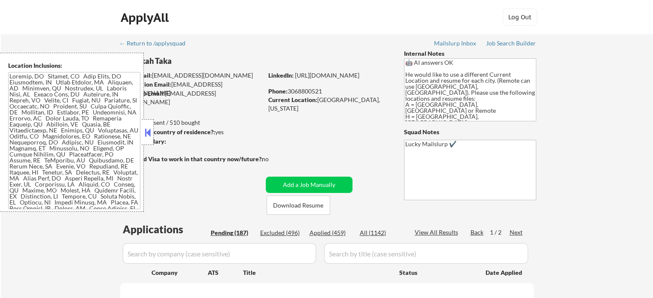
select select ""pending""
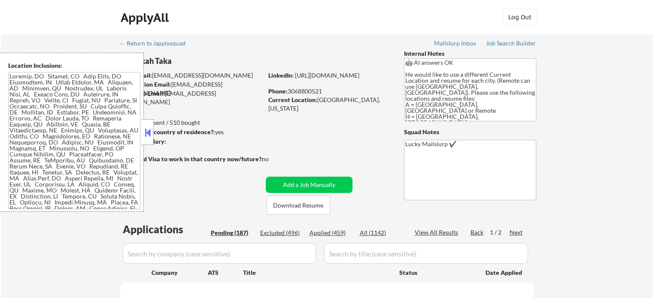
select select ""pending""
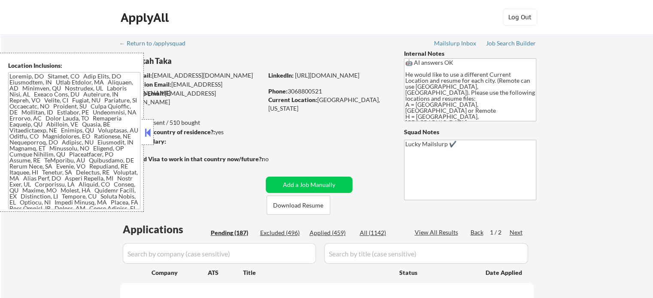
select select ""pending""
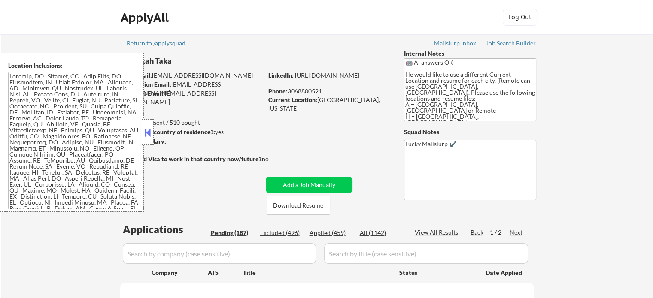
select select ""pending""
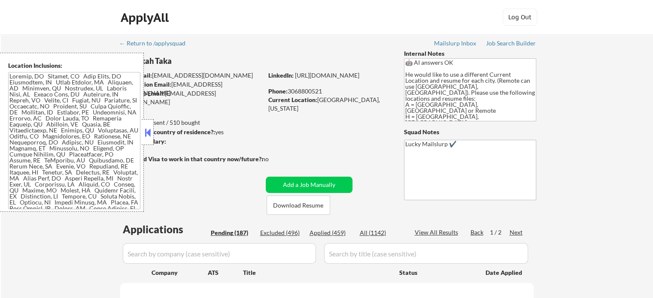
select select ""pending""
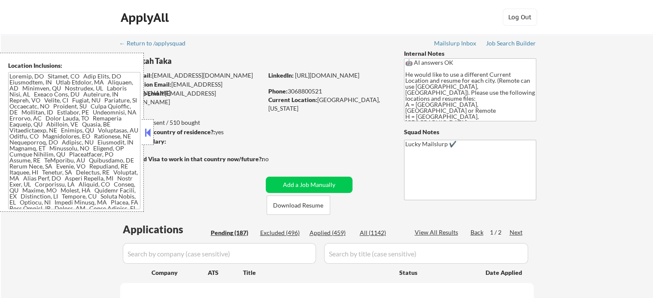
select select ""pending""
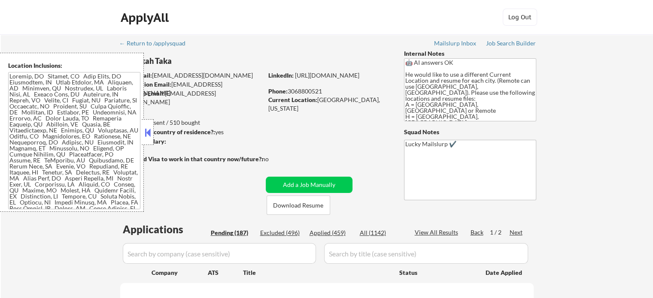
select select ""pending""
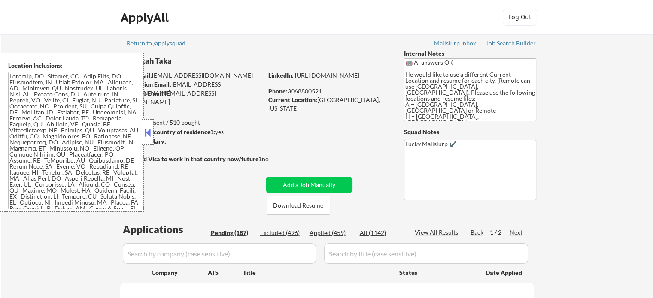
select select ""pending""
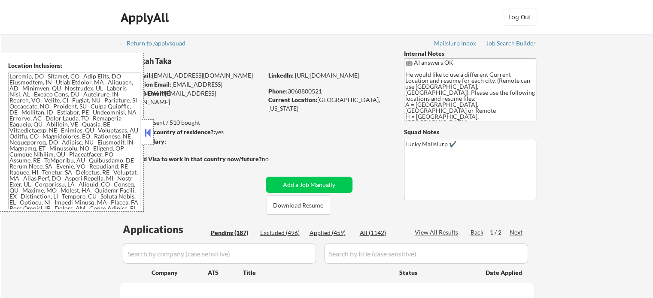
select select ""pending""
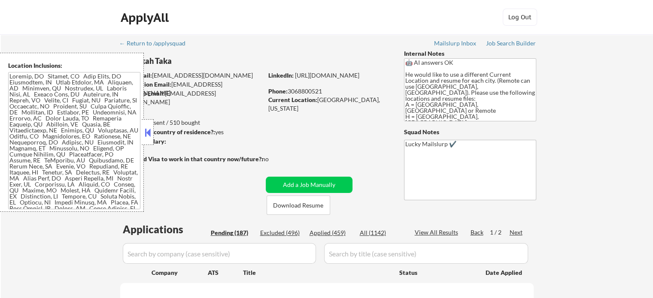
select select ""pending""
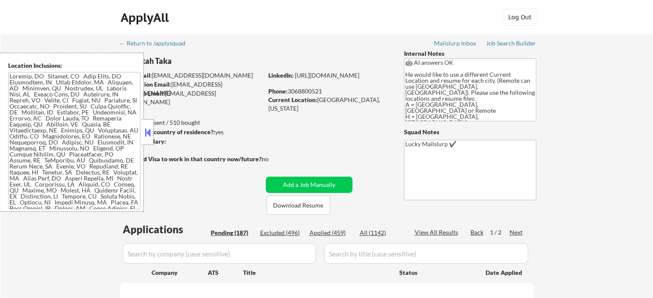
select select ""pending""
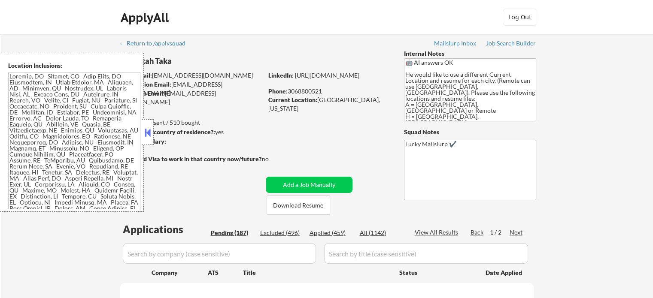
select select ""pending""
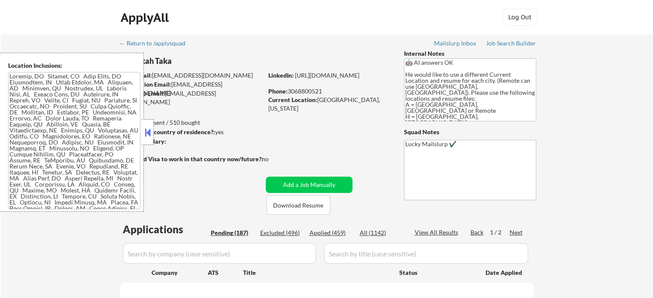
select select ""pending""
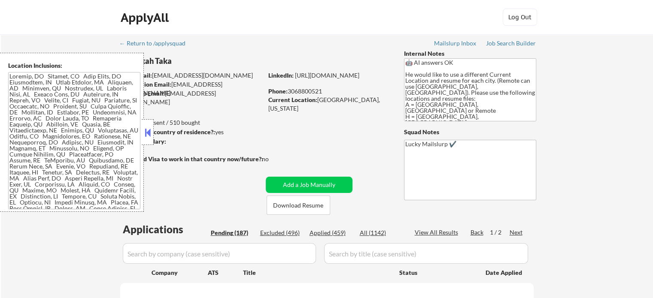
select select ""pending""
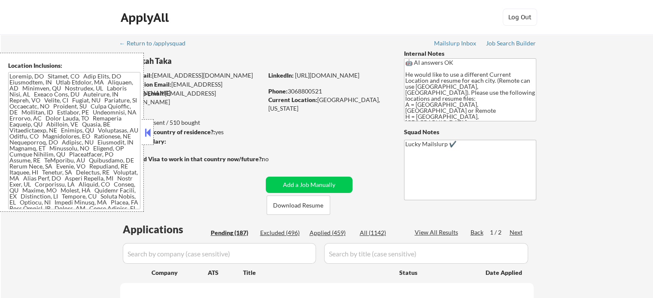
select select ""pending""
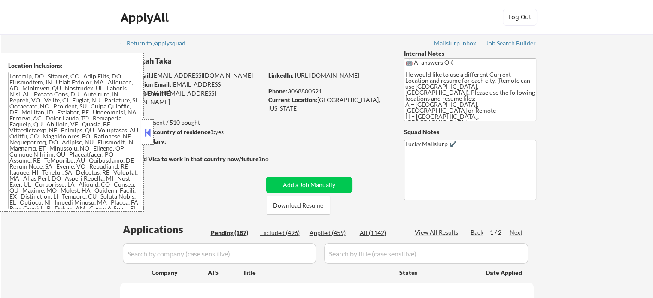
select select ""pending""
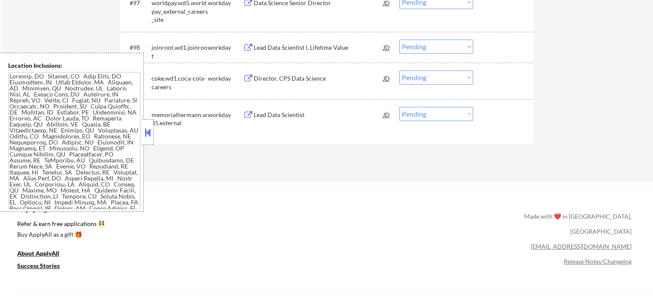
scroll to position [3667, 0]
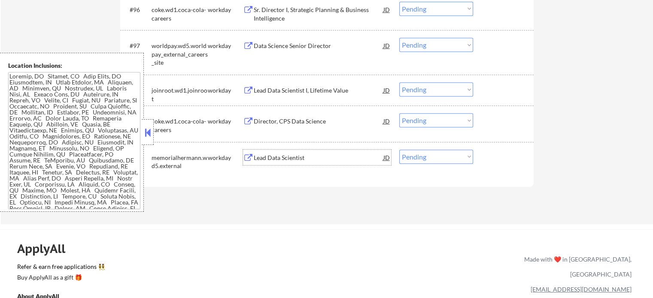
click at [282, 156] on div "Lead Data Scientist" at bounding box center [319, 158] width 130 height 9
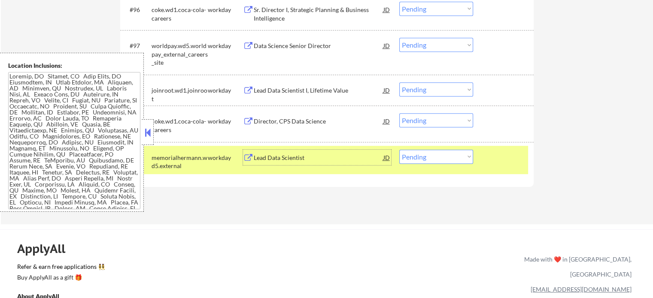
scroll to position [3796, 0]
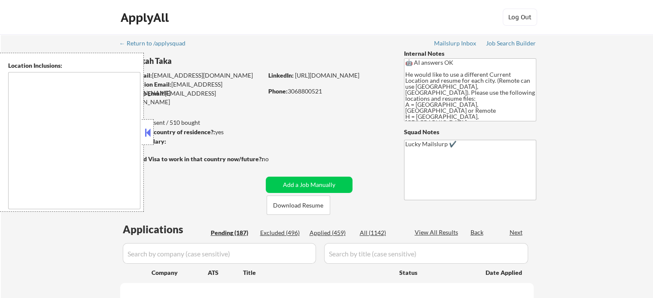
type textarea "[GEOGRAPHIC_DATA], [GEOGRAPHIC_DATA] [GEOGRAPHIC_DATA], [GEOGRAPHIC_DATA] [GEOG…"
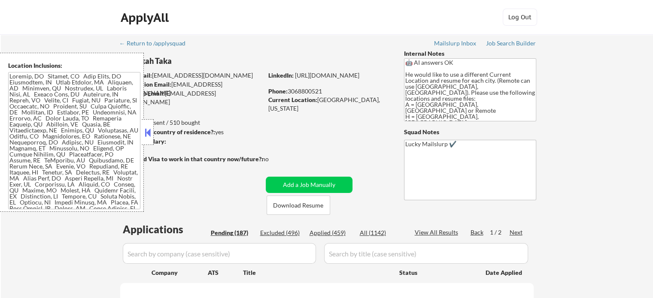
scroll to position [928, 0]
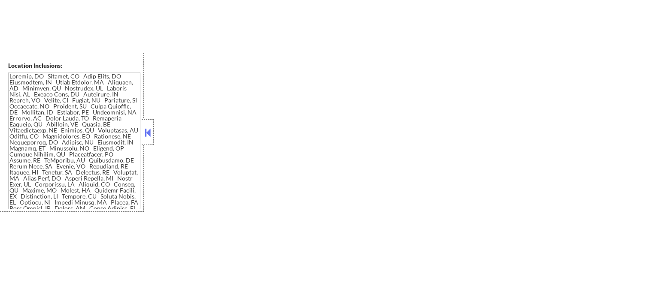
select select ""pending""
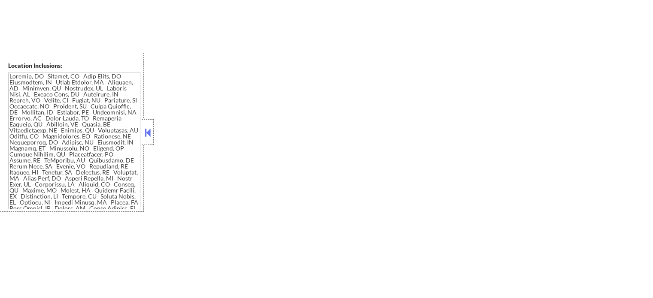
select select ""pending""
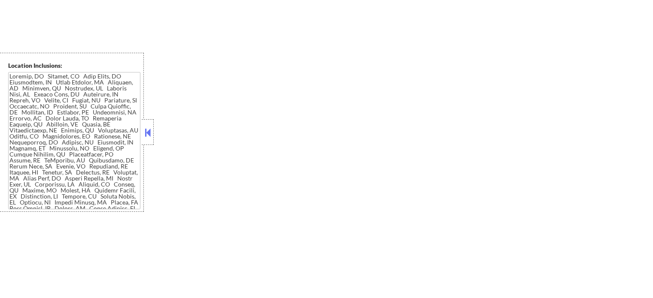
select select ""pending""
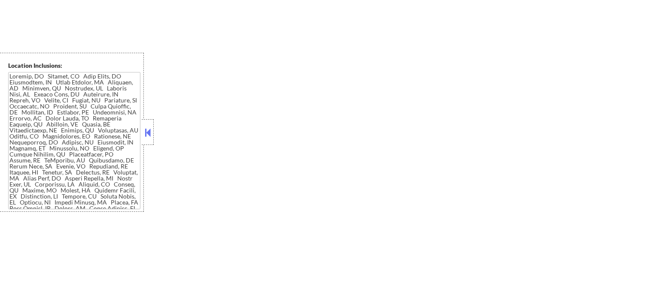
select select ""pending""
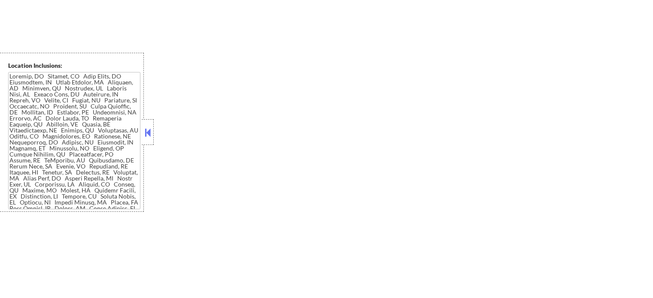
select select ""pending""
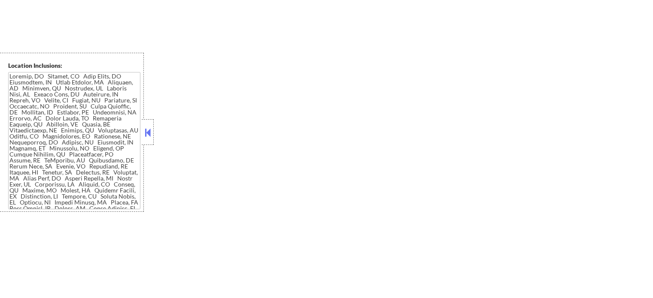
select select ""pending""
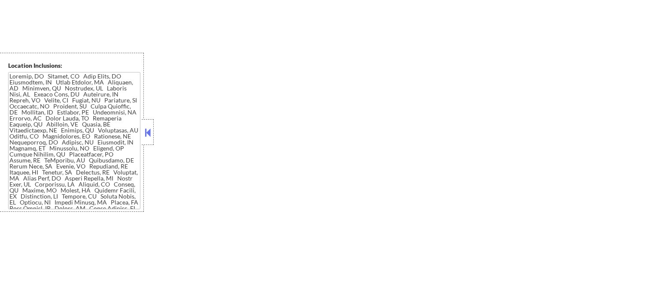
select select ""pending""
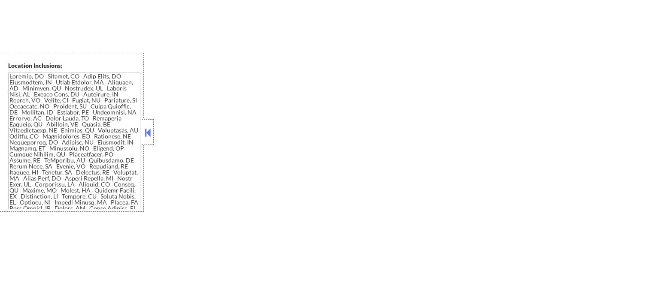
select select ""pending""
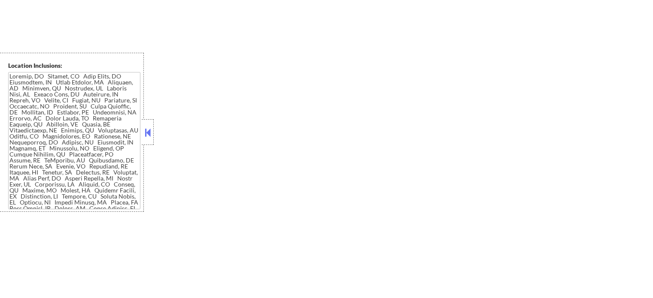
select select ""pending""
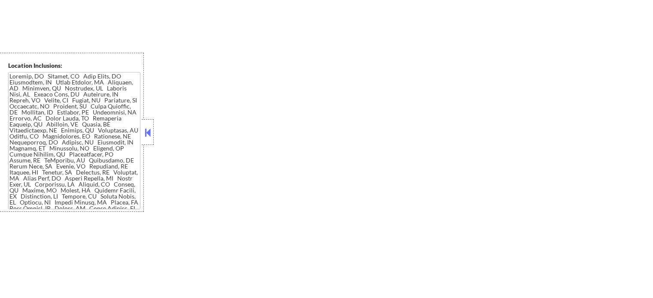
select select ""pending""
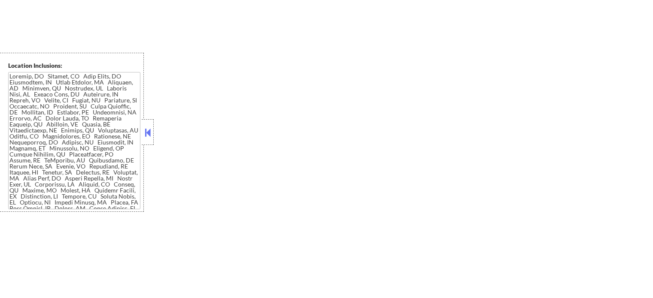
select select ""pending""
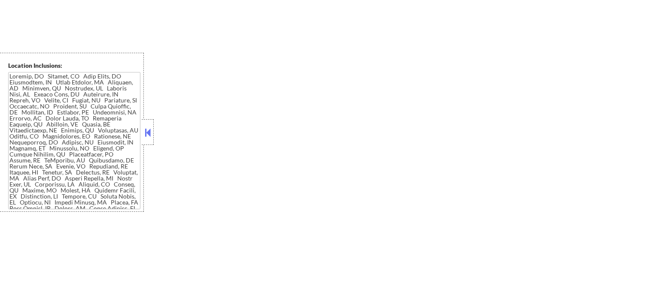
select select ""pending""
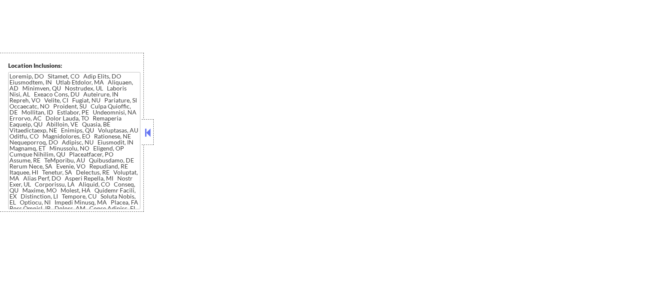
select select ""pending""
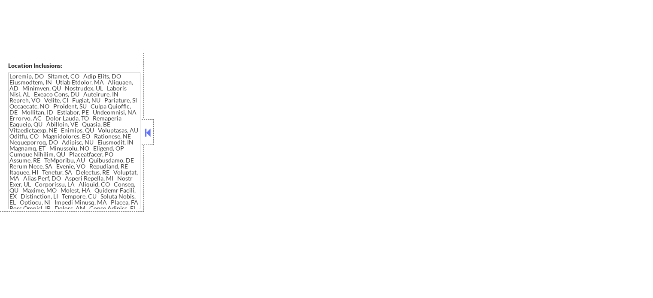
select select ""pending""
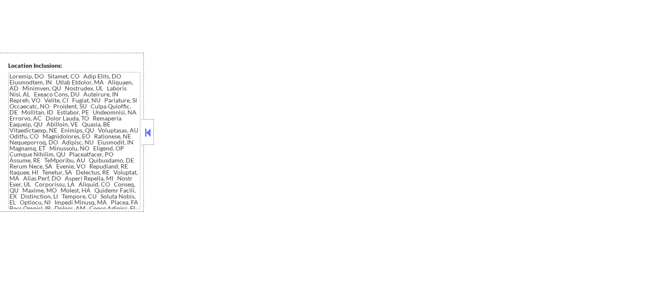
select select ""pending""
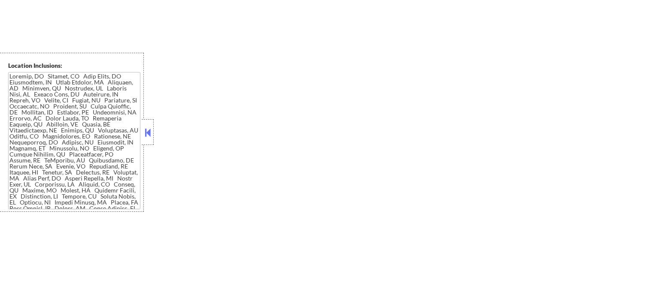
select select ""pending""
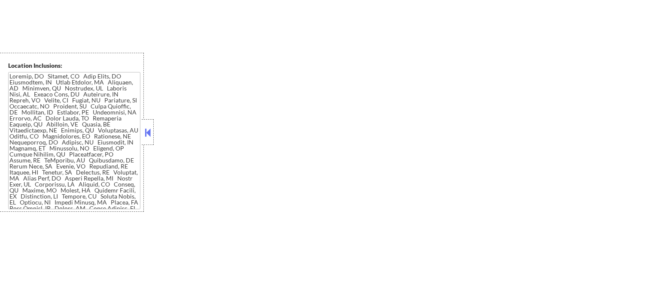
select select ""pending""
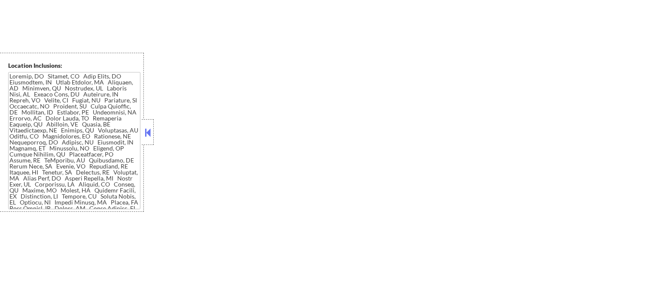
select select ""pending""
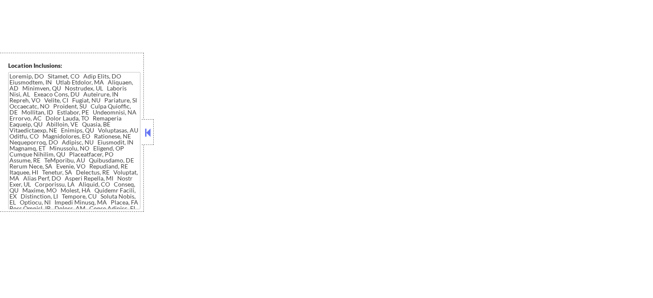
select select ""pending""
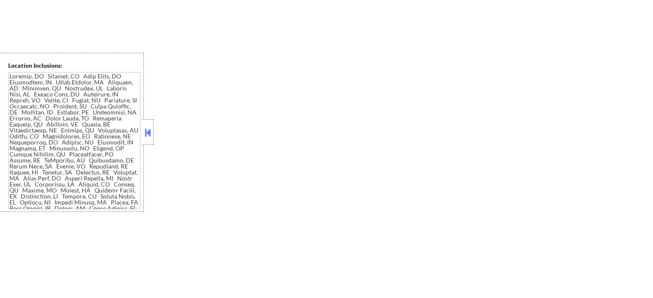
select select ""pending""
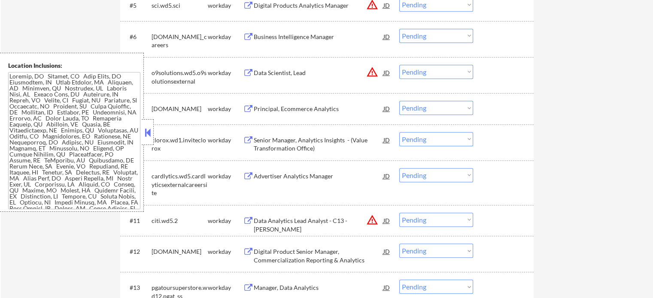
scroll to position [0, 0]
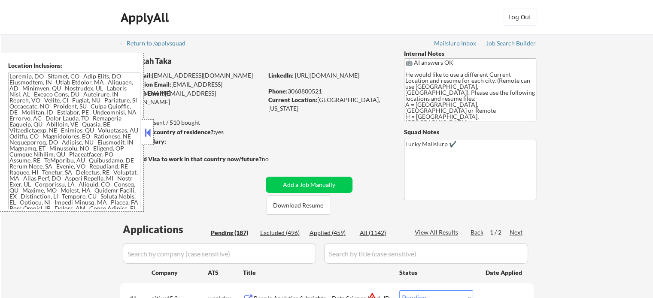
click at [451, 233] on div "View All Results" at bounding box center [438, 232] width 46 height 9
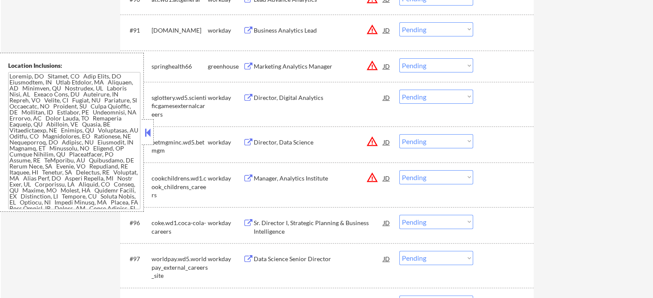
scroll to position [3404, 0]
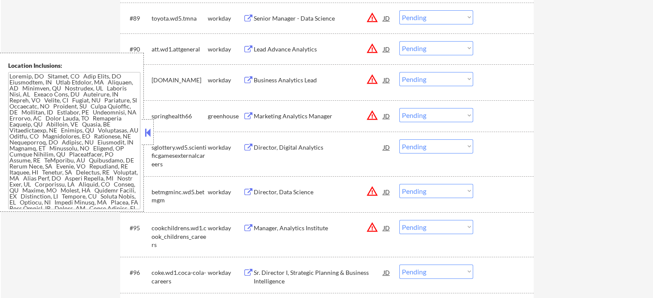
click at [284, 118] on div "Marketing Analytics Manager" at bounding box center [319, 116] width 130 height 9
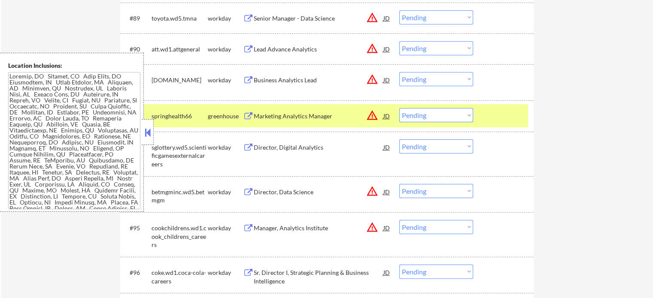
select select ""pending""
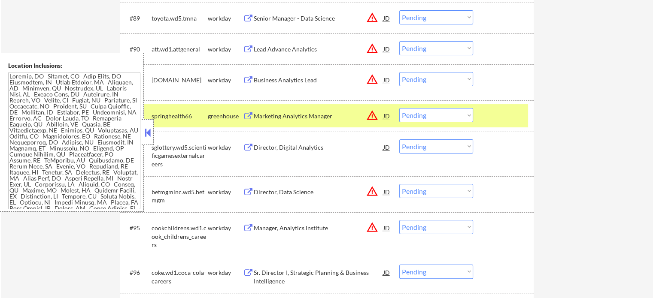
select select ""pending""
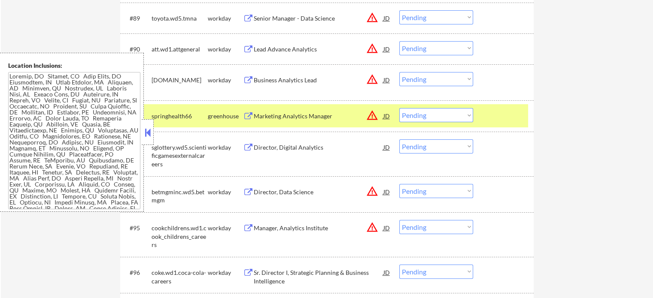
select select ""pending""
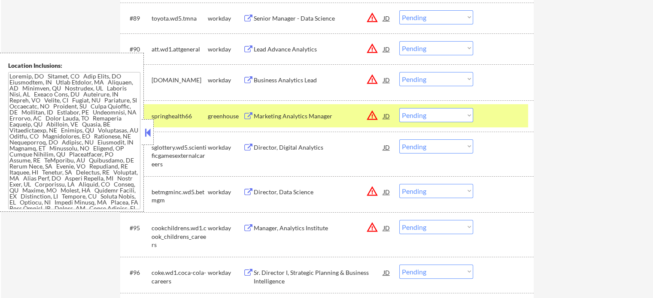
select select ""pending""
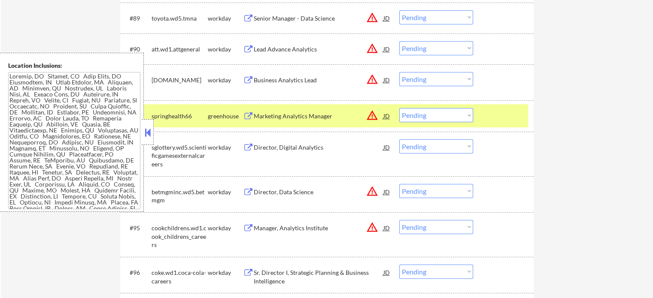
select select ""pending""
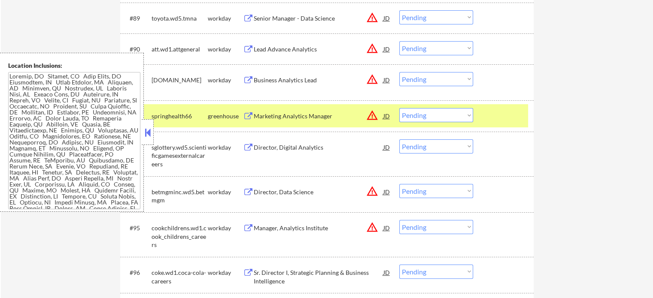
select select ""pending""
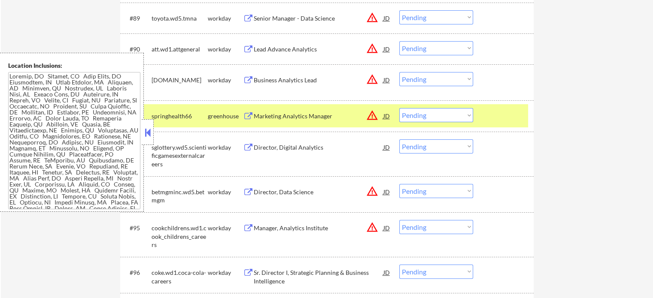
select select ""pending""
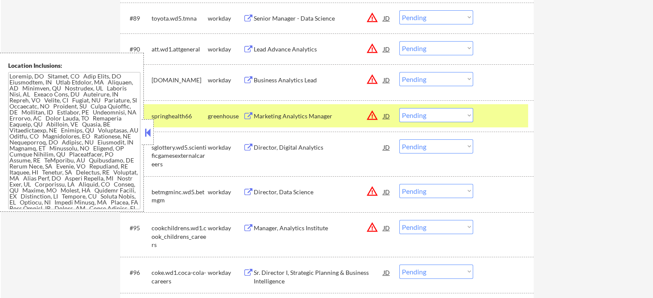
select select ""pending""
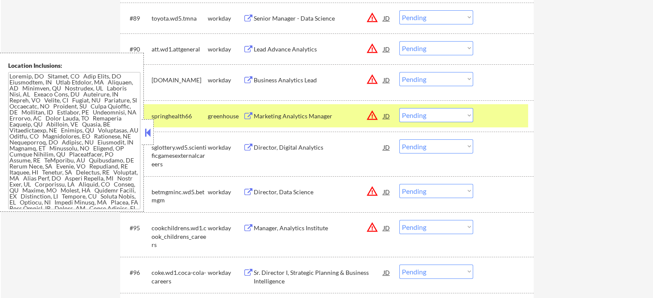
select select ""pending""
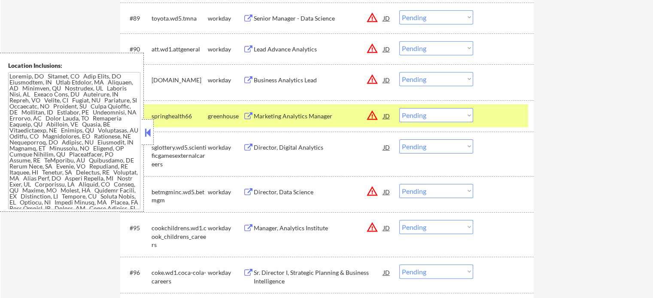
select select ""pending""
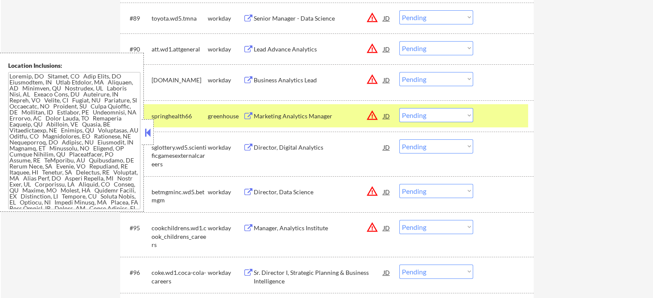
select select ""pending""
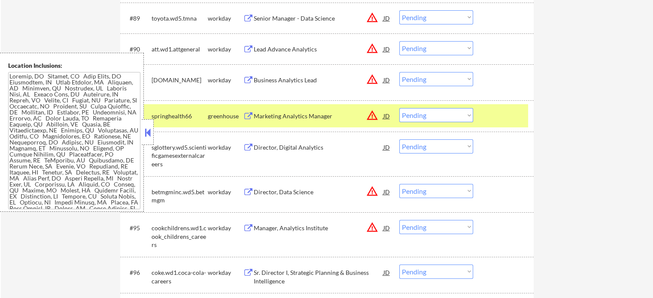
select select ""pending""
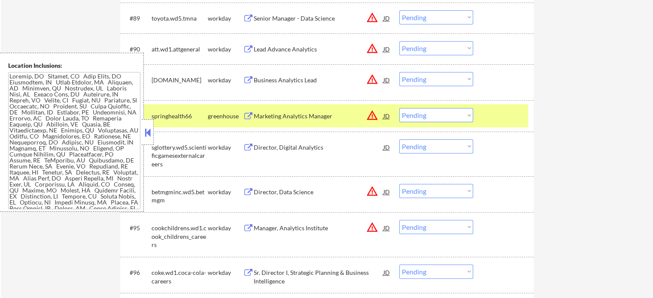
select select ""pending""
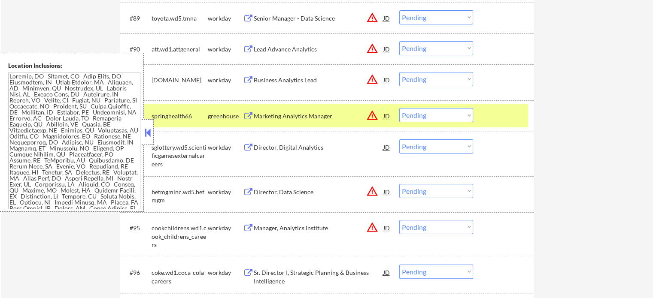
select select ""pending""
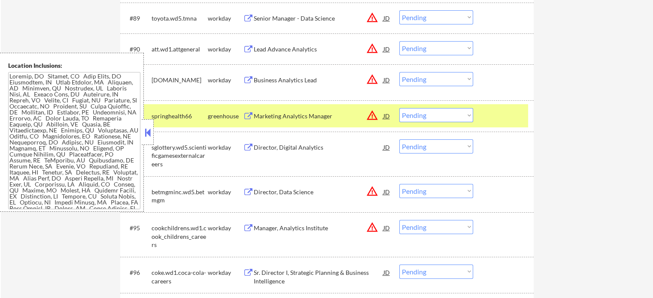
select select ""pending""
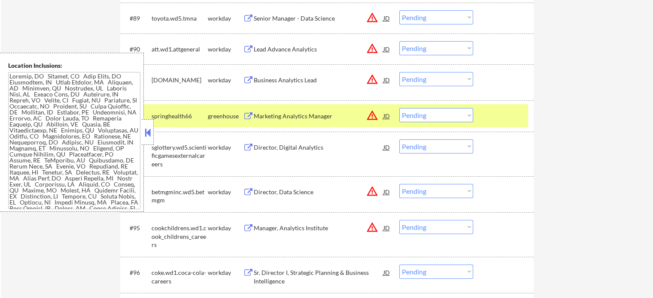
select select ""pending""
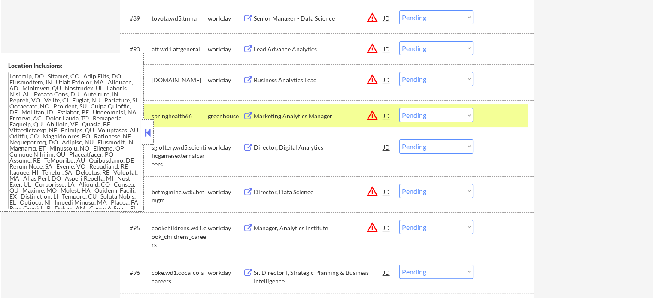
select select ""pending""
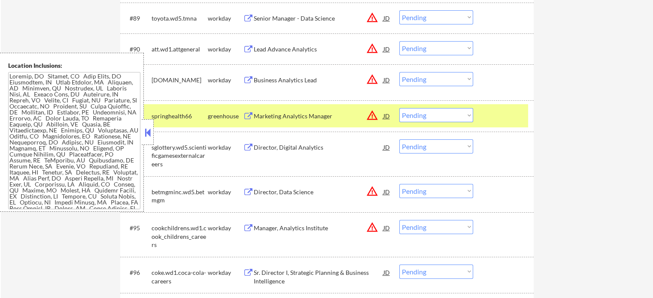
select select ""pending""
click at [424, 118] on select "Choose an option... Pending Applied Excluded (Questions) Excluded (Expired) Exc…" at bounding box center [436, 115] width 74 height 14
click at [399, 108] on select "Choose an option... Pending Applied Excluded (Questions) Excluded (Expired) Exc…" at bounding box center [436, 115] width 74 height 14
click at [487, 123] on div at bounding box center [504, 115] width 38 height 15
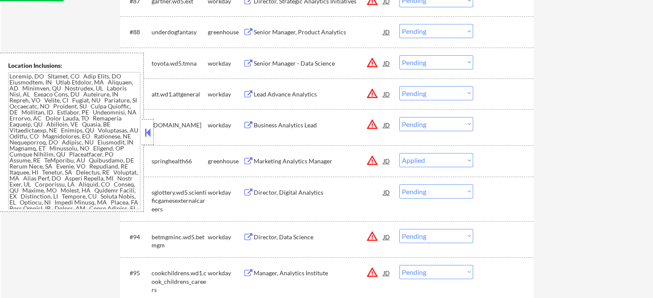
scroll to position [3318, 0]
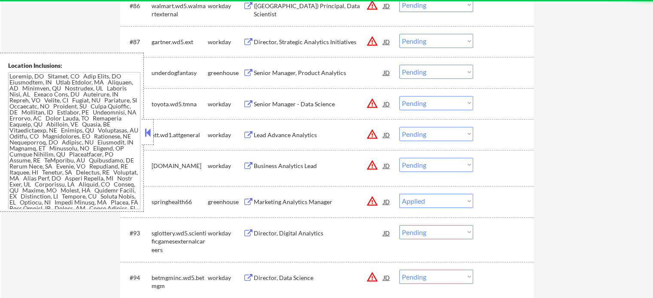
select select ""pending""
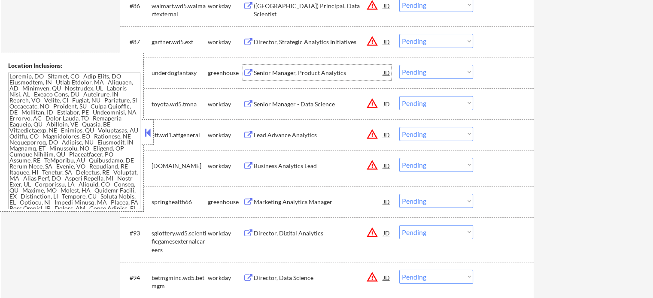
click at [276, 73] on div "Senior Manager, Product Analytics" at bounding box center [319, 73] width 130 height 9
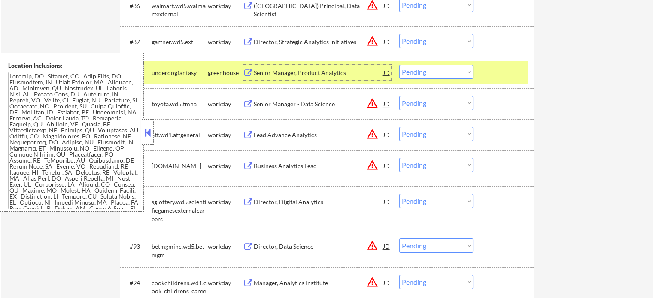
click at [512, 70] on div at bounding box center [504, 72] width 38 height 15
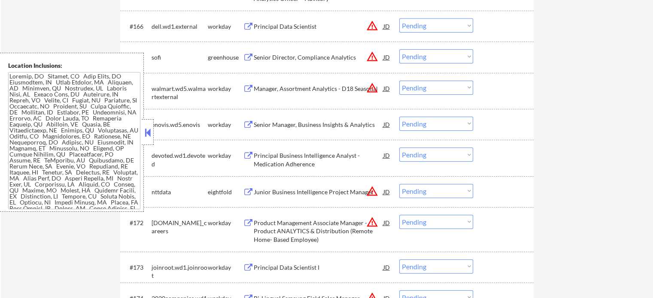
scroll to position [6049, 0]
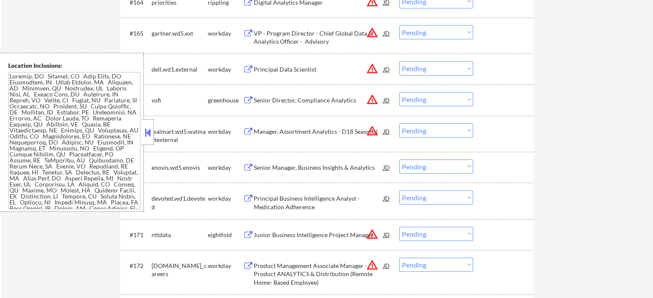
click at [282, 101] on div "Senior Director, Compliance Analytics" at bounding box center [319, 100] width 130 height 9
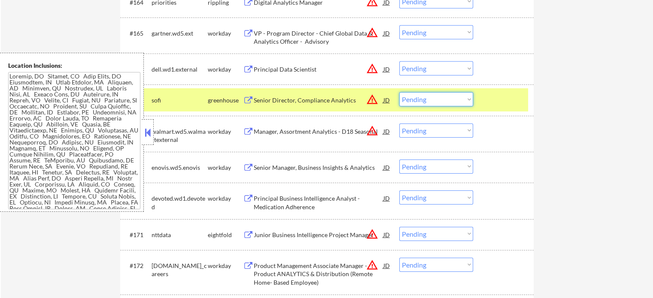
click at [415, 96] on select "Choose an option... Pending Applied Excluded (Questions) Excluded (Expired) Exc…" at bounding box center [436, 99] width 74 height 14
click at [399, 93] on select "Choose an option... Pending Applied Excluded (Questions) Excluded (Expired) Exc…" at bounding box center [436, 99] width 74 height 14
click at [489, 107] on div at bounding box center [504, 99] width 38 height 15
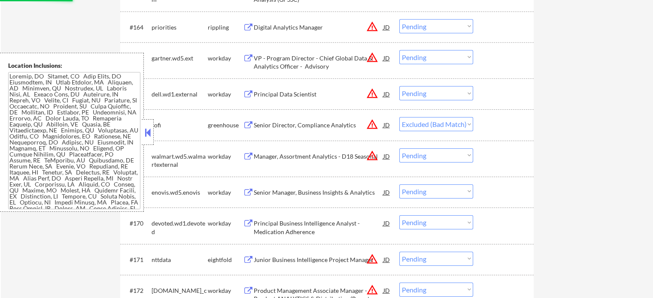
scroll to position [6006, 0]
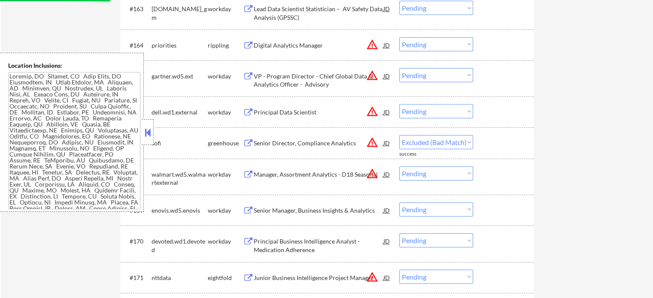
select select ""pending""
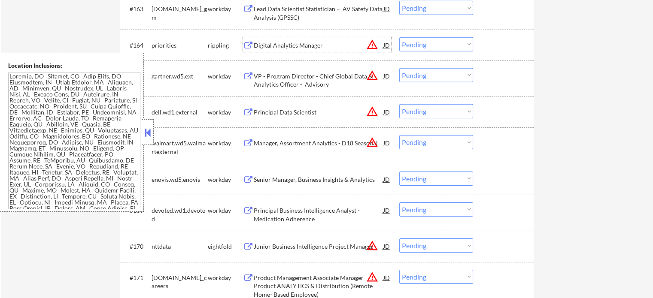
click at [285, 44] on div "Digital Analytics Manager" at bounding box center [319, 45] width 130 height 9
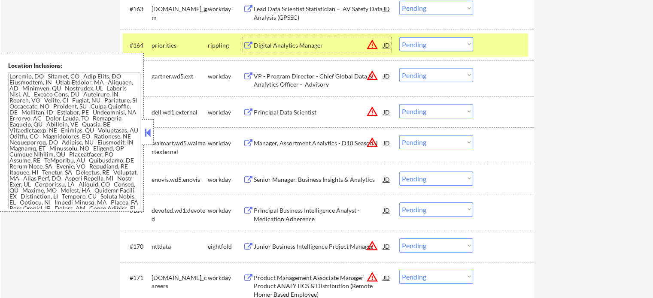
click at [422, 45] on select "Choose an option... Pending Applied Excluded (Questions) Excluded (Expired) Exc…" at bounding box center [436, 44] width 74 height 14
click at [399, 37] on select "Choose an option... Pending Applied Excluded (Questions) Excluded (Expired) Exc…" at bounding box center [436, 44] width 74 height 14
click at [503, 43] on div at bounding box center [504, 44] width 38 height 15
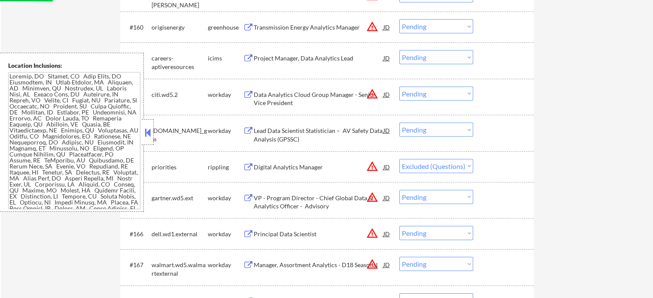
scroll to position [5835, 0]
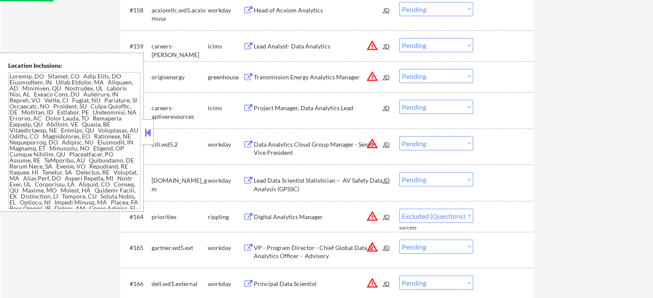
select select ""pending""
click at [271, 79] on div "Transmission Energy Analytics Manager" at bounding box center [319, 77] width 130 height 9
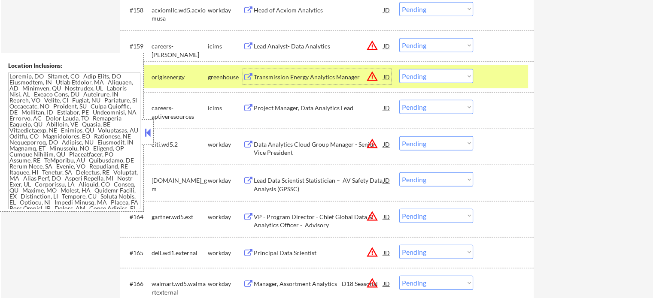
click at [439, 77] on select "Choose an option... Pending Applied Excluded (Questions) Excluded (Expired) Exc…" at bounding box center [436, 76] width 74 height 14
click at [399, 69] on select "Choose an option... Pending Applied Excluded (Questions) Excluded (Expired) Exc…" at bounding box center [436, 76] width 74 height 14
click at [496, 80] on div at bounding box center [504, 76] width 38 height 15
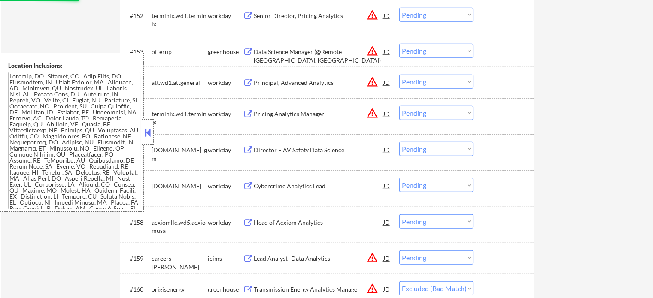
scroll to position [5577, 0]
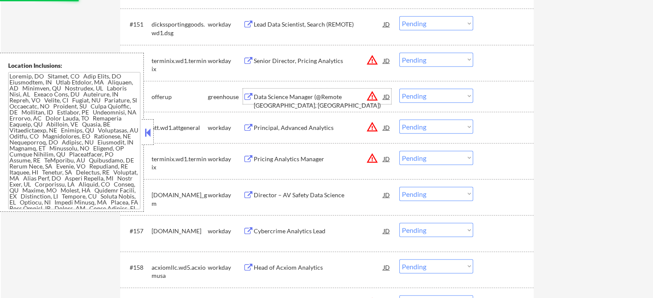
click at [295, 92] on div "Data Science Manager (@Remote Miami, FL)" at bounding box center [319, 96] width 130 height 15
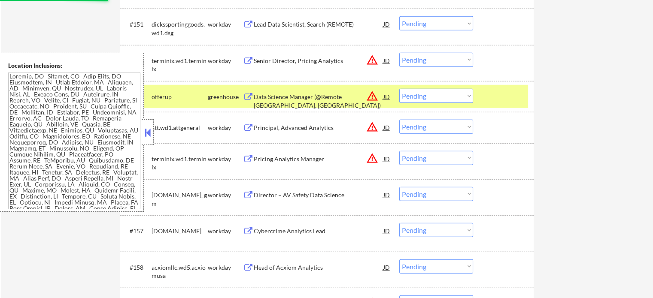
select select ""pending""
click at [427, 96] on select "Choose an option... Pending Applied Excluded (Questions) Excluded (Expired) Exc…" at bounding box center [436, 96] width 74 height 14
click at [399, 89] on select "Choose an option... Pending Applied Excluded (Questions) Excluded (Expired) Exc…" at bounding box center [436, 96] width 74 height 14
click at [498, 104] on div "#153 offerup greenhouse Data Science Manager (@Remote Miami, FL) JD warning_amb…" at bounding box center [325, 96] width 405 height 23
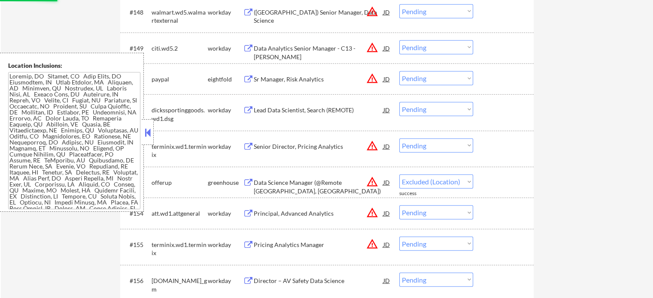
select select ""pending""
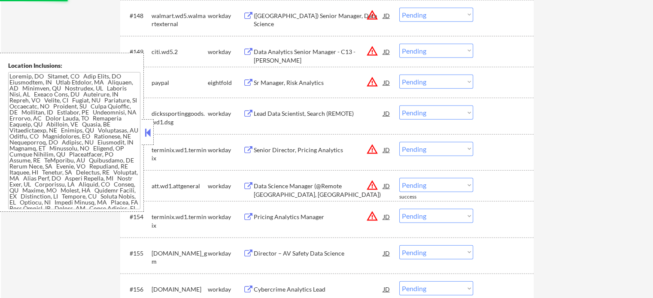
scroll to position [5405, 0]
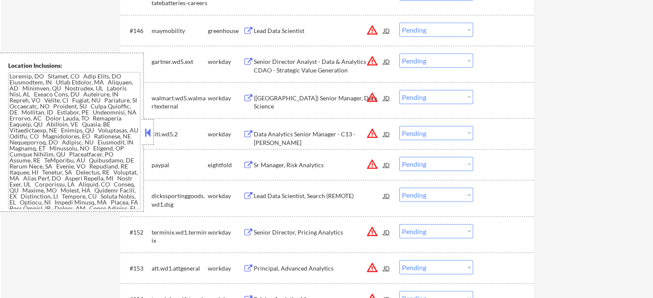
click at [263, 29] on div "Lead Data Scientist" at bounding box center [319, 31] width 130 height 9
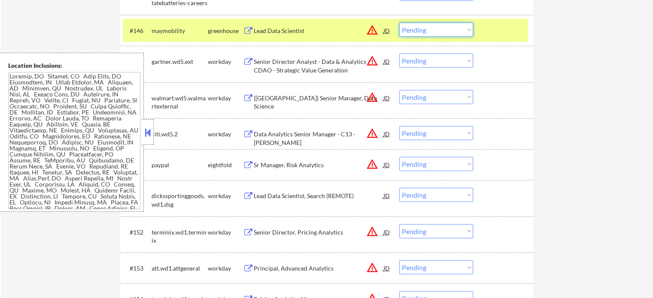
click at [403, 30] on select "Choose an option... Pending Applied Excluded (Questions) Excluded (Expired) Exc…" at bounding box center [436, 30] width 74 height 14
click at [399, 23] on select "Choose an option... Pending Applied Excluded (Questions) Excluded (Expired) Exc…" at bounding box center [436, 30] width 74 height 14
click at [481, 36] on div "#146 maymobility greenhouse Lead Data Scientist JD warning_amber Choose an opti…" at bounding box center [325, 30] width 405 height 23
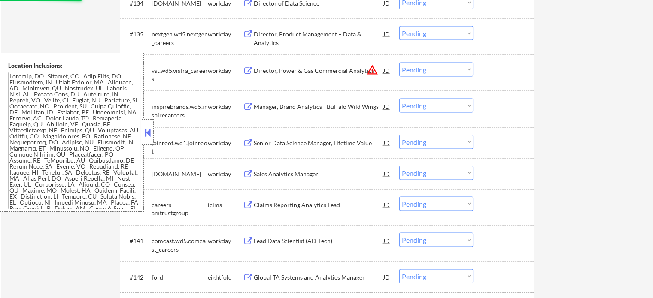
select select ""pending""
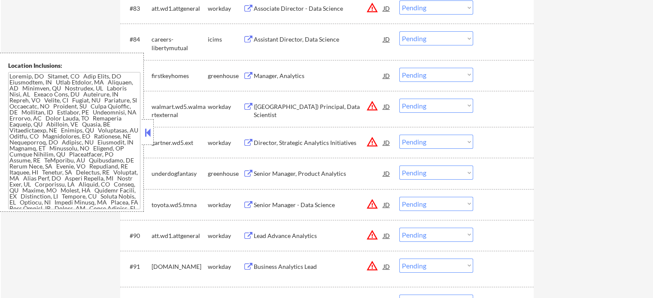
scroll to position [3217, 0]
click at [257, 173] on div "Senior Manager, Product Analytics" at bounding box center [319, 174] width 130 height 9
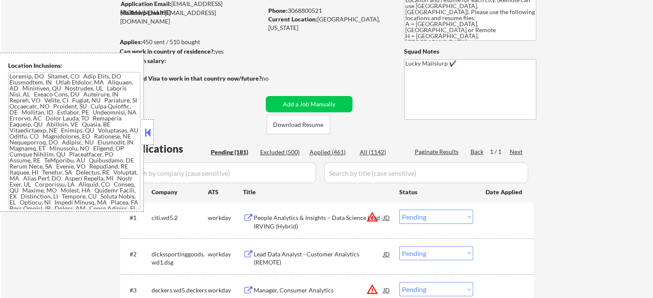
scroll to position [46, 0]
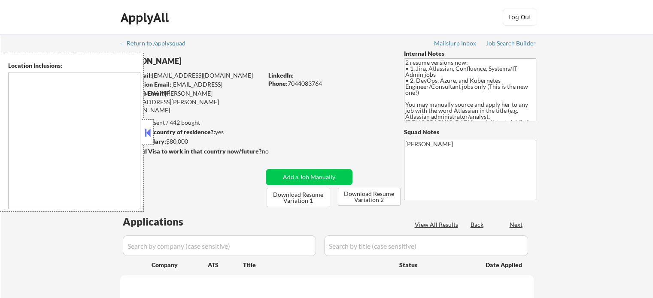
type textarea "[GEOGRAPHIC_DATA], [GEOGRAPHIC_DATA] [GEOGRAPHIC_DATA], [GEOGRAPHIC_DATA] [GEOG…"
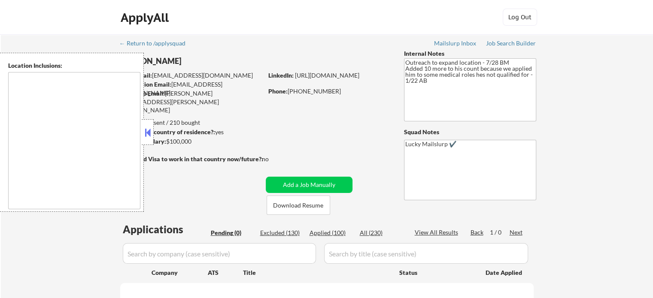
type textarea "[GEOGRAPHIC_DATA], [GEOGRAPHIC_DATA] [GEOGRAPHIC_DATA], [GEOGRAPHIC_DATA] [GEOG…"
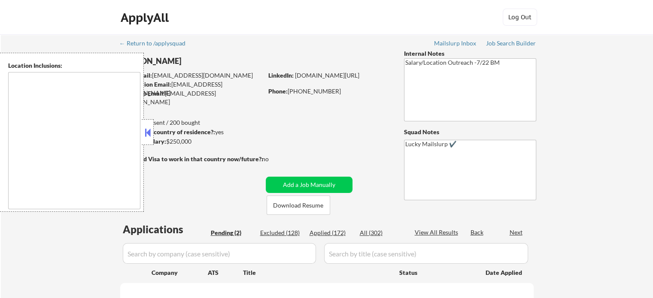
select select ""pending""
type textarea "[GEOGRAPHIC_DATA], [GEOGRAPHIC_DATA] [GEOGRAPHIC_DATA], [GEOGRAPHIC_DATA] [GEOG…"
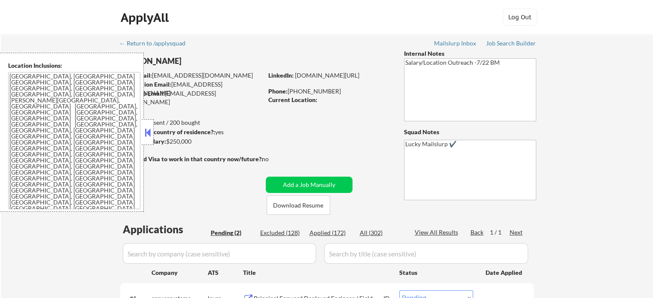
scroll to position [172, 0]
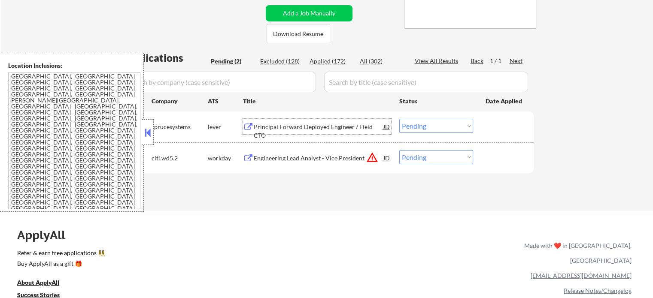
click at [312, 127] on div "Principal Forward Deployed Engineer / Field CTO" at bounding box center [319, 131] width 130 height 17
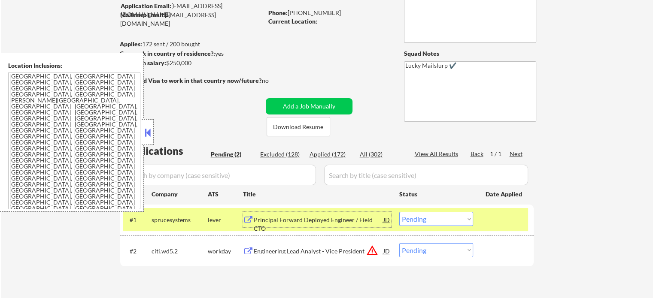
scroll to position [129, 0]
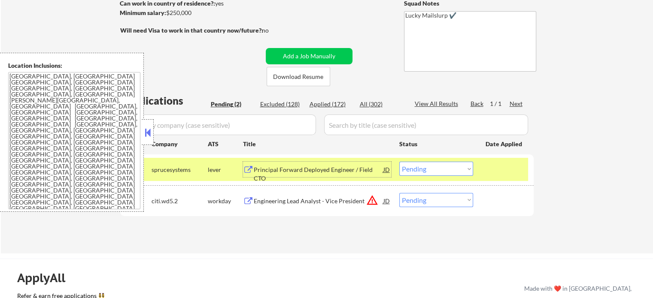
click at [427, 165] on select "Choose an option... Pending Applied Excluded (Questions) Excluded (Expired) Exc…" at bounding box center [436, 169] width 74 height 14
click at [399, 162] on select "Choose an option... Pending Applied Excluded (Questions) Excluded (Expired) Exc…" at bounding box center [436, 169] width 74 height 14
click at [496, 171] on div at bounding box center [504, 169] width 38 height 15
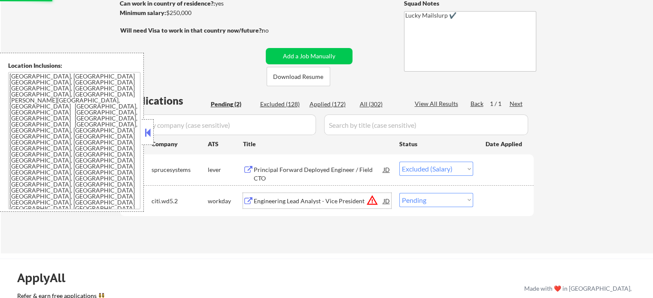
click at [310, 201] on div "Engineering Lead Analyst - Vice President" at bounding box center [319, 201] width 130 height 9
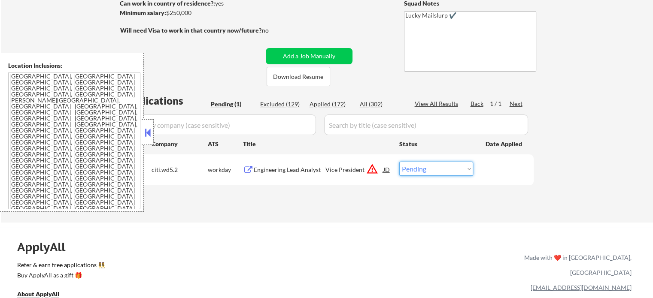
click at [429, 168] on select "Choose an option... Pending Applied Excluded (Questions) Excluded (Expired) Exc…" at bounding box center [436, 169] width 74 height 14
select select ""excluded__salary_""
click at [399, 162] on select "Choose an option... Pending Applied Excluded (Questions) Excluded (Expired) Exc…" at bounding box center [436, 169] width 74 height 14
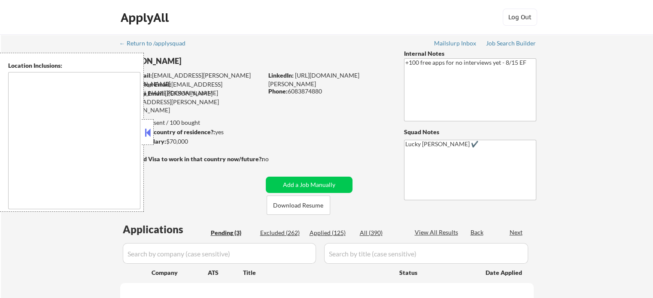
type textarea "remote"
select select ""pending""
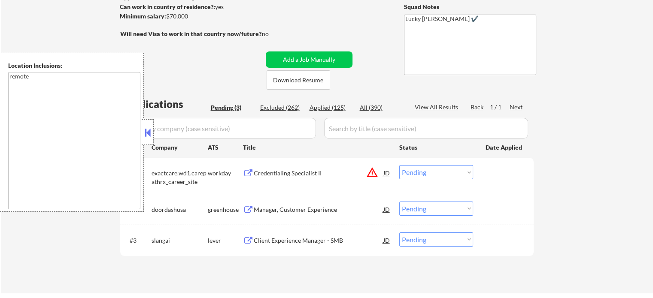
scroll to position [172, 0]
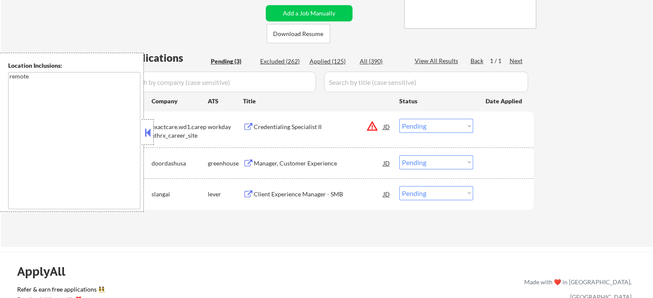
click at [294, 132] on div "Credentialing Specialist II" at bounding box center [319, 126] width 130 height 15
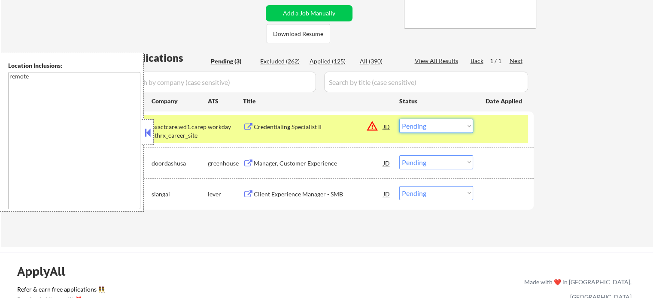
click at [439, 125] on select "Choose an option... Pending Applied Excluded (Questions) Excluded (Expired) Exc…" at bounding box center [436, 126] width 74 height 14
click at [399, 119] on select "Choose an option... Pending Applied Excluded (Questions) Excluded (Expired) Exc…" at bounding box center [436, 126] width 74 height 14
click at [490, 131] on div at bounding box center [504, 126] width 38 height 15
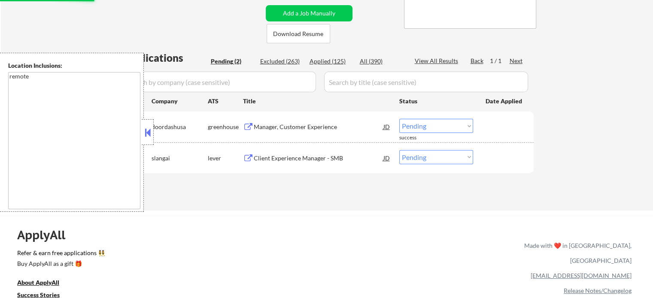
click at [293, 125] on div "Manager, Customer Experience" at bounding box center [319, 127] width 130 height 9
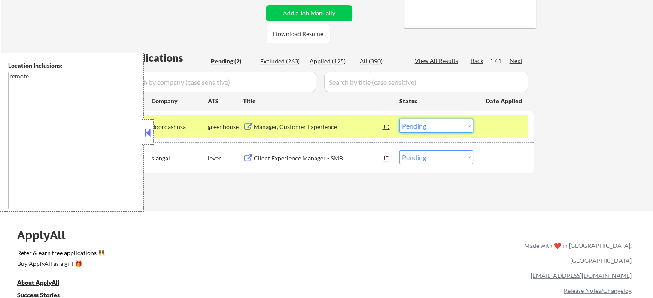
click at [446, 130] on select "Choose an option... Pending Applied Excluded (Questions) Excluded (Expired) Exc…" at bounding box center [436, 126] width 74 height 14
click at [399, 119] on select "Choose an option... Pending Applied Excluded (Questions) Excluded (Expired) Exc…" at bounding box center [436, 126] width 74 height 14
click at [508, 132] on div at bounding box center [504, 126] width 38 height 15
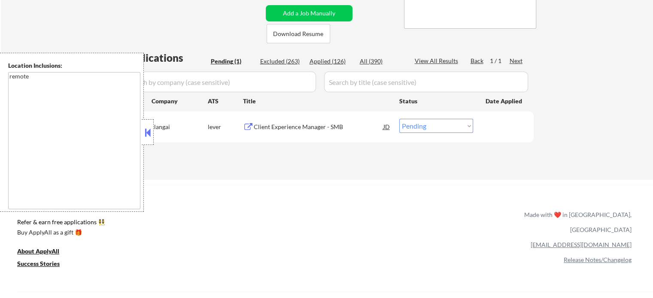
click at [325, 124] on div "Client Experience Manager - SMB" at bounding box center [319, 127] width 130 height 9
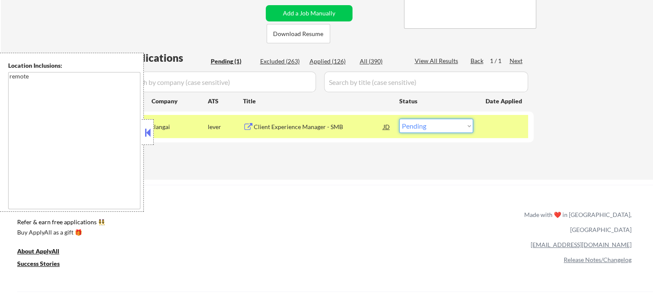
click at [411, 130] on select "Choose an option... Pending Applied Excluded (Questions) Excluded (Expired) Exc…" at bounding box center [436, 126] width 74 height 14
select select ""applied""
click at [399, 119] on select "Choose an option... Pending Applied Excluded (Questions) Excluded (Expired) Exc…" at bounding box center [436, 126] width 74 height 14
click at [486, 129] on div at bounding box center [504, 126] width 38 height 15
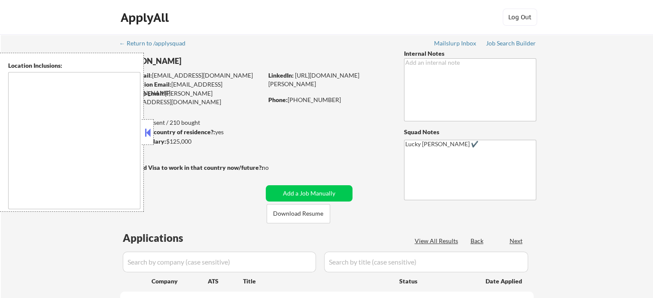
type textarea "[GEOGRAPHIC_DATA], SC Mauldin, SC [GEOGRAPHIC_DATA], [GEOGRAPHIC_DATA] [PERSON_…"
